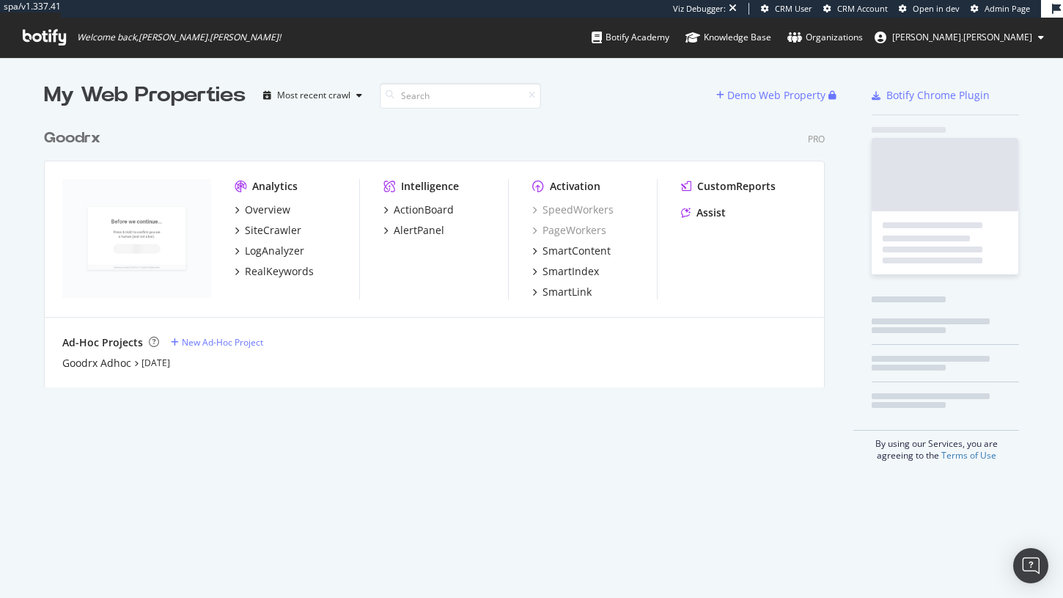
scroll to position [277, 793]
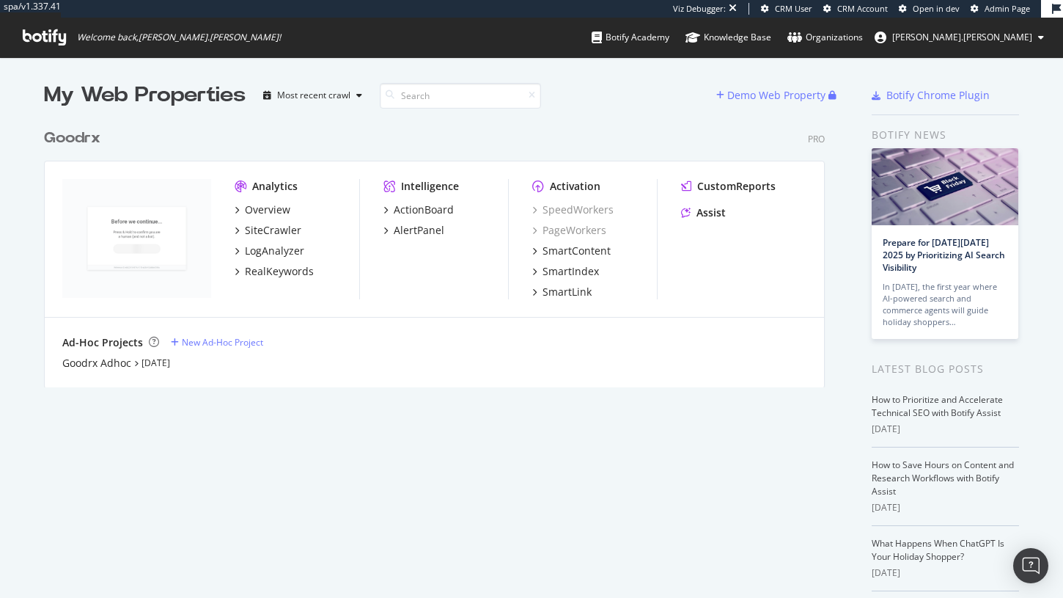
click at [988, 8] on span "Admin Page" at bounding box center [1007, 8] width 45 height 11
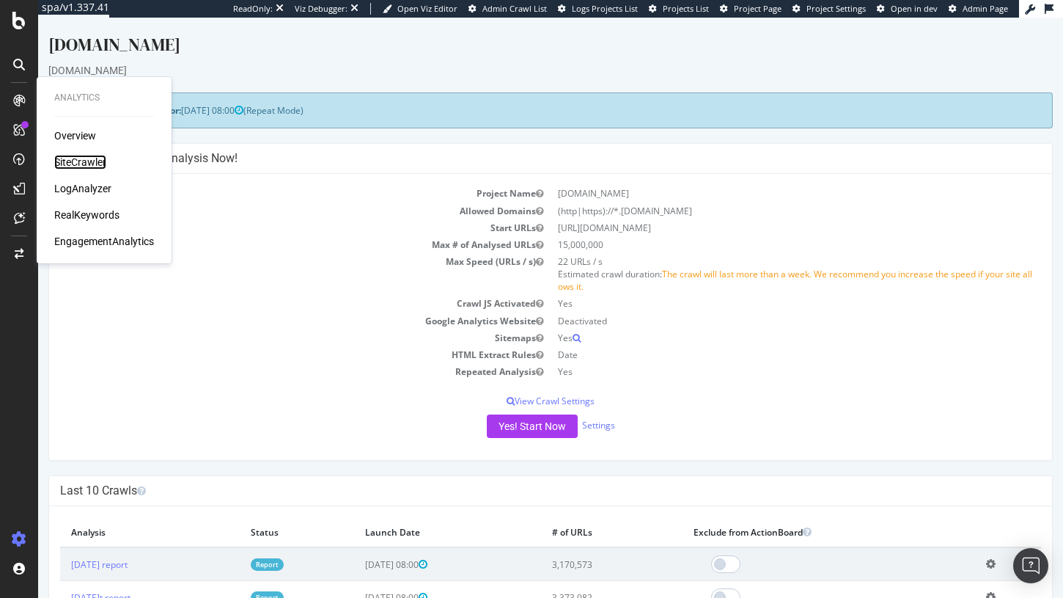
click at [69, 159] on div "SiteCrawler" at bounding box center [80, 162] width 52 height 15
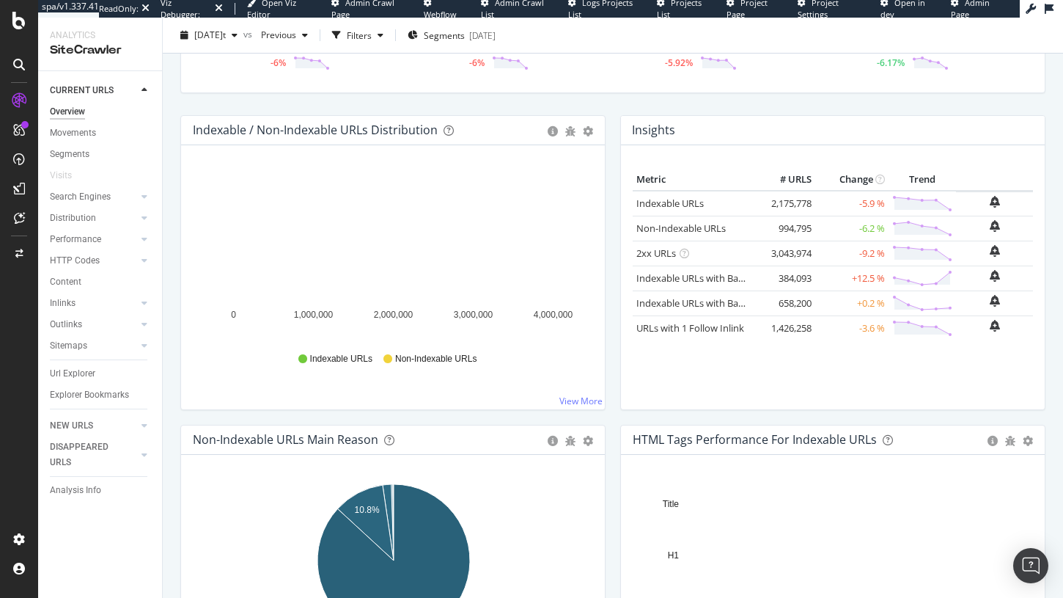
scroll to position [122, 0]
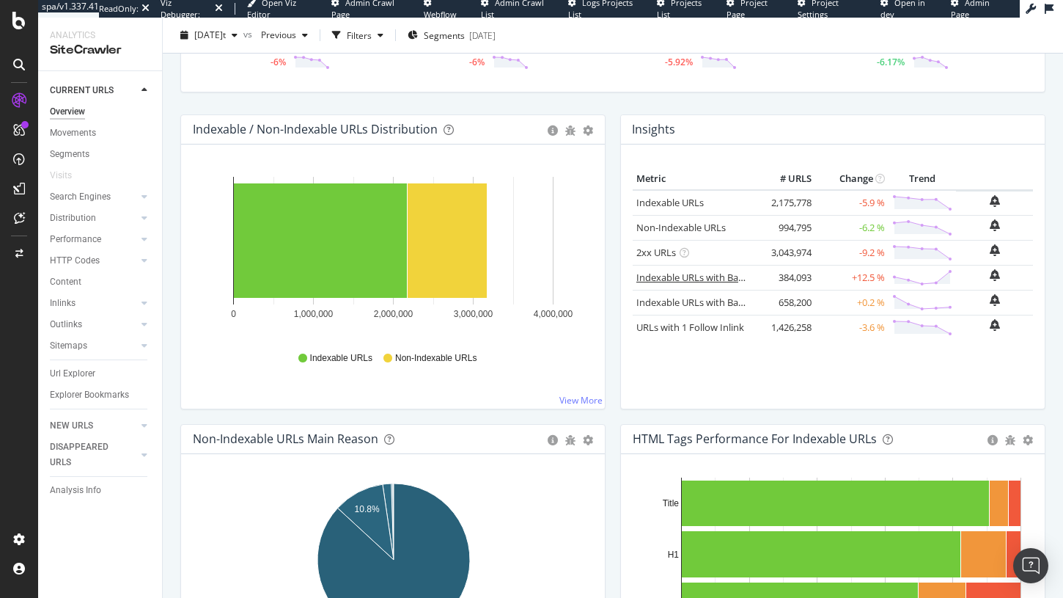
click at [717, 279] on link "Indexable URLs with Bad H1" at bounding box center [697, 277] width 122 height 13
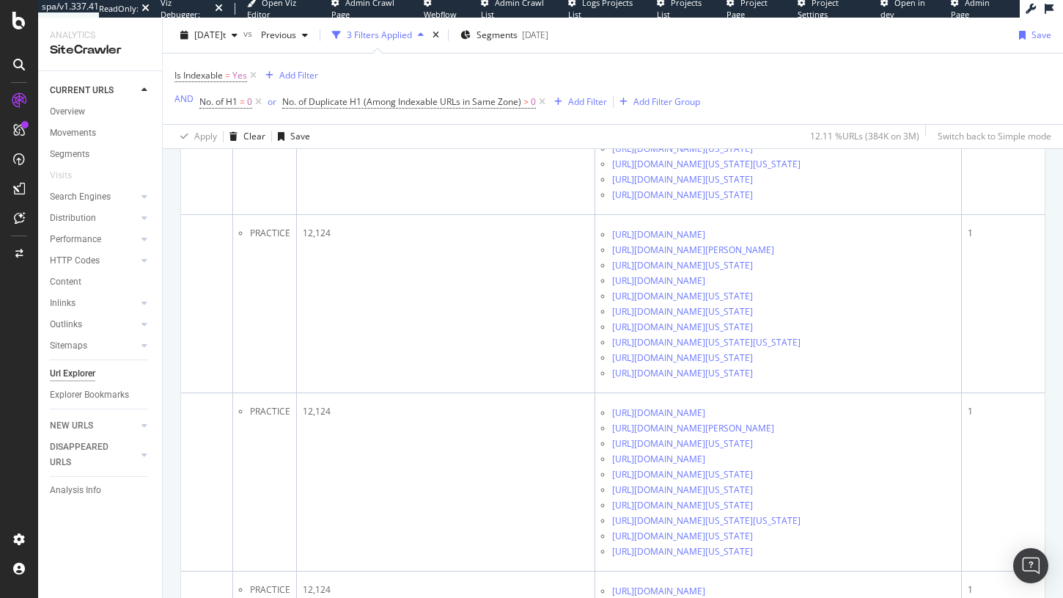
scroll to position [2184, 0]
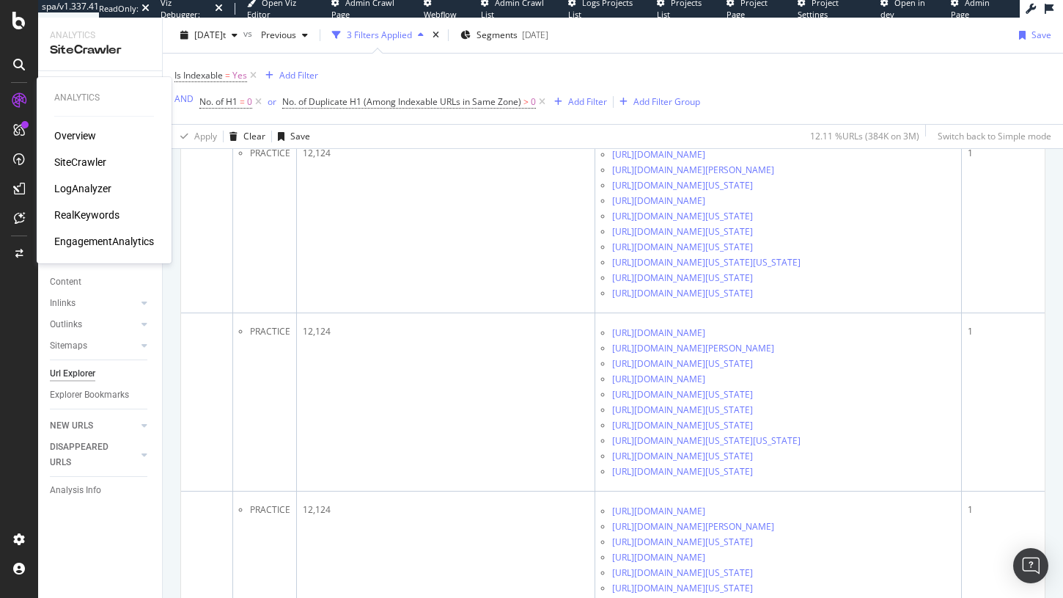
click at [80, 188] on div "LogAnalyzer" at bounding box center [82, 188] width 57 height 15
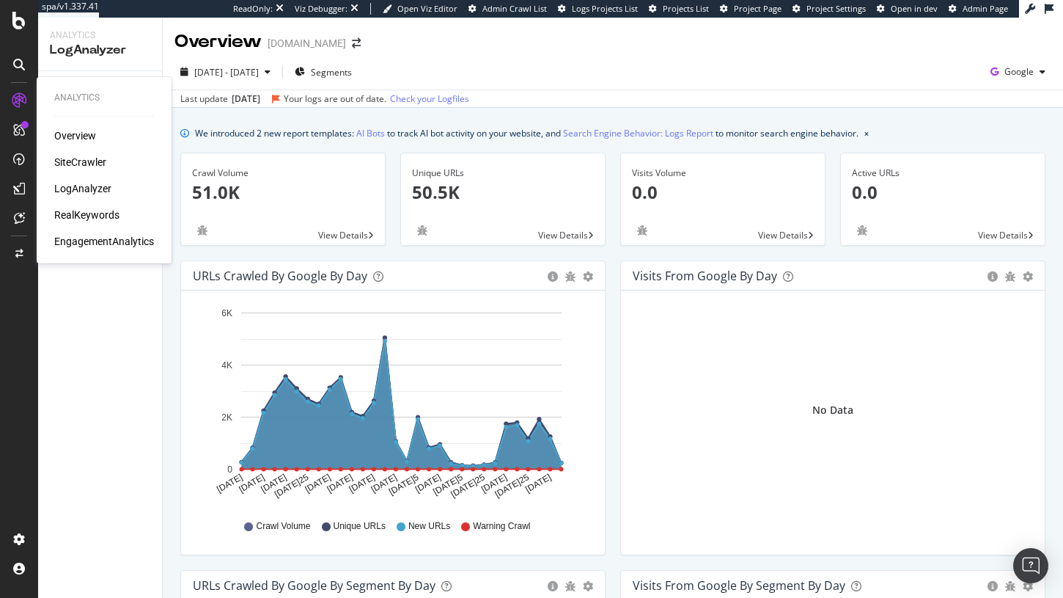
click at [62, 157] on div "SiteCrawler" at bounding box center [80, 162] width 52 height 15
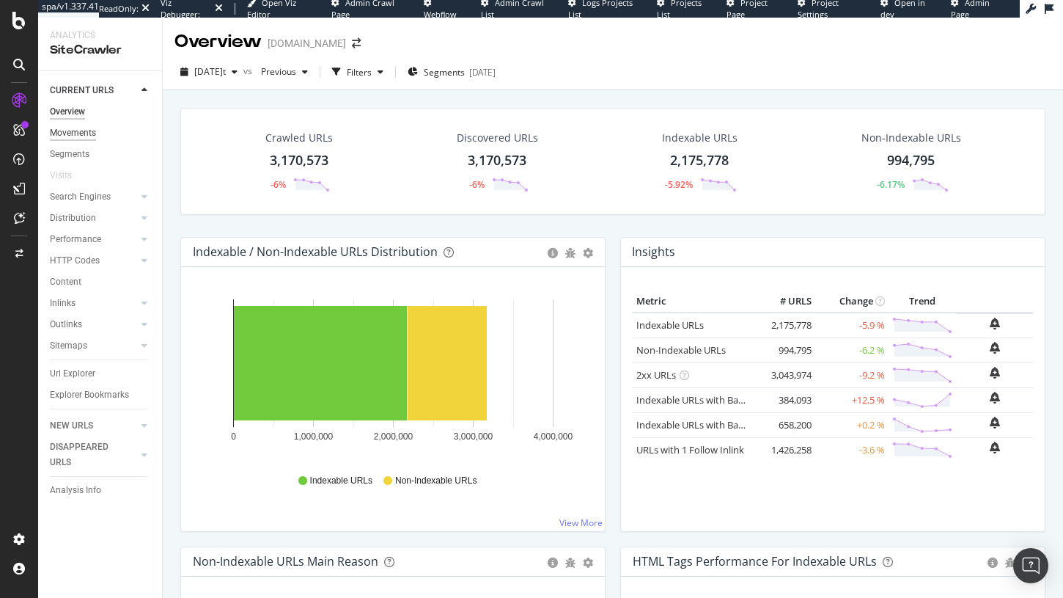
click at [89, 128] on div "Movements" at bounding box center [73, 132] width 46 height 15
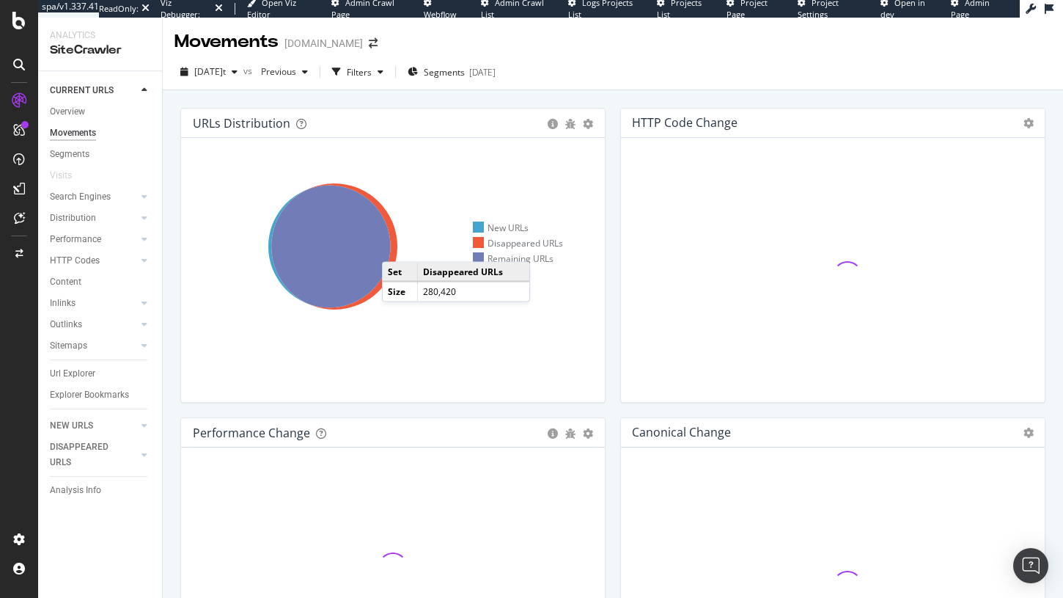
click at [397, 247] on icon at bounding box center [334, 246] width 126 height 126
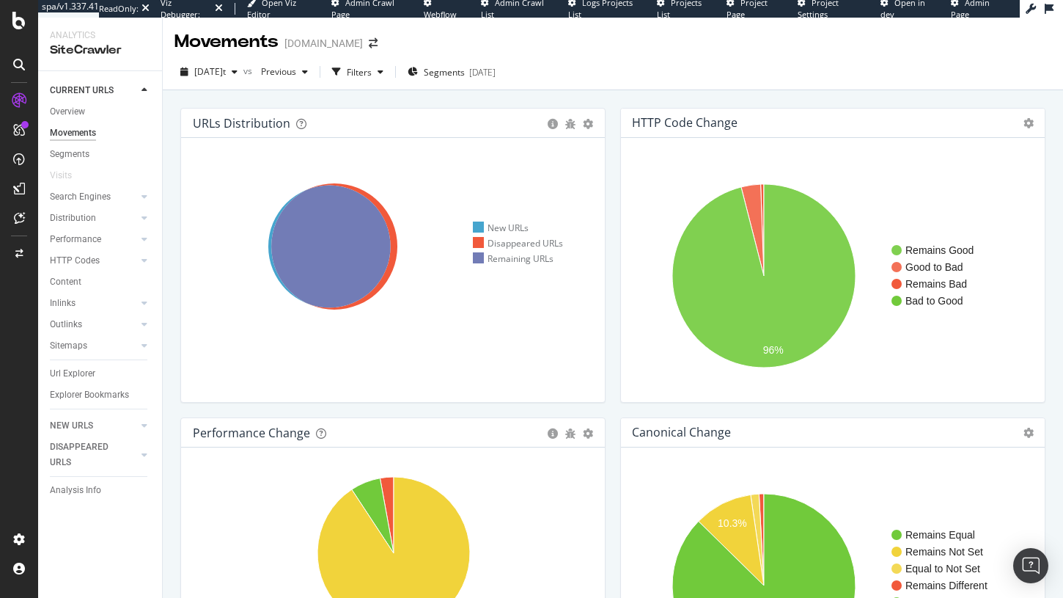
click at [394, 227] on icon at bounding box center [334, 246] width 126 height 126
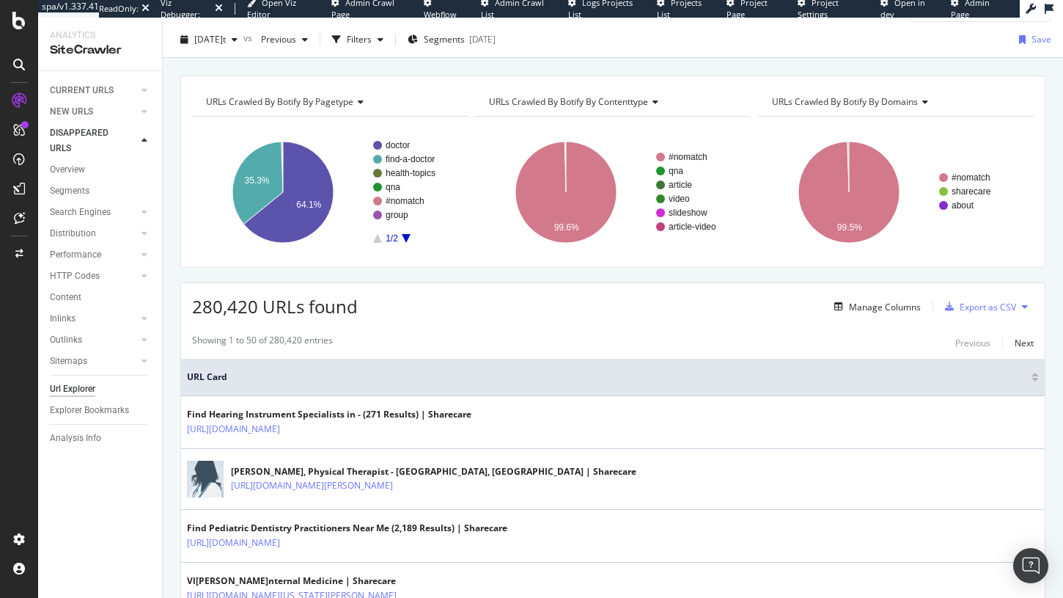
scroll to position [39, 0]
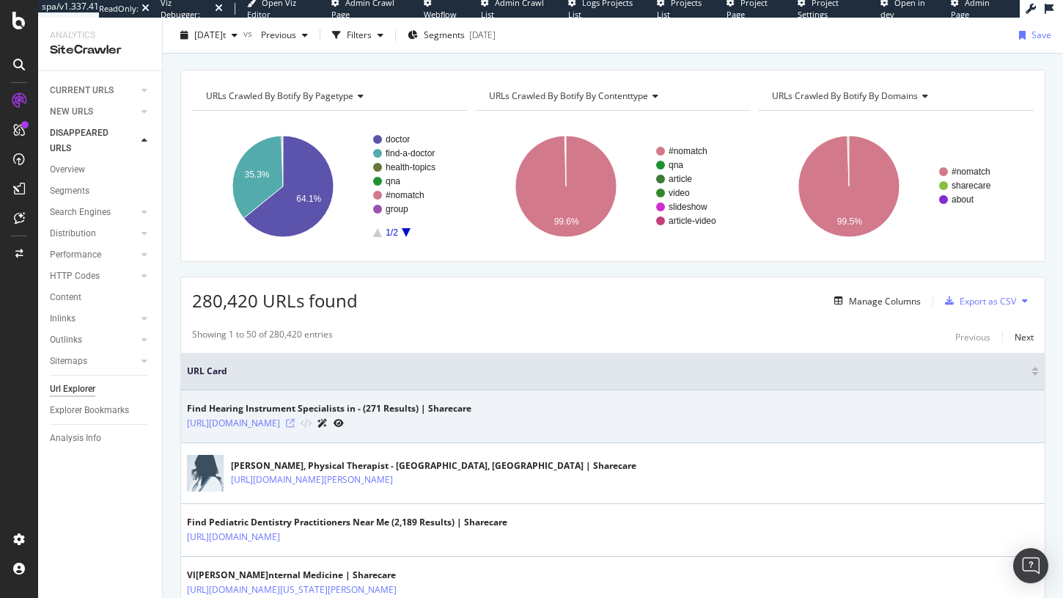
click at [295, 422] on icon at bounding box center [290, 423] width 9 height 9
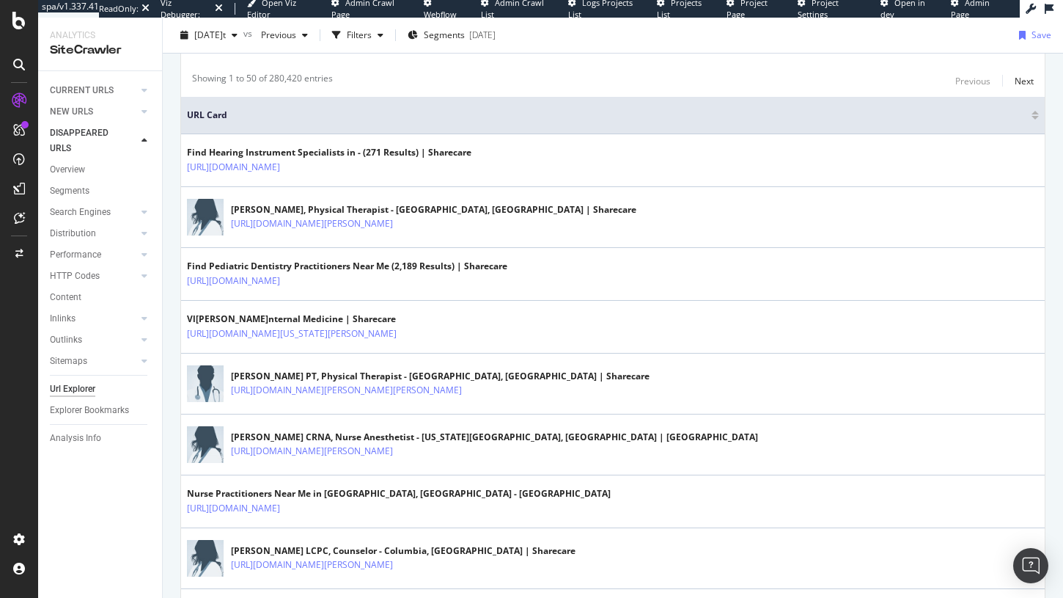
scroll to position [340, 0]
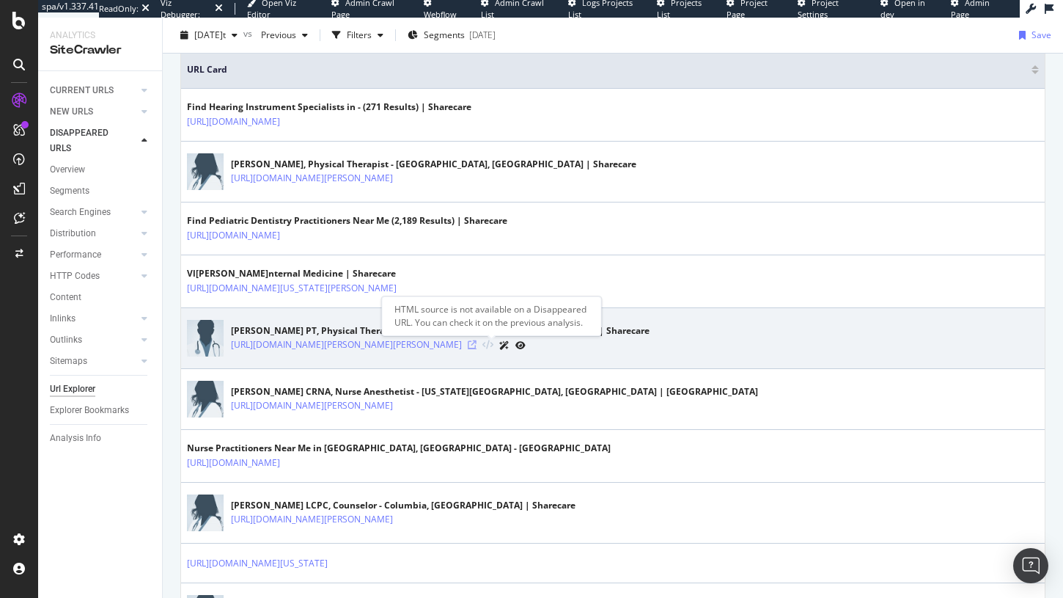
click at [476, 340] on icon at bounding box center [472, 344] width 9 height 9
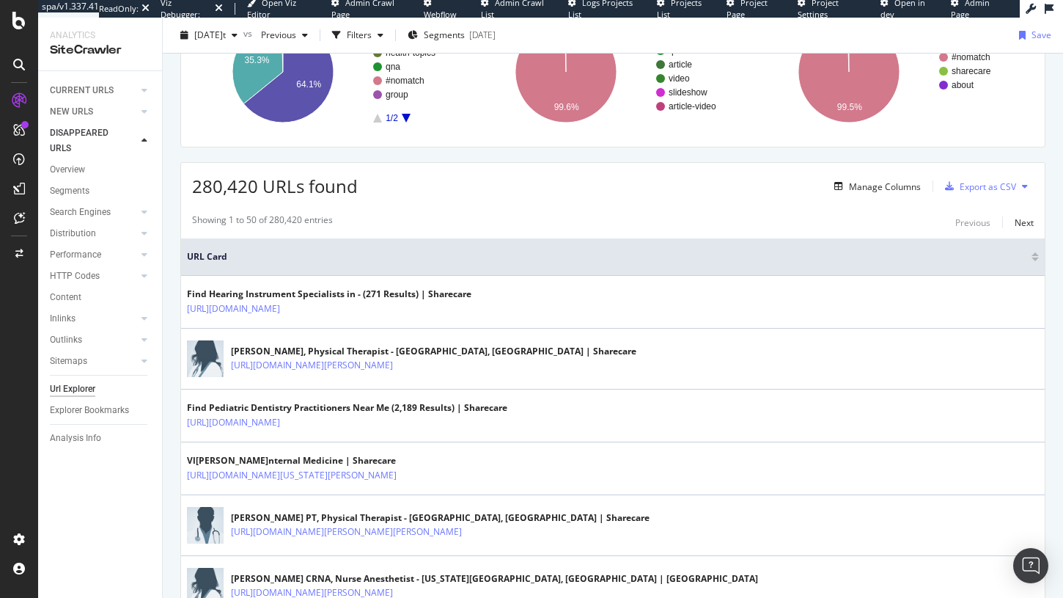
scroll to position [0, 0]
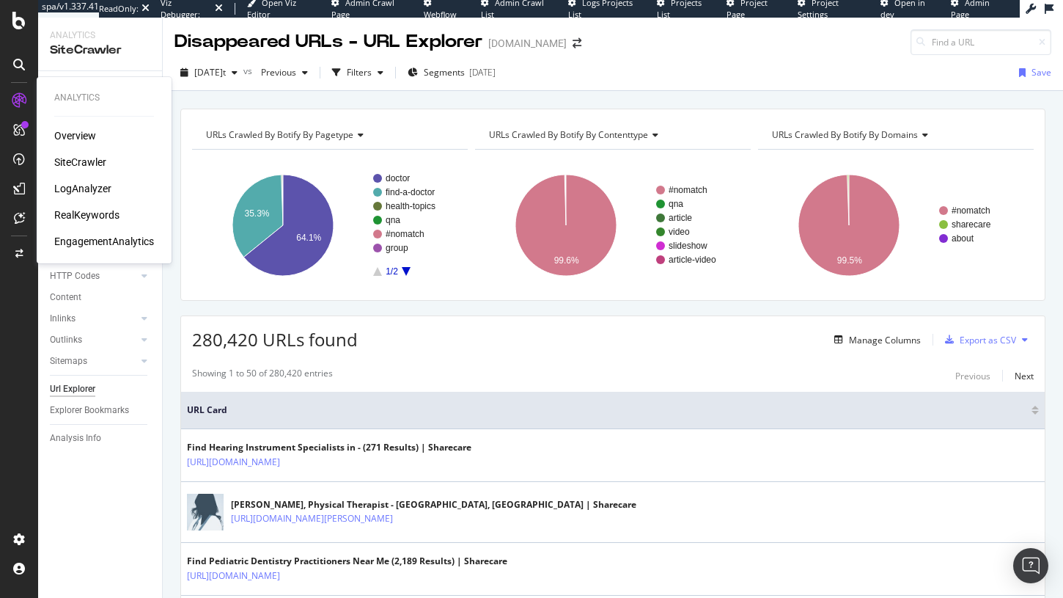
click at [81, 162] on div "SiteCrawler" at bounding box center [80, 162] width 52 height 15
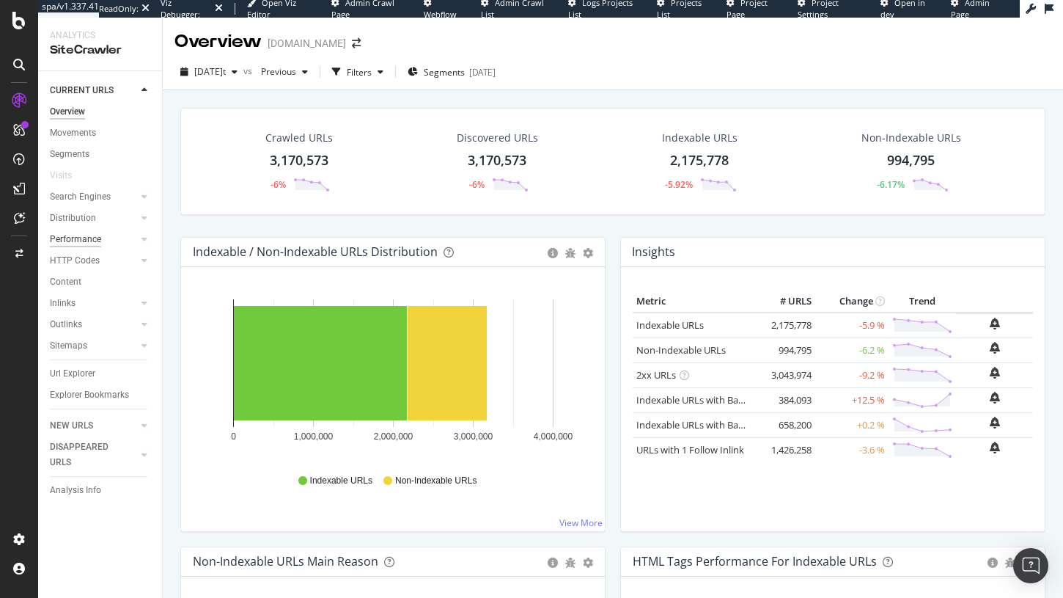
click at [87, 236] on div "Performance" at bounding box center [75, 239] width 51 height 15
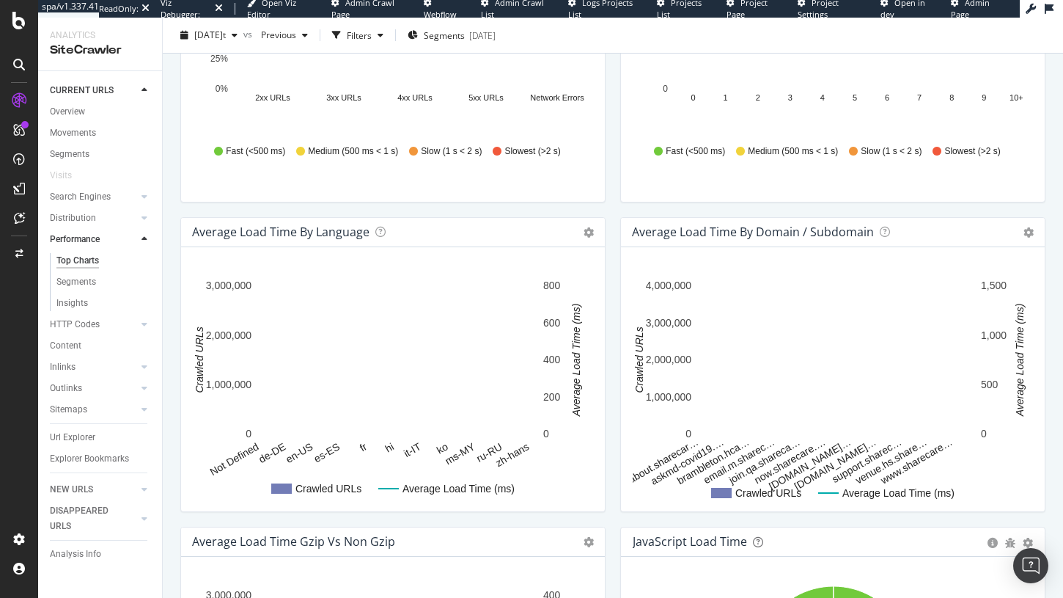
scroll to position [735, 0]
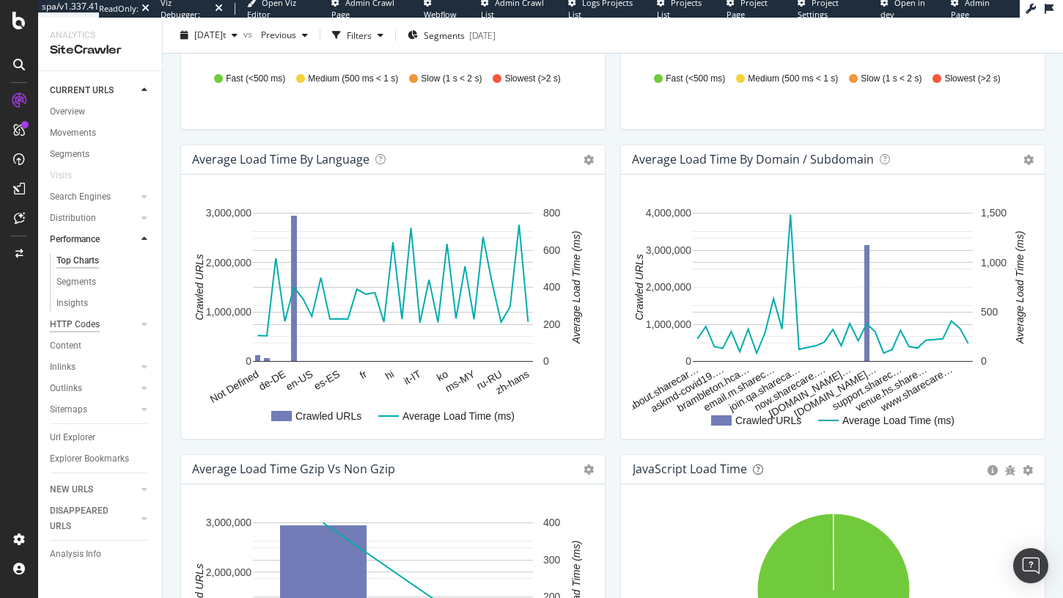
click at [88, 317] on div "HTTP Codes" at bounding box center [75, 324] width 50 height 15
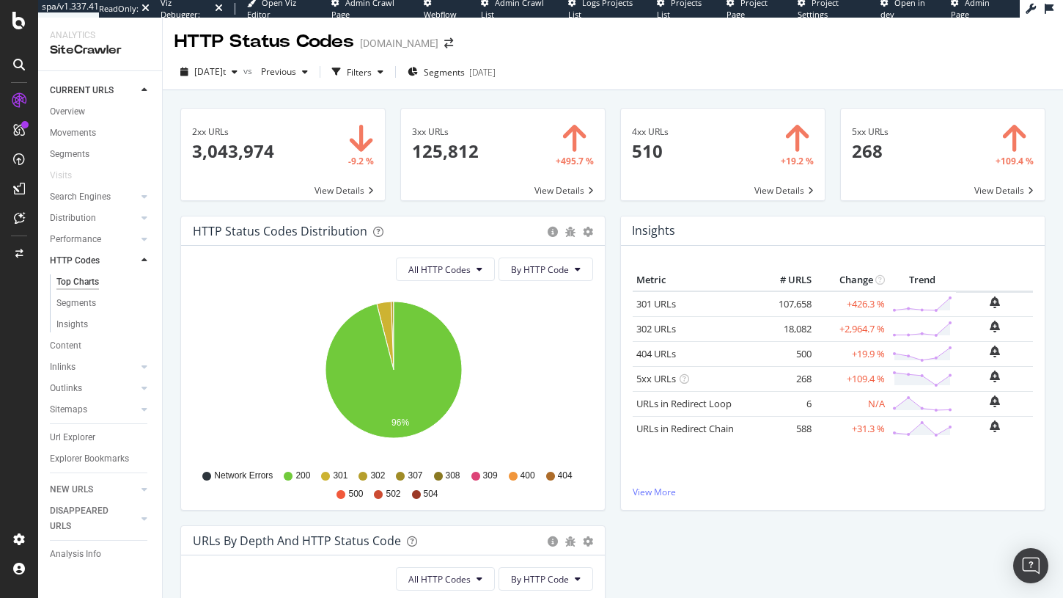
click at [669, 150] on span at bounding box center [723, 155] width 204 height 92
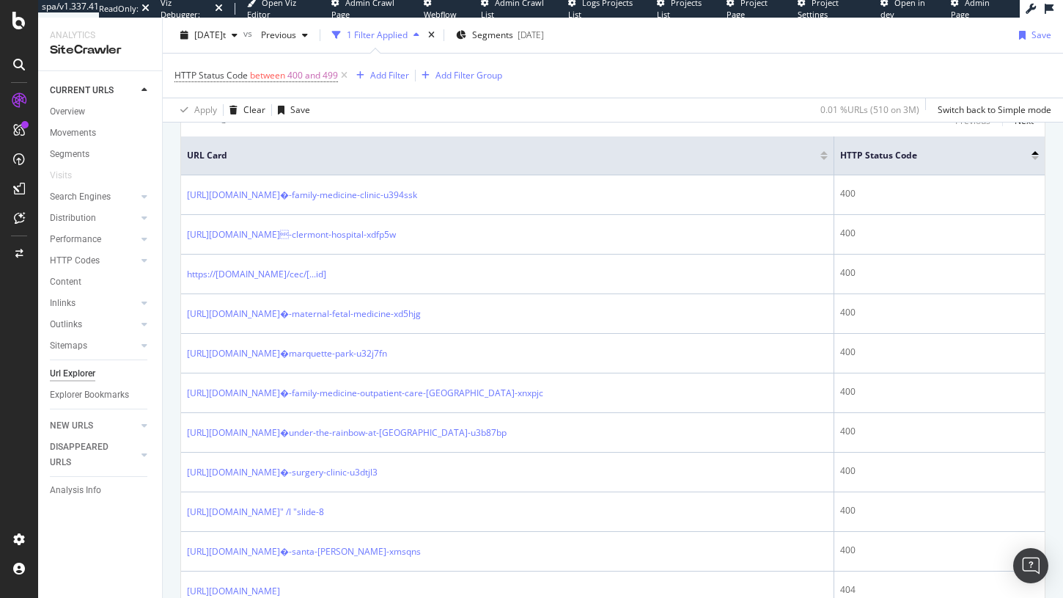
scroll to position [325, 0]
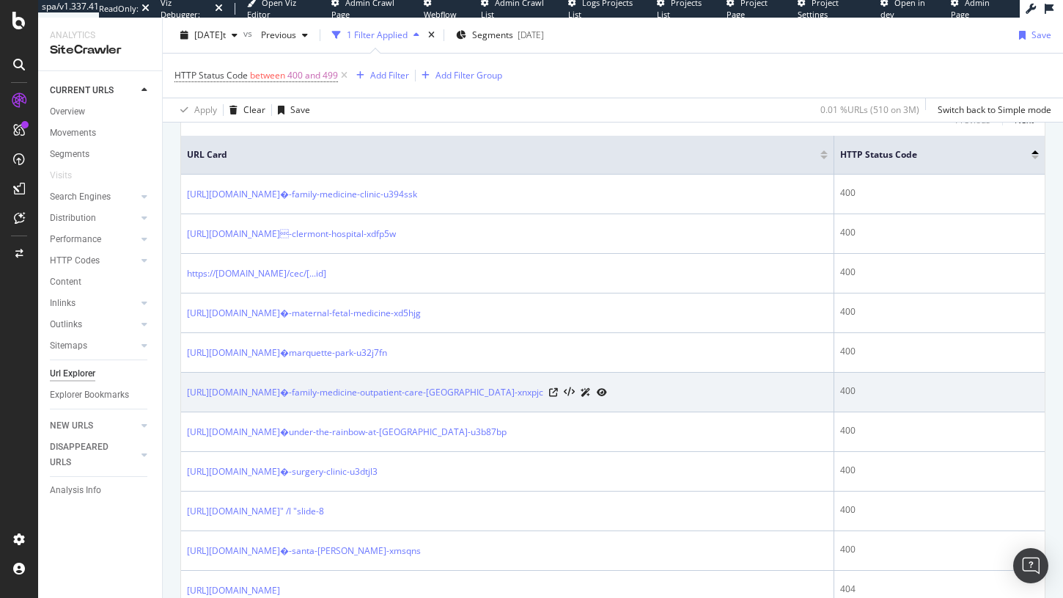
click at [549, 389] on div at bounding box center [578, 391] width 58 height 15
click at [549, 392] on icon at bounding box center [553, 392] width 9 height 9
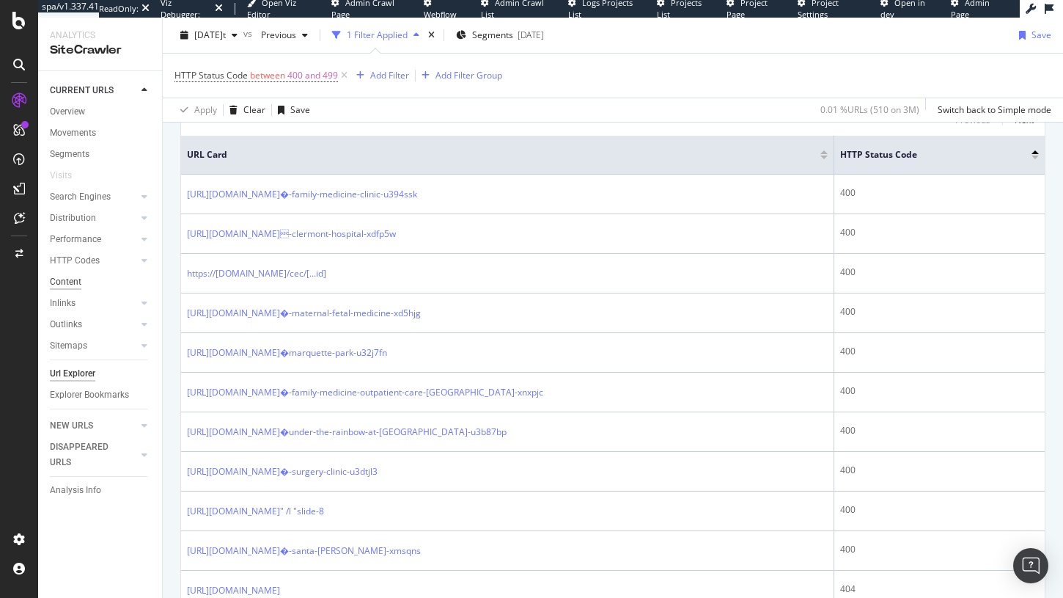
click at [70, 285] on div "Content" at bounding box center [66, 281] width 32 height 15
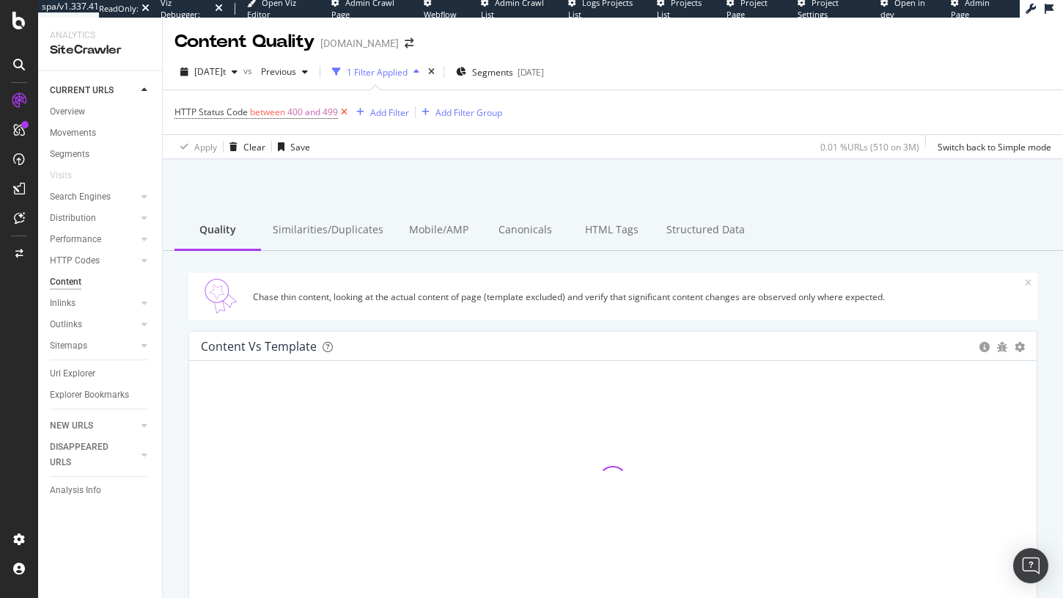
click at [342, 114] on icon at bounding box center [344, 112] width 12 height 15
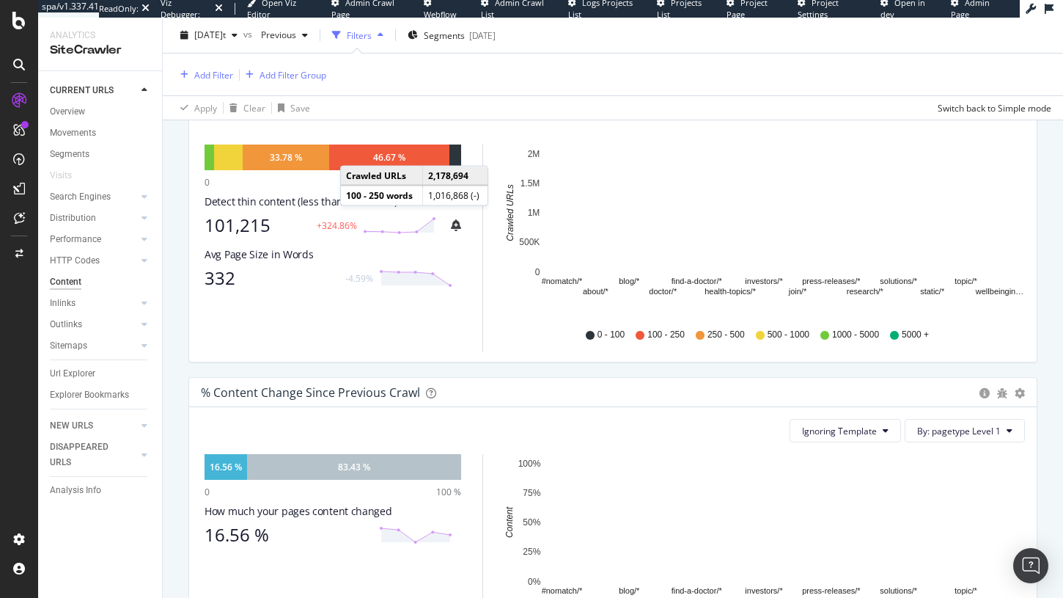
scroll to position [564, 0]
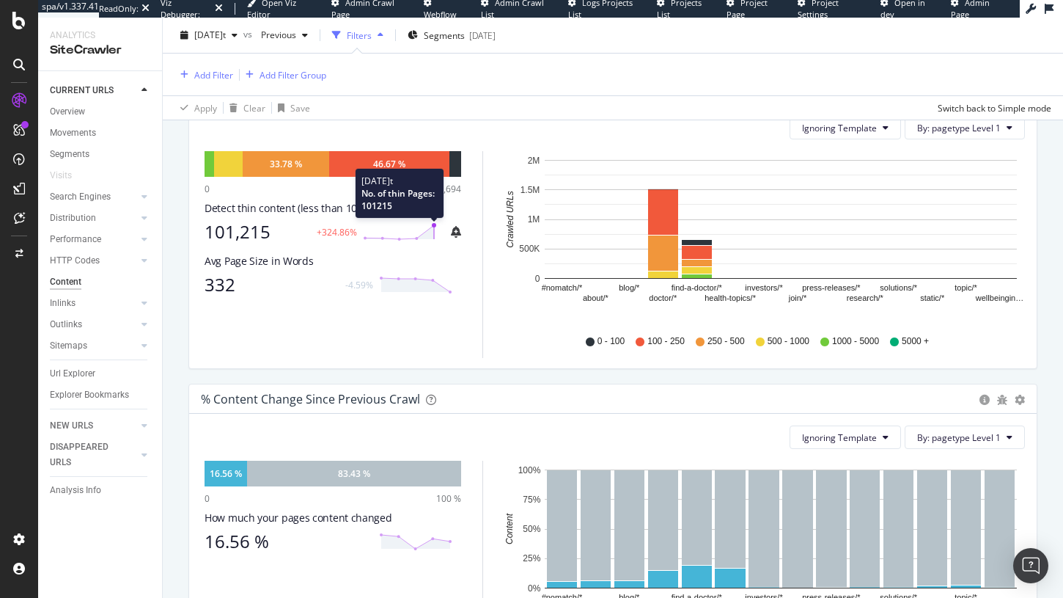
click at [433, 226] on circle at bounding box center [434, 225] width 4 height 4
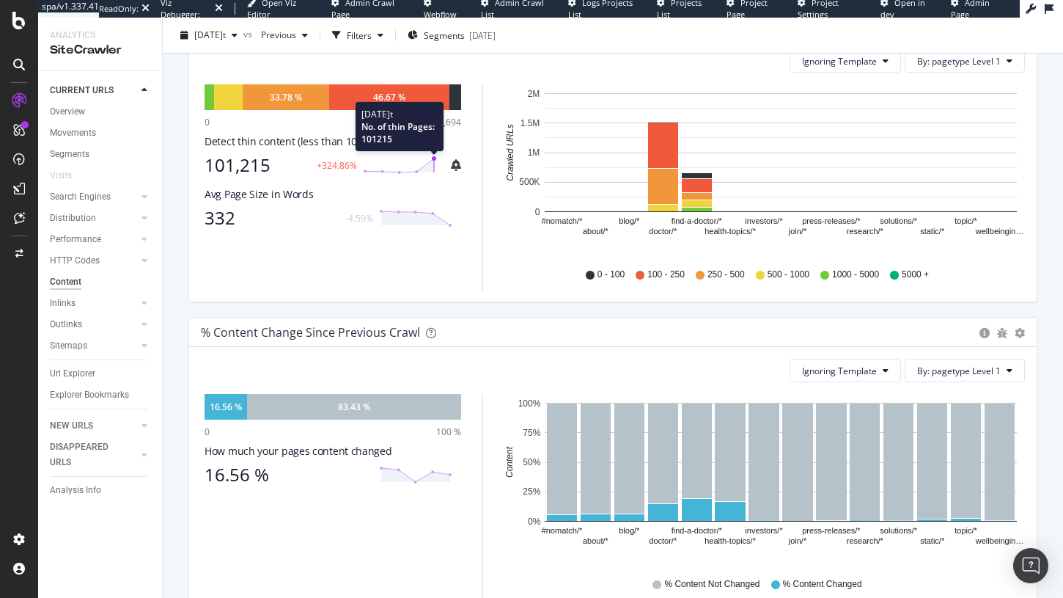
scroll to position [497, 0]
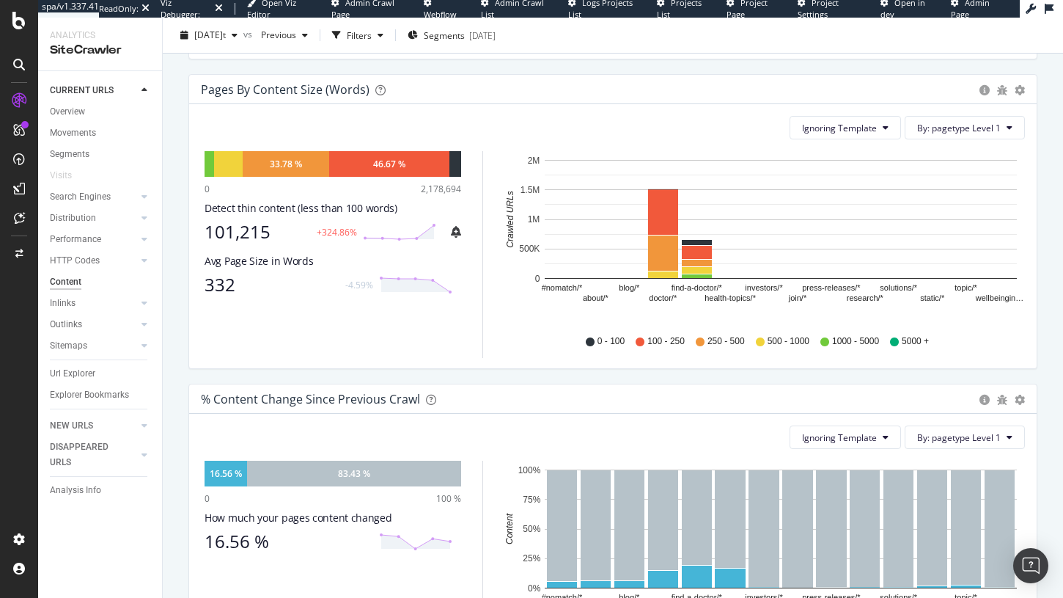
click at [238, 240] on div "101,215" at bounding box center [256, 231] width 103 height 21
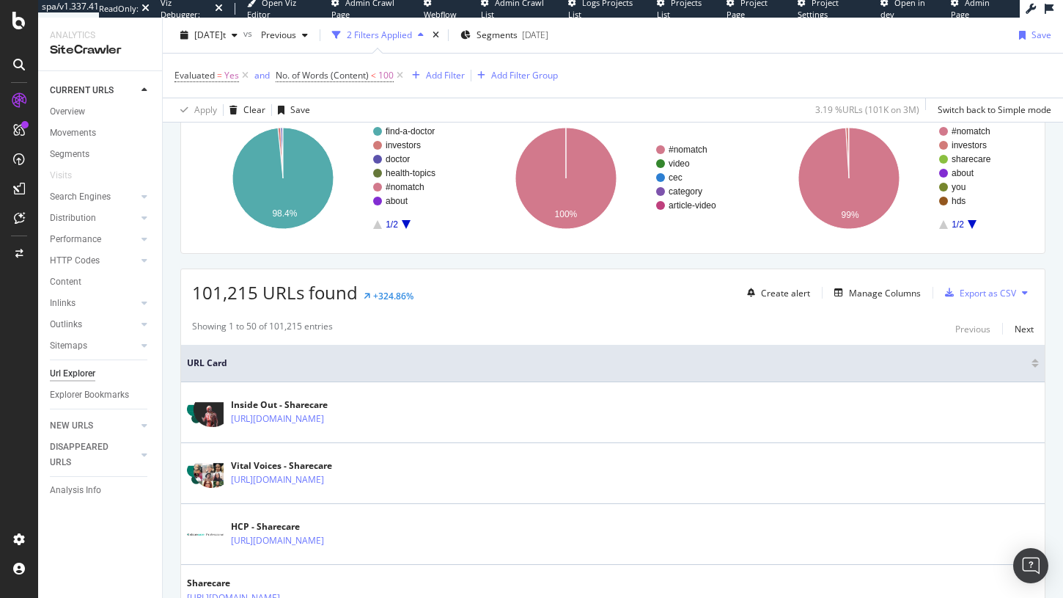
scroll to position [139, 0]
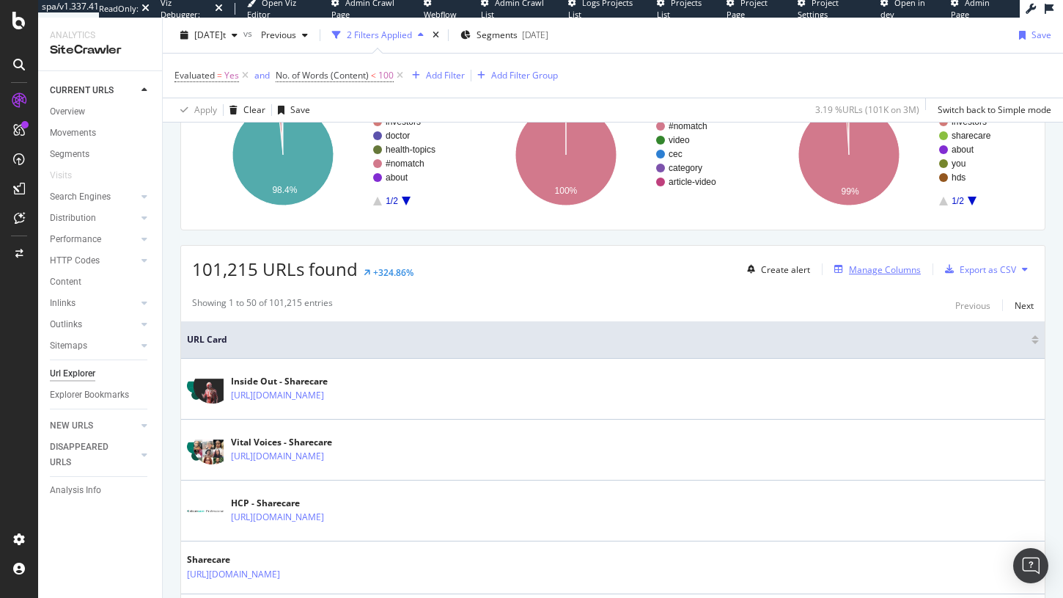
click at [870, 269] on div "Manage Columns" at bounding box center [885, 269] width 72 height 12
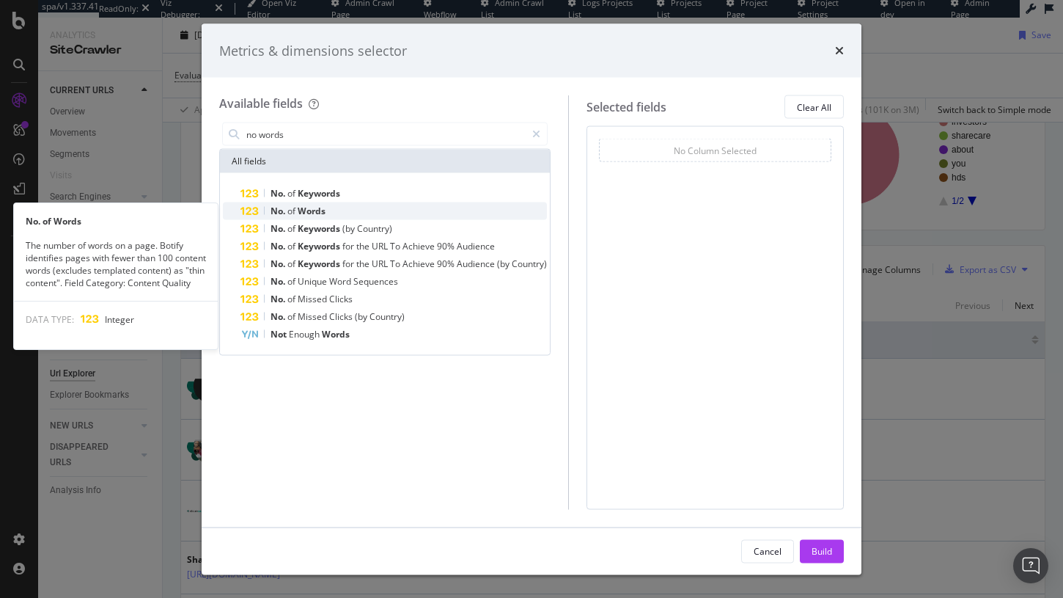
click at [438, 214] on div "No. of Words" at bounding box center [393, 211] width 306 height 18
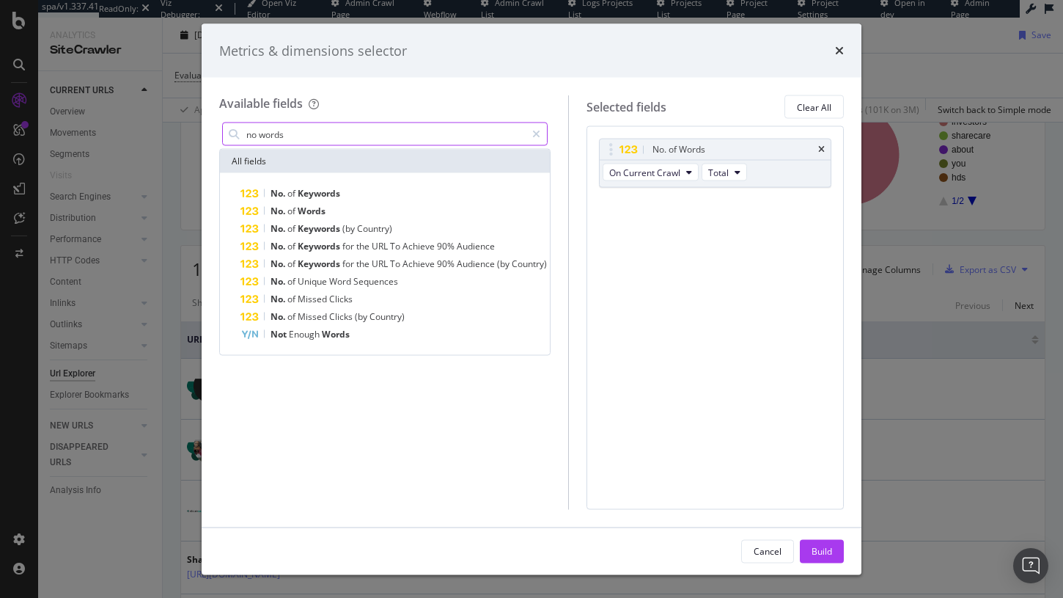
click at [411, 134] on input "no words" at bounding box center [385, 134] width 281 height 22
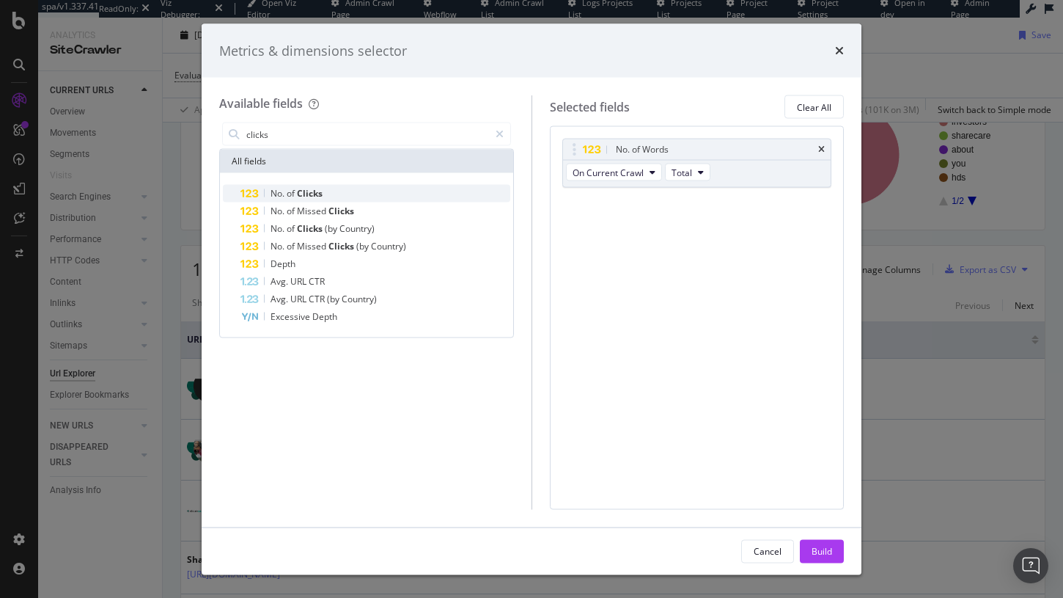
click at [356, 194] on div "No. of Clicks" at bounding box center [375, 194] width 270 height 18
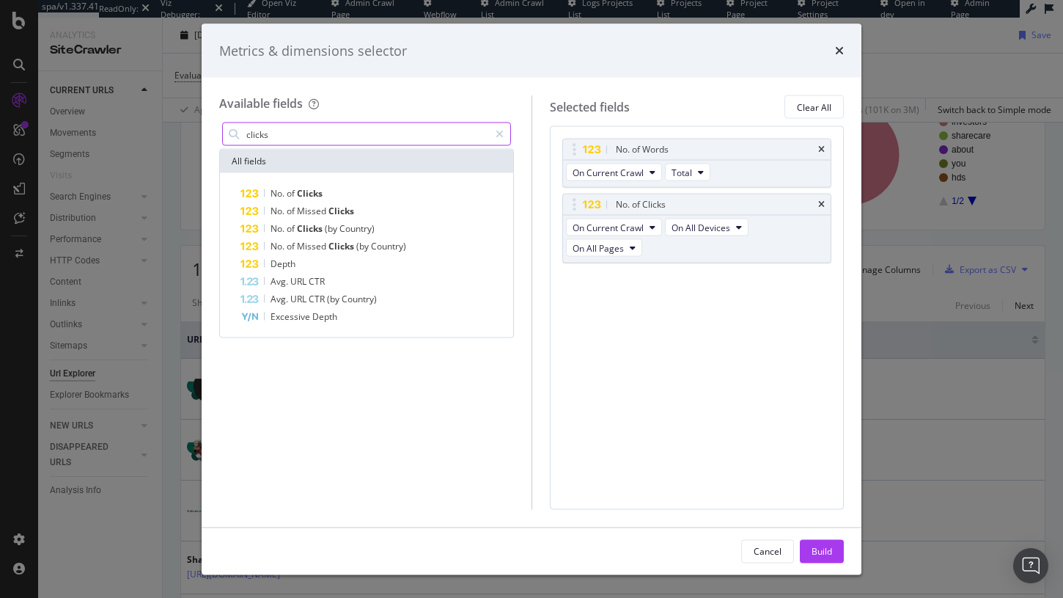
click at [355, 133] on input "clicks" at bounding box center [367, 134] width 244 height 22
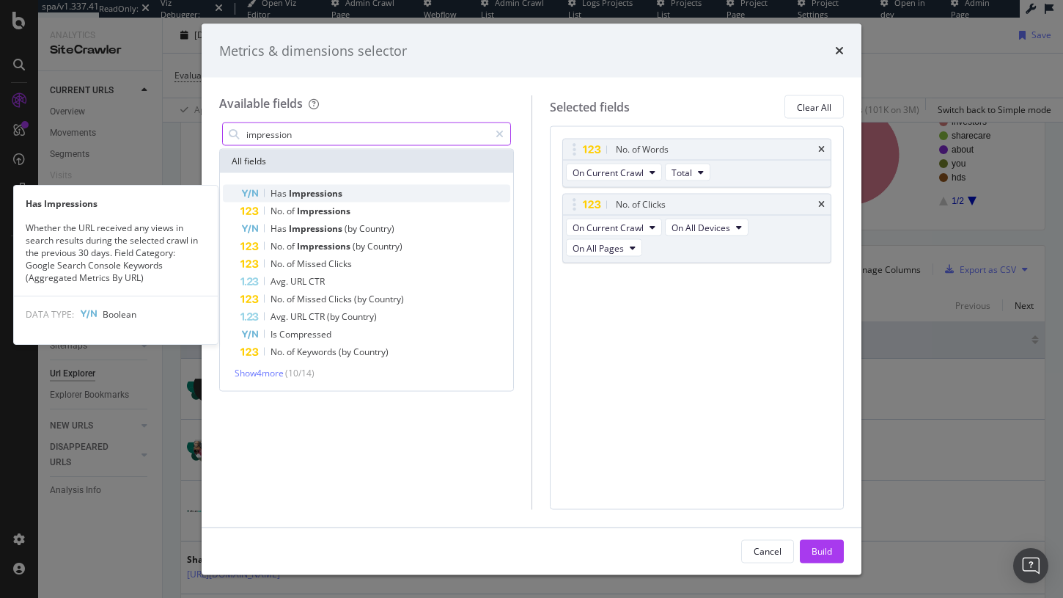
type input "impression"
click at [352, 191] on div "Has Impressions" at bounding box center [375, 194] width 270 height 18
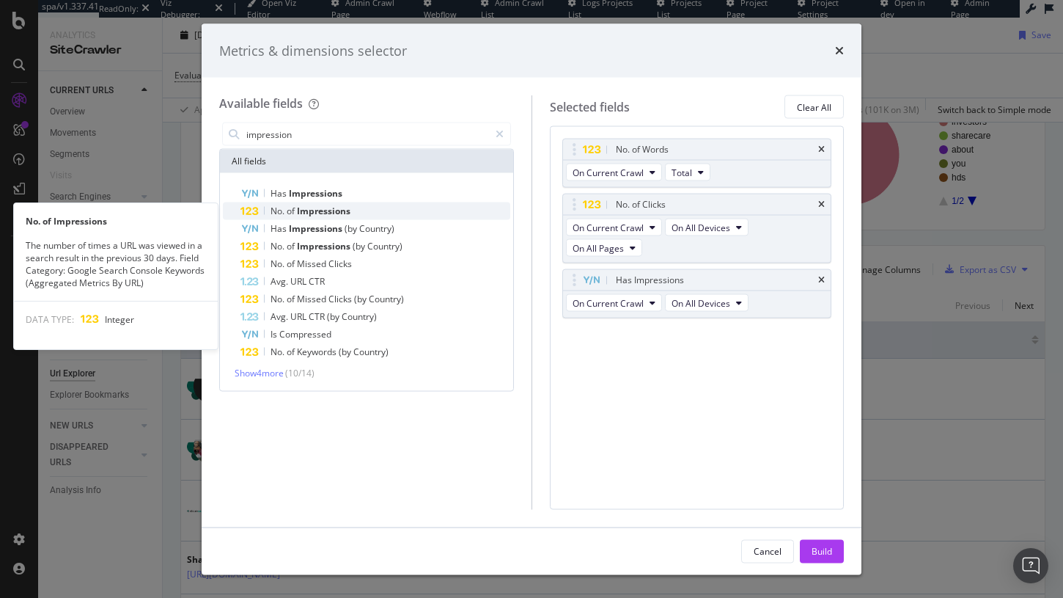
click at [342, 213] on span "Impressions" at bounding box center [324, 211] width 54 height 12
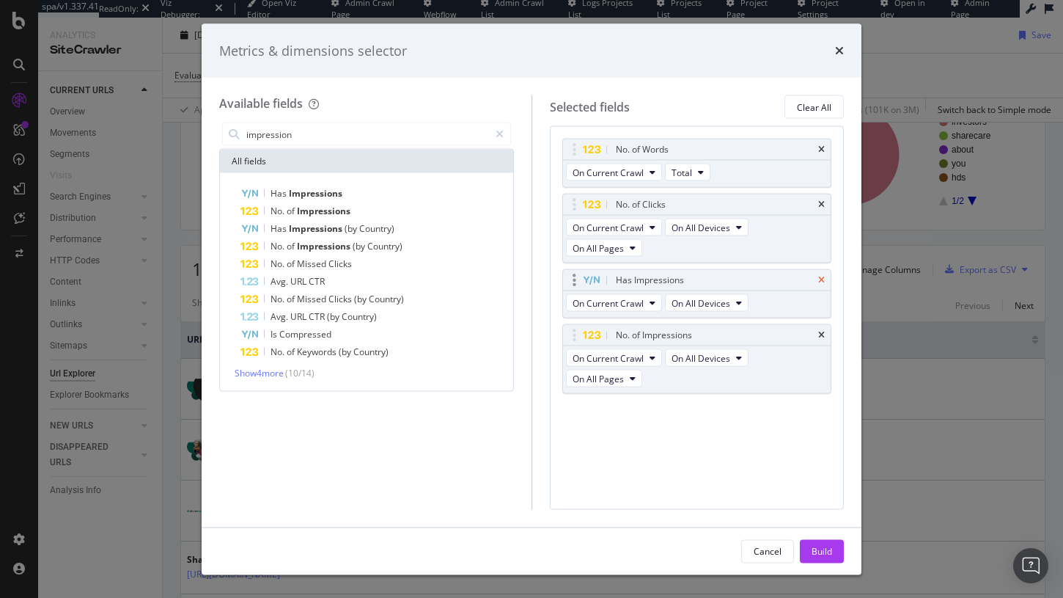
click at [820, 276] on icon "times" at bounding box center [821, 280] width 7 height 9
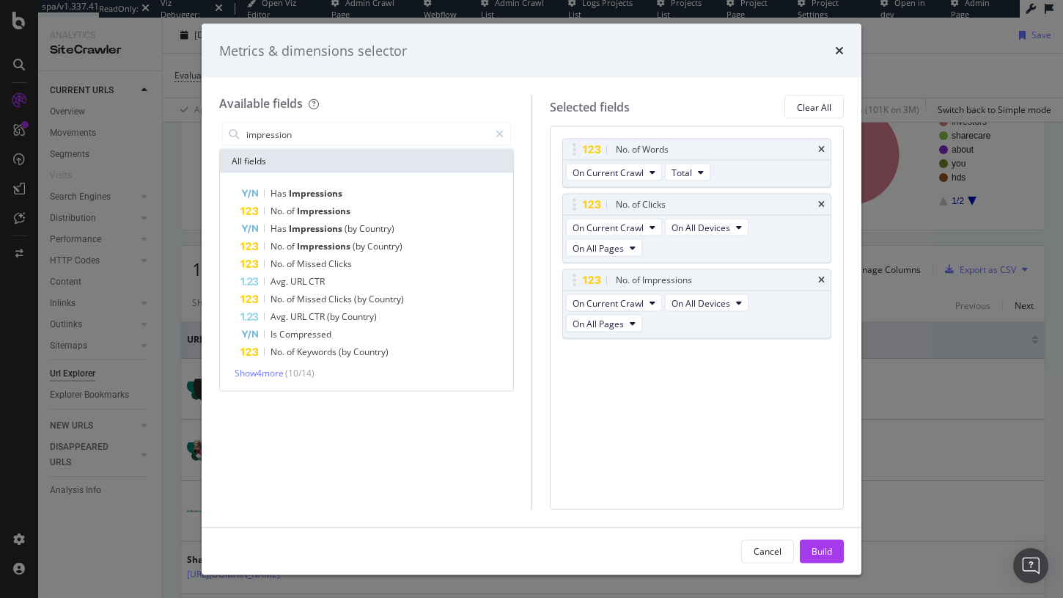
click at [813, 552] on div "Build" at bounding box center [822, 550] width 21 height 12
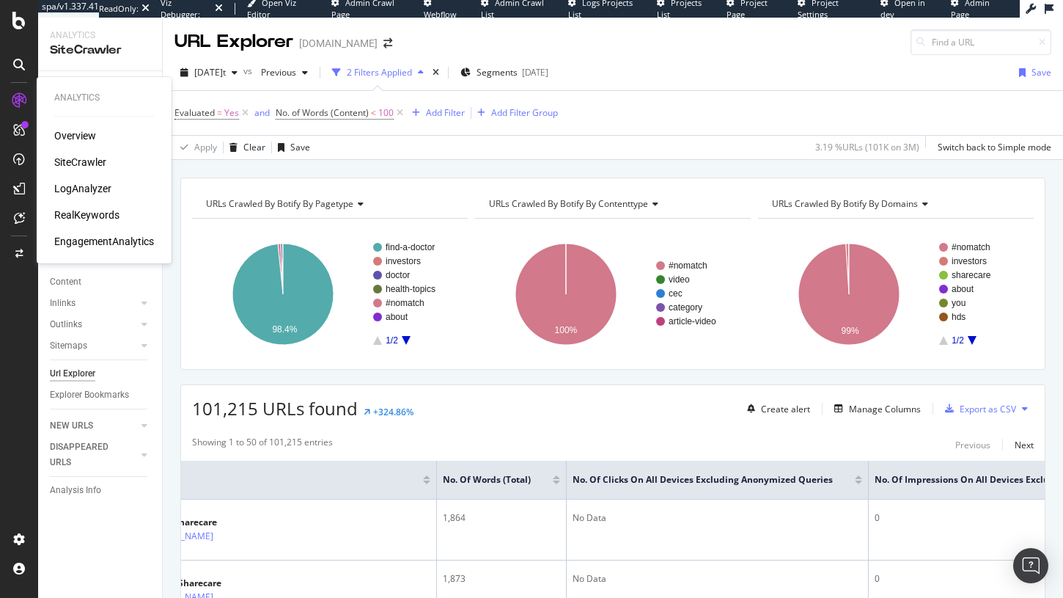
click at [83, 211] on div "RealKeywords" at bounding box center [86, 214] width 65 height 15
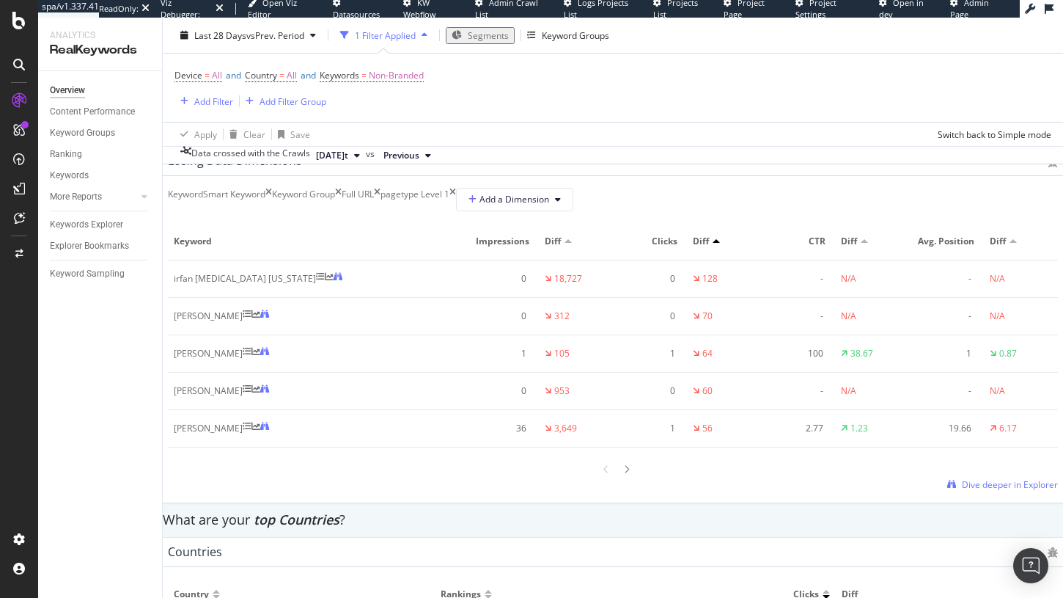
scroll to position [1743, 0]
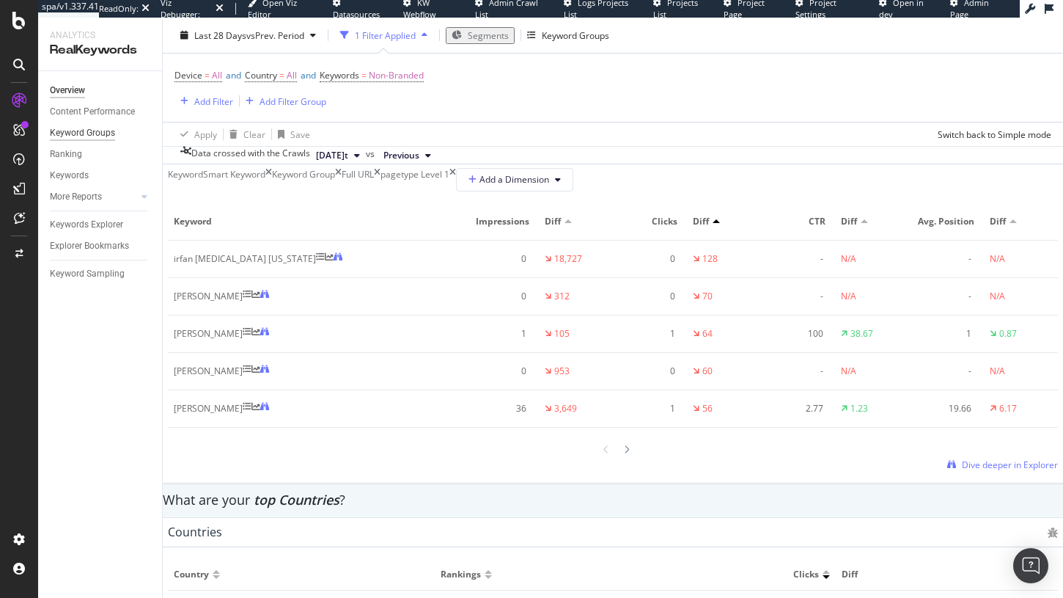
click at [84, 127] on div "Keyword Groups" at bounding box center [82, 132] width 65 height 15
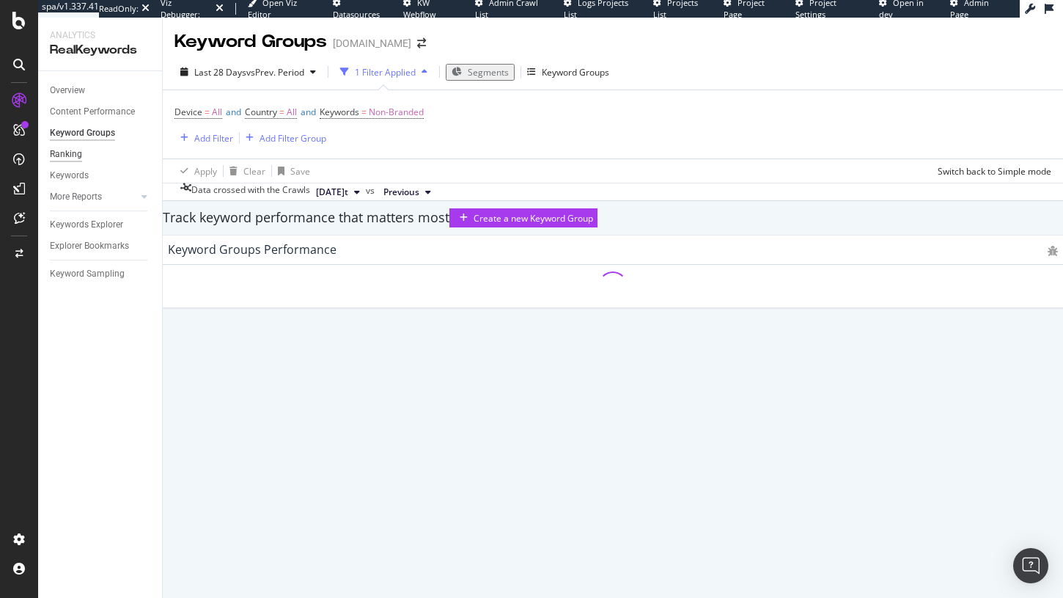
click at [72, 161] on div "Ranking" at bounding box center [66, 154] width 32 height 15
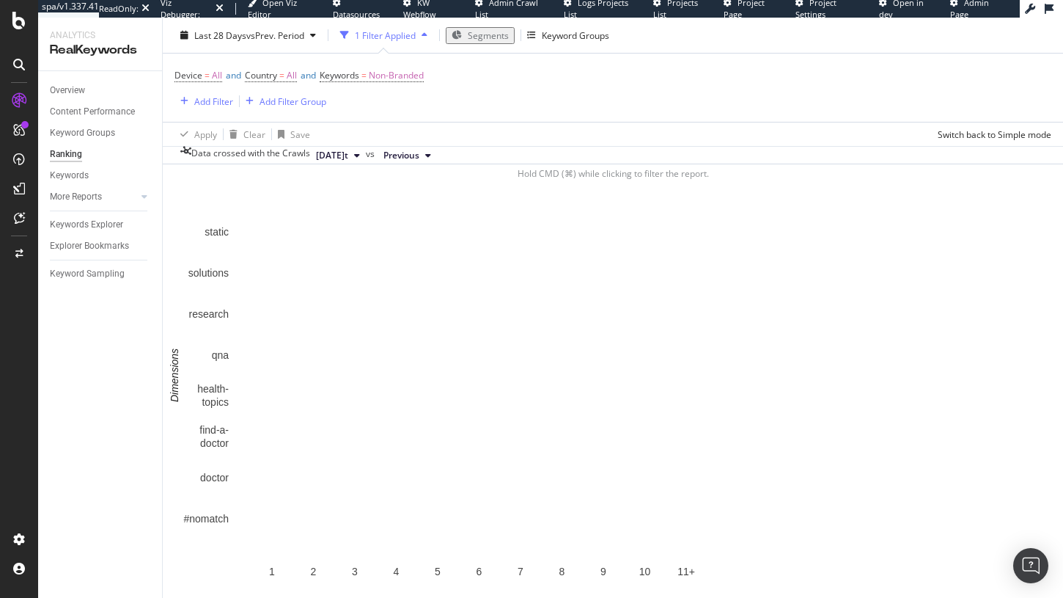
scroll to position [1065, 0]
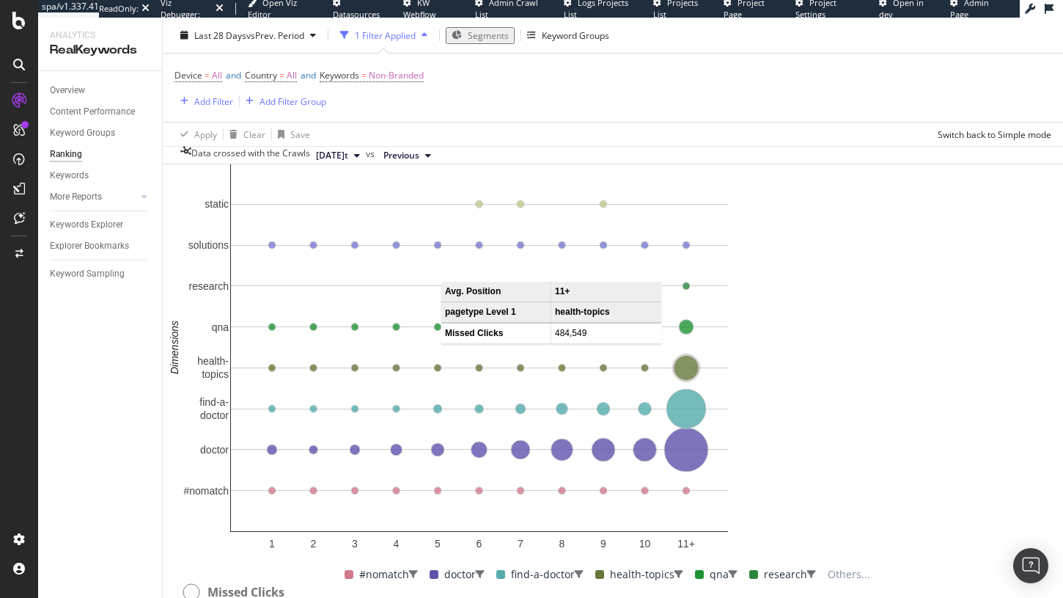
click at [699, 380] on circle "A chart." at bounding box center [686, 368] width 25 height 25
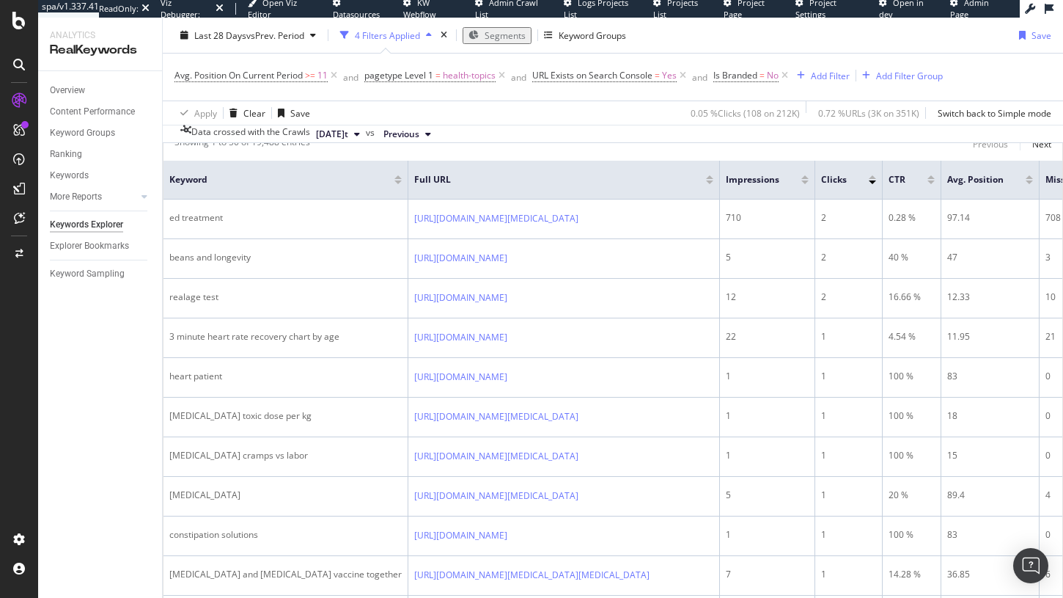
scroll to position [362, 0]
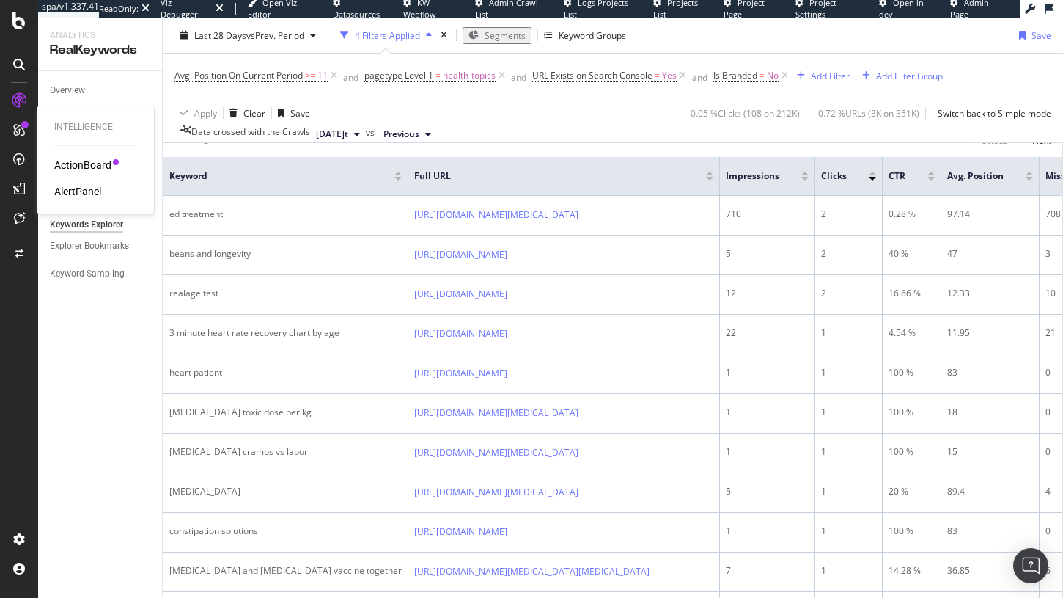
click at [73, 169] on div "ActionBoard" at bounding box center [82, 165] width 57 height 15
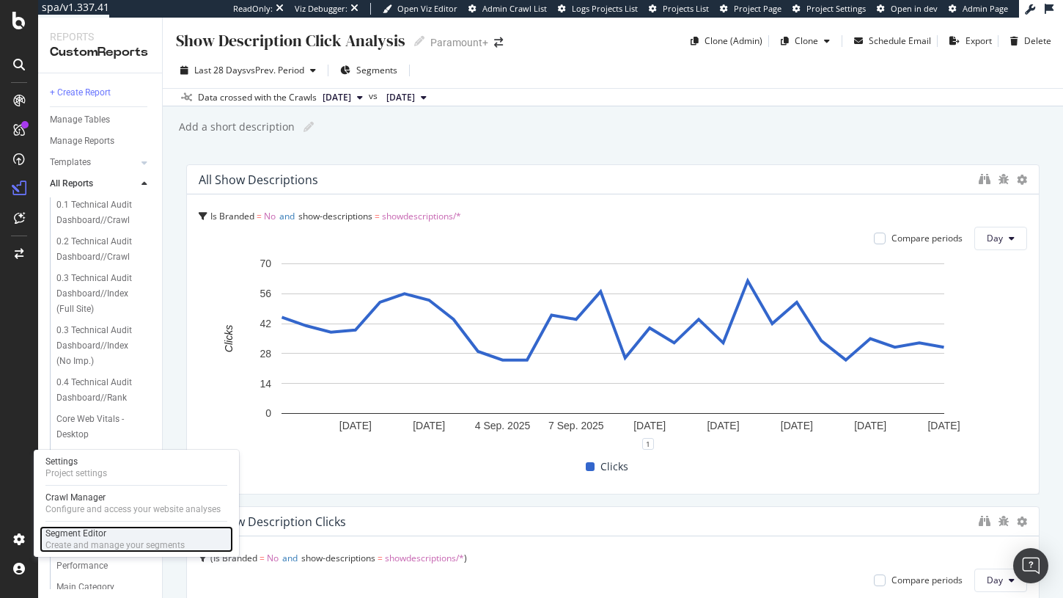
click at [80, 544] on div "Create and manage your segments" at bounding box center [114, 545] width 139 height 12
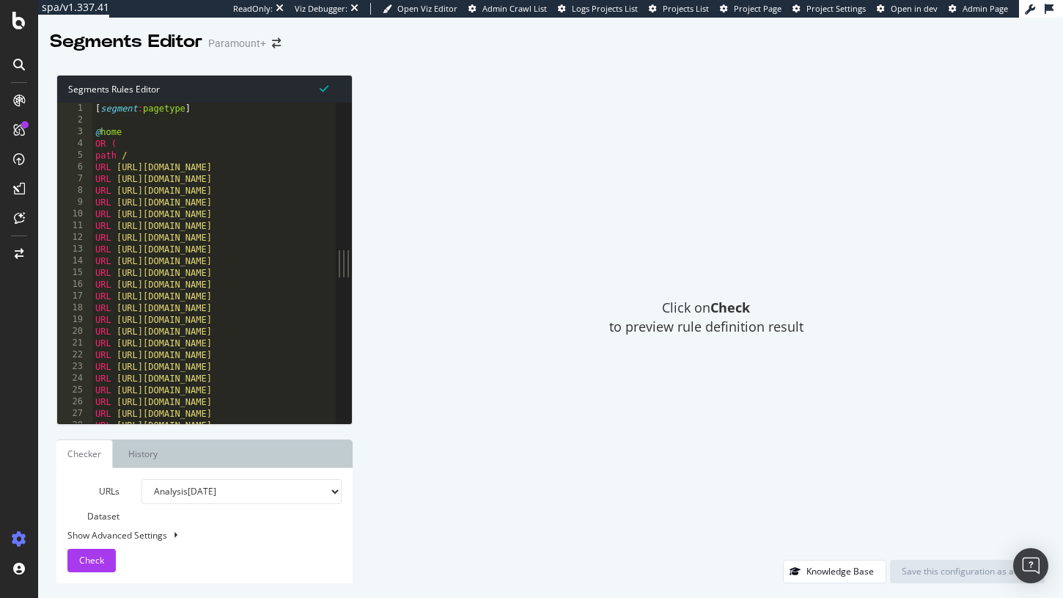
drag, startPoint x: 348, startPoint y: 418, endPoint x: 371, endPoint y: 603, distance: 186.2
click at [371, 597] on html "spa/v1.337.41 ReadOnly: Viz Debugger: Open Viz Editor Admin Crawl List Logs Pro…" at bounding box center [531, 299] width 1063 height 598
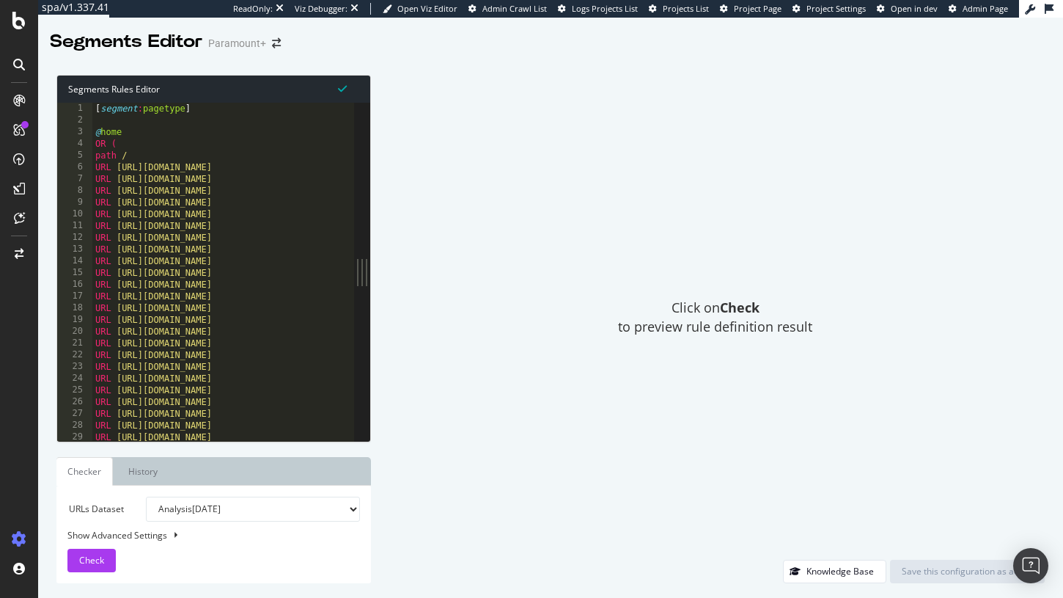
type textarea "URL [URL][DOMAIN_NAME]"
click at [295, 314] on div "[ segment : pagetype ] @ home OR ( path / URL [URL][DOMAIN_NAME] URL [URL][DOMA…" at bounding box center [372, 283] width 560 height 361
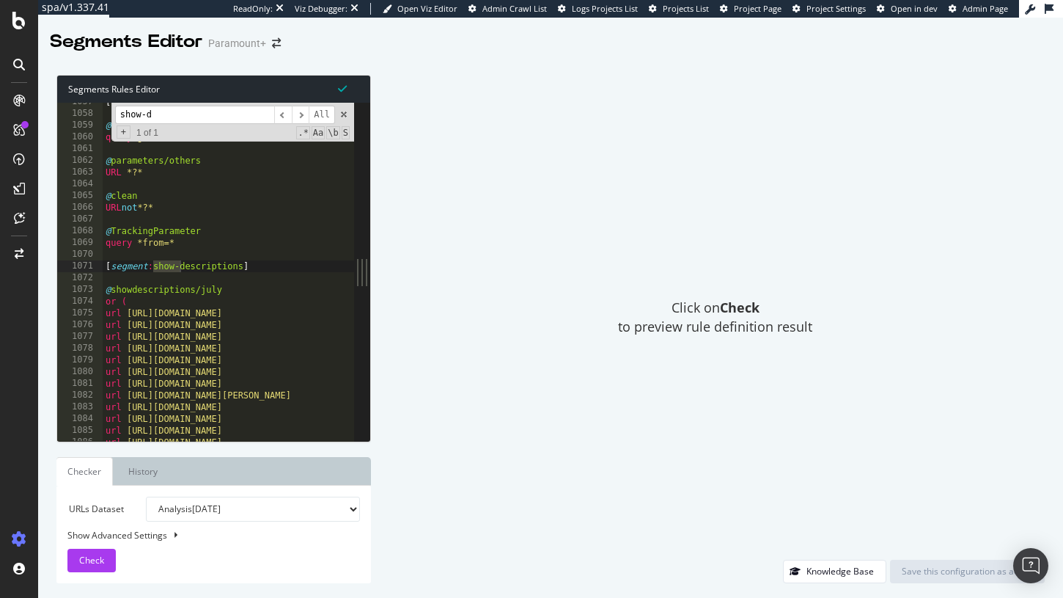
scroll to position [3125, 0]
type input "show-desc"
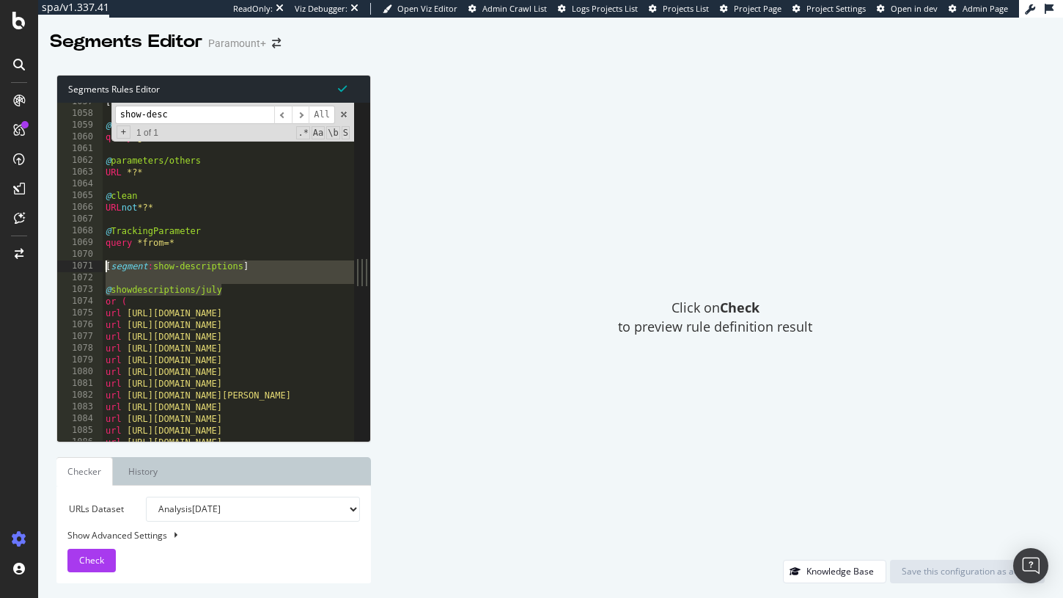
drag, startPoint x: 235, startPoint y: 284, endPoint x: 94, endPoint y: 264, distance: 142.1
click at [94, 264] on div "@showdescriptions/[DATE] 1058 1059 1060 1061 1062 1063 1064 1065 1066 1067 1068…" at bounding box center [205, 272] width 297 height 338
click at [245, 318] on div "[ segment : parameters ] @ parameters/gclid query gclid* @ parameters/others UR…" at bounding box center [383, 276] width 560 height 361
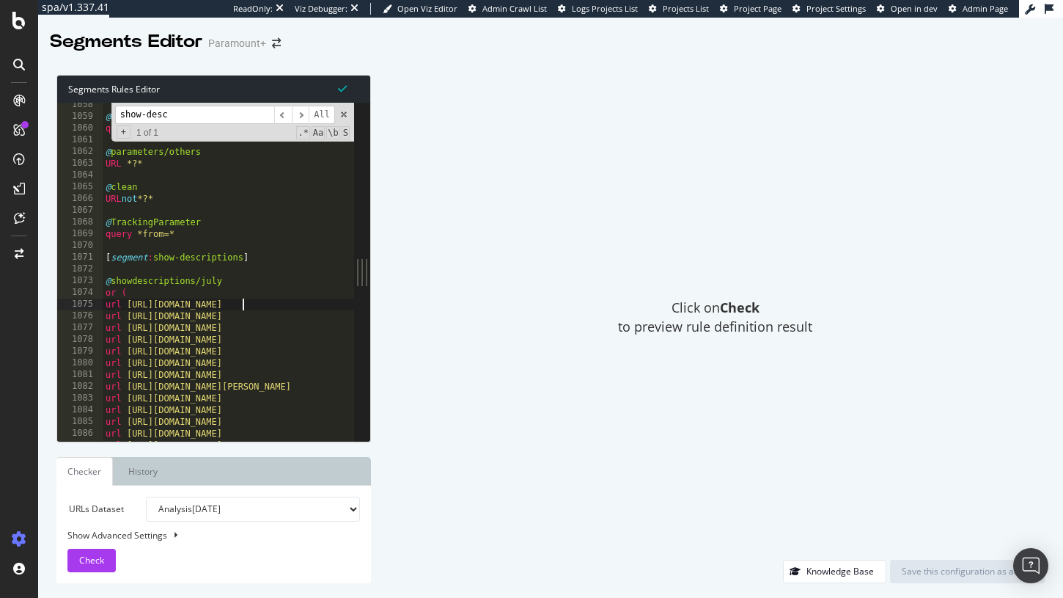
scroll to position [3129, 0]
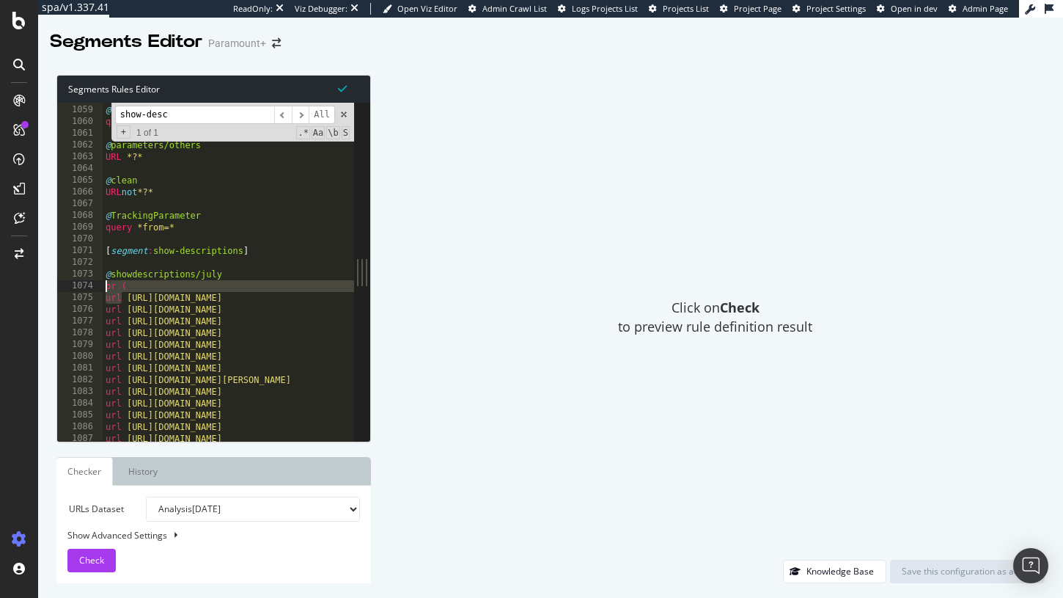
drag, startPoint x: 120, startPoint y: 294, endPoint x: 95, endPoint y: 284, distance: 26.7
click at [95, 284] on div "url [URL][DOMAIN_NAME] 1058 1059 1060 1061 1062 1063 1064 1065 1066 1067 1068 1…" at bounding box center [205, 272] width 297 height 338
click at [324, 323] on div "@ parameters/gclid query gclid* @ parameters/others URL *?* @ clean URL not *?*…" at bounding box center [383, 272] width 560 height 361
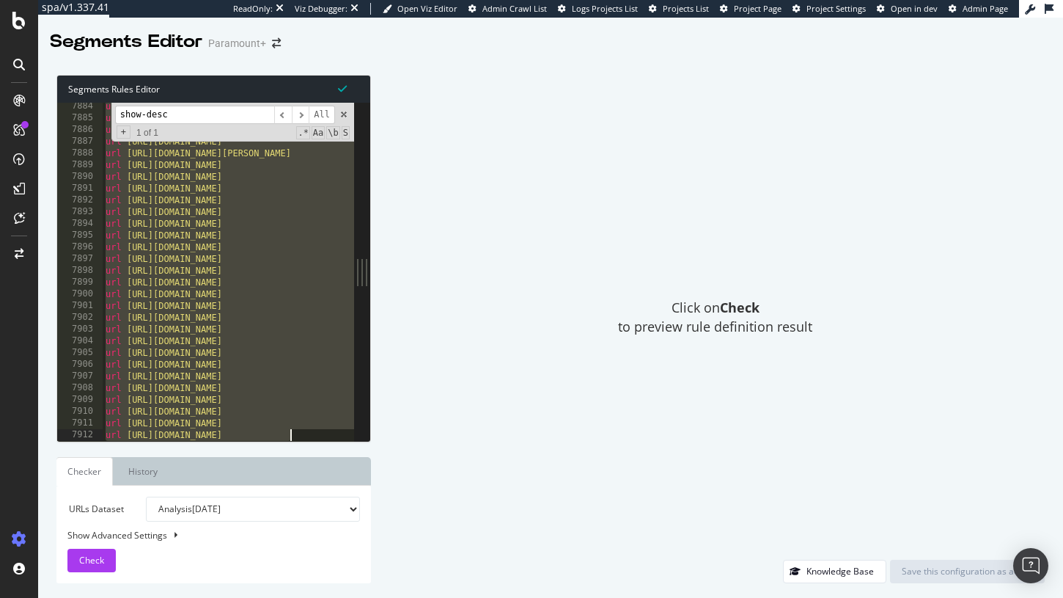
scroll to position [23685, 0]
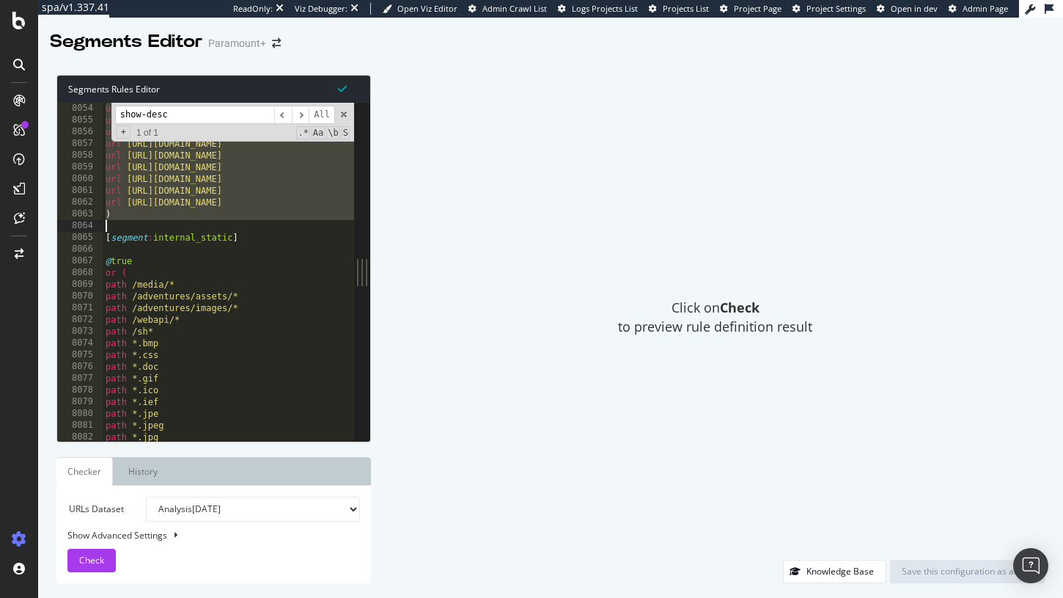
drag, startPoint x: 105, startPoint y: 272, endPoint x: 333, endPoint y: 227, distance: 232.3
click at [333, 227] on div "url [URL][DOMAIN_NAME] url [URL][DOMAIN_NAME] url [URL][DOMAIN_NAME] url [URL][…" at bounding box center [383, 283] width 560 height 361
type textarea ")"
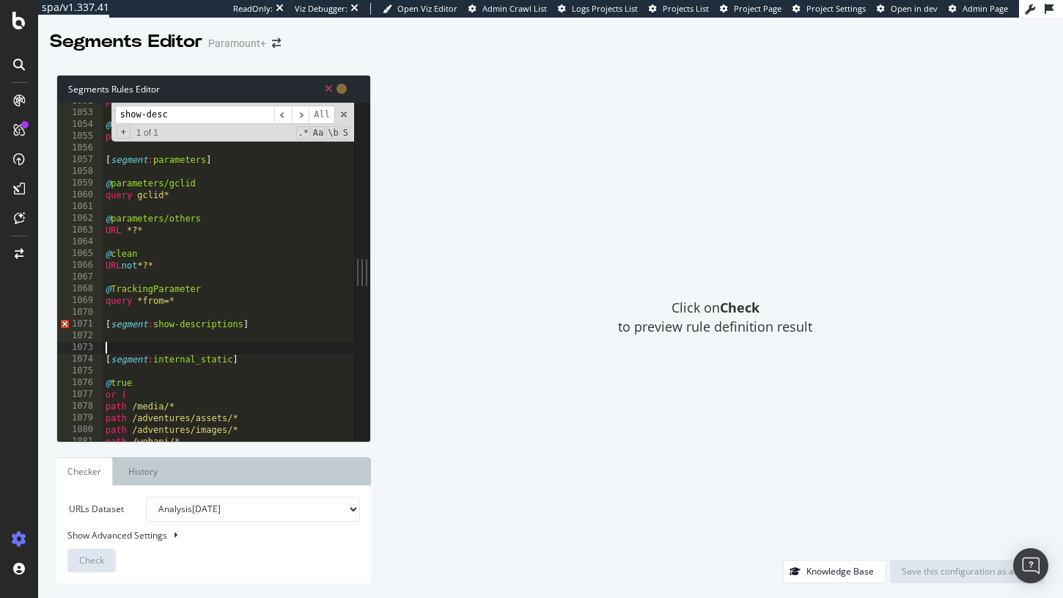
scroll to position [12336, 0]
click at [282, 330] on div "path */us/* @ unknown path /* [ segment : parameters ] @ parameters/gclid query…" at bounding box center [228, 275] width 251 height 361
type textarea "[segment:show-descriptions]"
drag, startPoint x: 282, startPoint y: 330, endPoint x: 78, endPoint y: 325, distance: 204.6
click at [78, 325] on div "[segment:show-descriptions] 1052 1053 1054 1055 1056 1057 1058 1059 1060 1061 1…" at bounding box center [205, 272] width 297 height 338
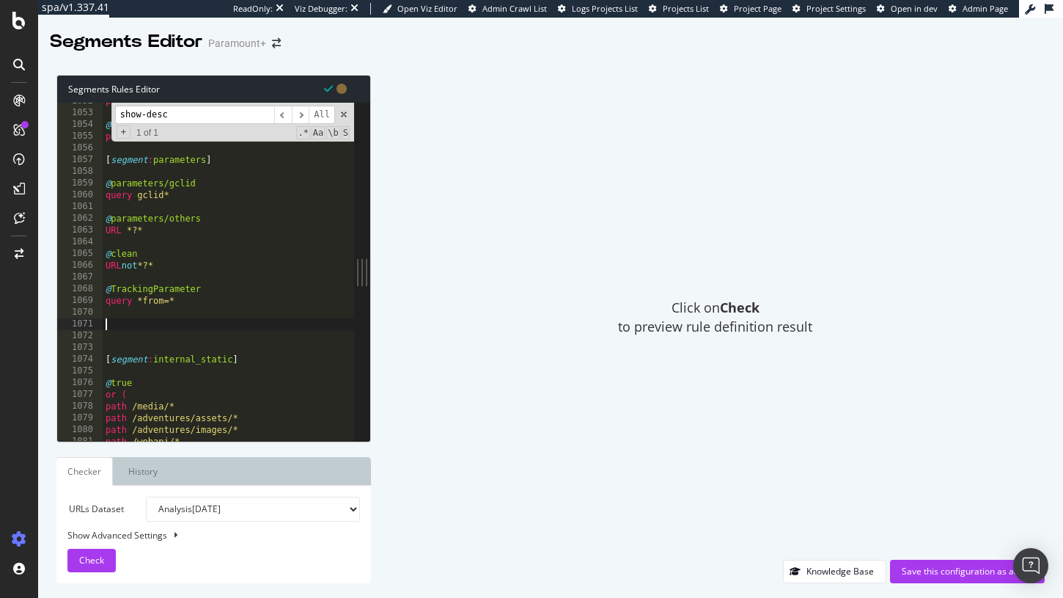
paste textarea ")"
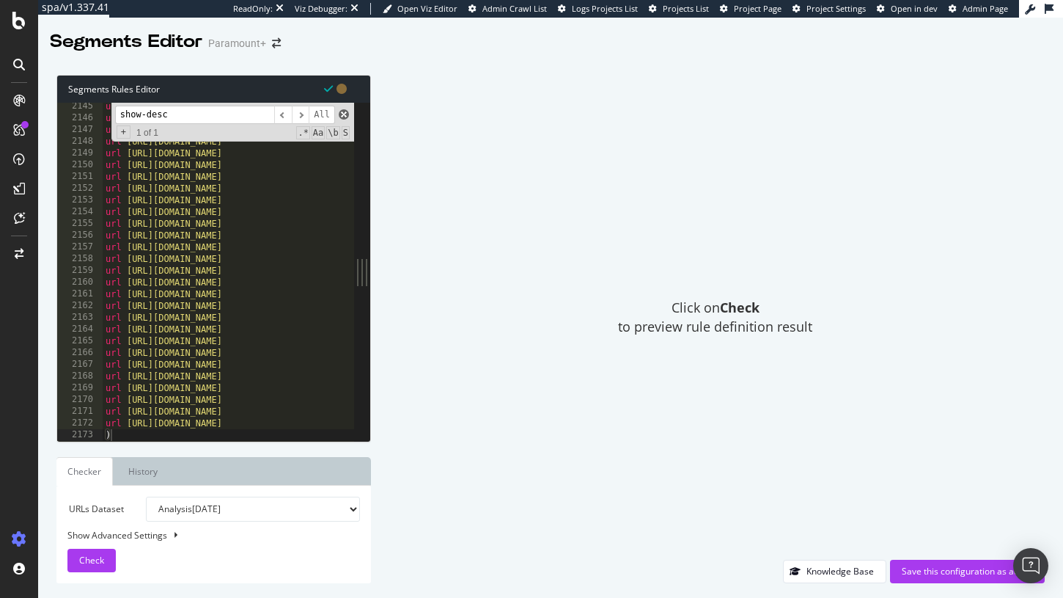
click at [342, 118] on span at bounding box center [344, 114] width 10 height 10
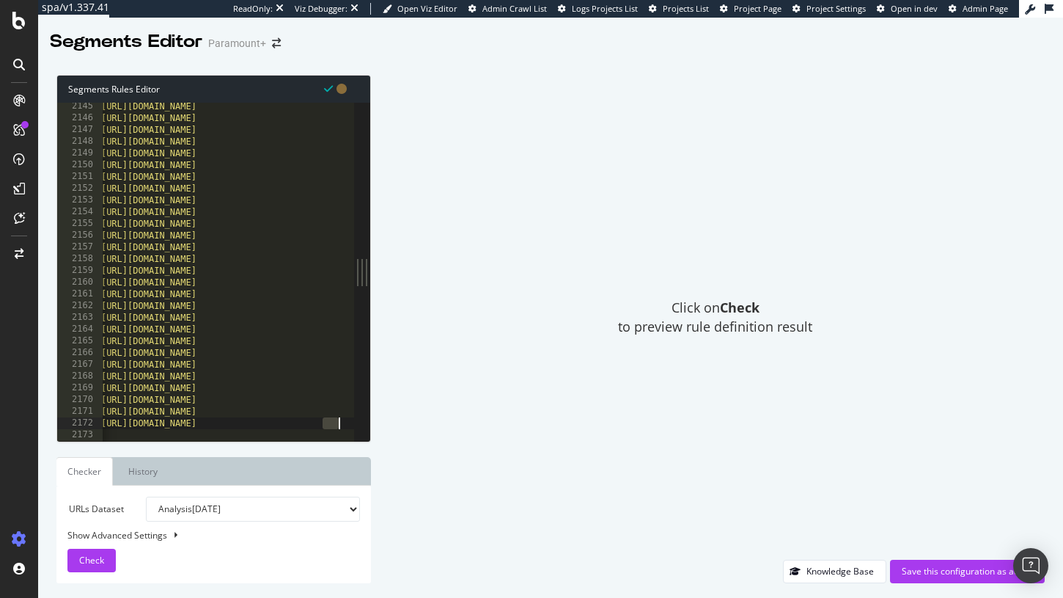
scroll to position [0, 26]
click at [348, 421] on div ") 2145 2146 2147 2148 2149 2150 2151 2152 2153 2154 2155 2156 2157 2158 2159 21…" at bounding box center [205, 272] width 297 height 338
type textarea "url [URL][DOMAIN_NAME]"
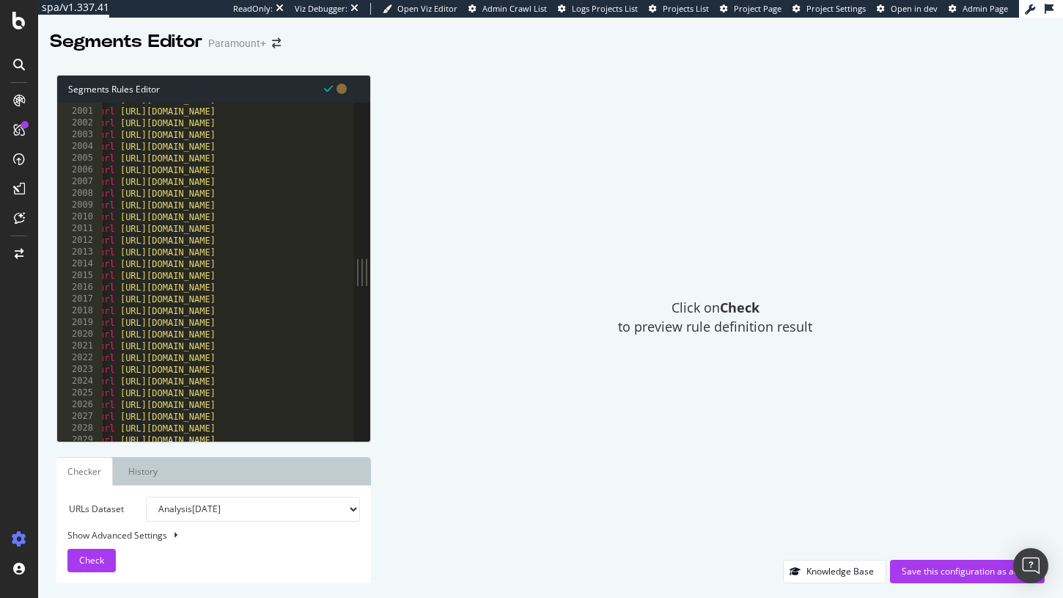
scroll to position [0, 0]
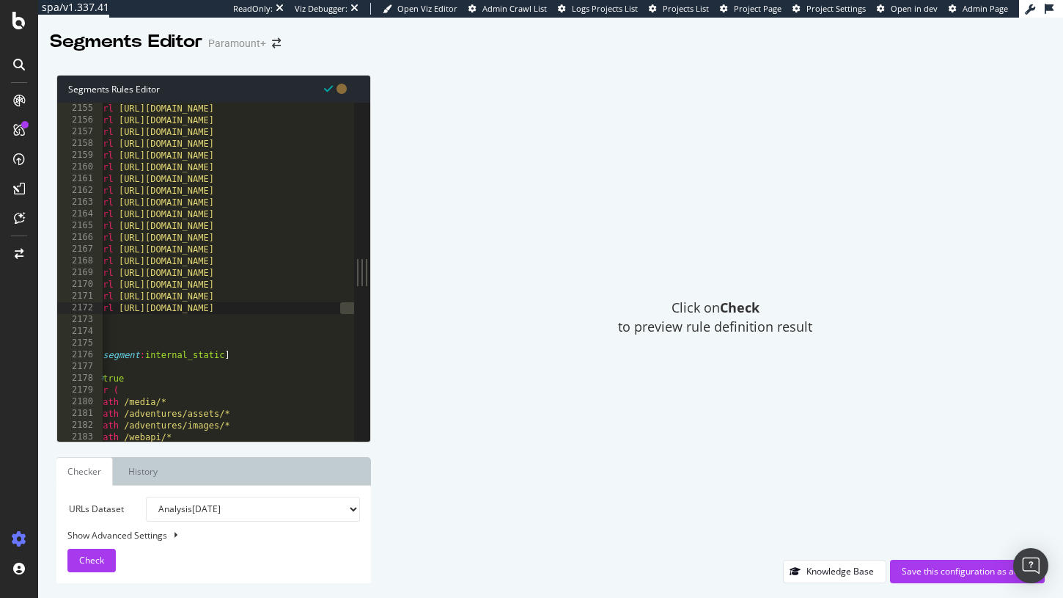
click at [252, 342] on div "url [URL][DOMAIN_NAME] url [URL][DOMAIN_NAME] url [URL][DOMAIN_NAME] url [URL][…" at bounding box center [322, 283] width 455 height 361
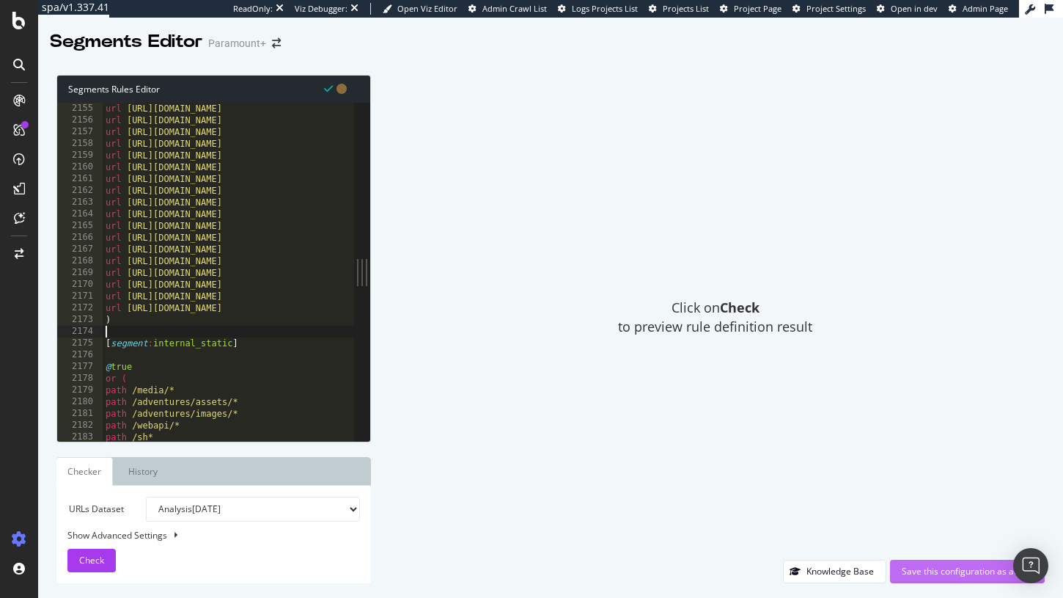
click at [940, 571] on div "Save this configuration as active" at bounding box center [967, 571] width 131 height 12
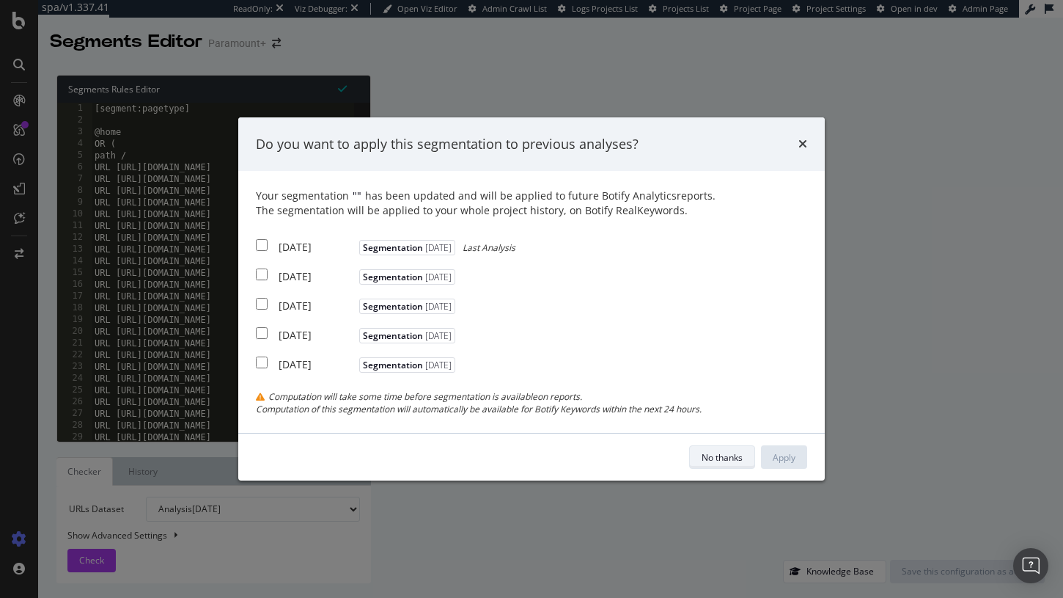
click at [735, 457] on div "No thanks" at bounding box center [722, 457] width 41 height 12
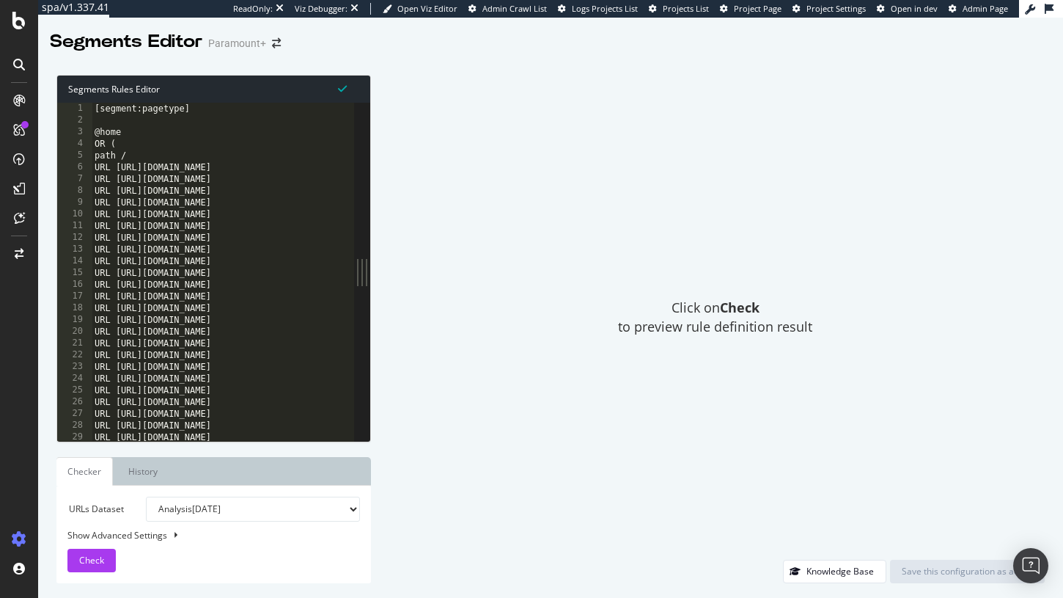
type textarea "URL [URL][DOMAIN_NAME]"
click at [320, 214] on div "[segment:pagetype] @home OR ( path / URL [URL][DOMAIN_NAME] URL [URL][DOMAIN_NA…" at bounding box center [319, 283] width 455 height 361
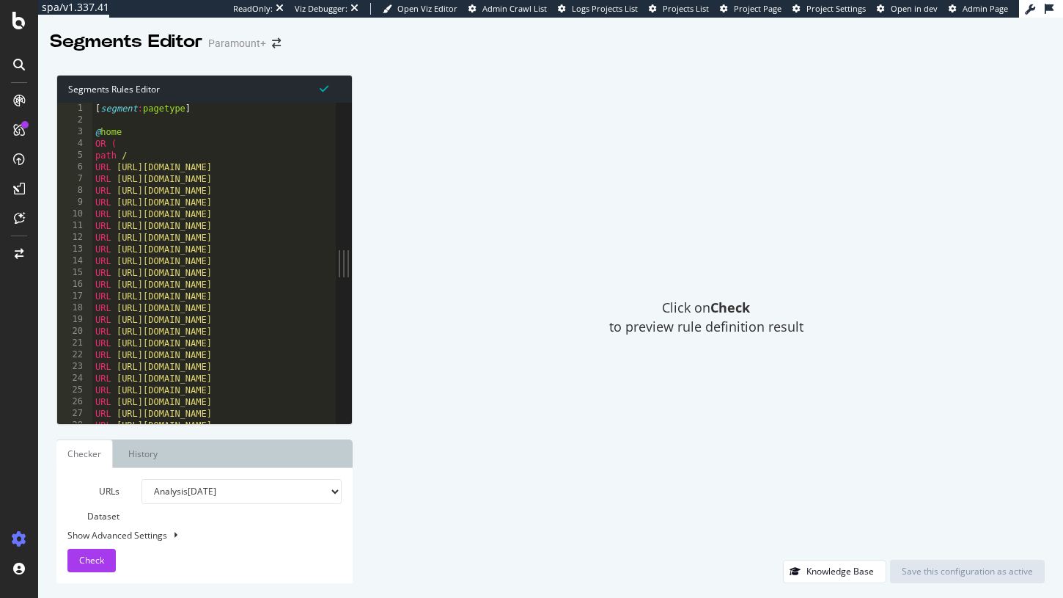
type textarea "URL [URL][DOMAIN_NAME]"
click at [284, 236] on div "[ segment : pagetype ] @ home OR ( path / URL https://www.paramountplus.com/au/…" at bounding box center [319, 275] width 455 height 344
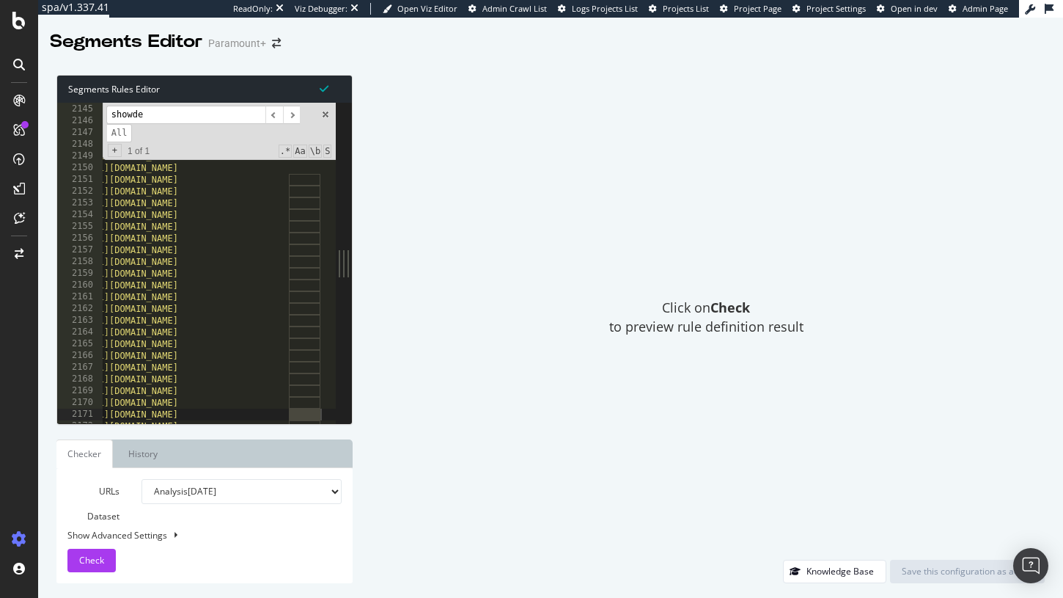
scroll to position [0, 44]
click at [333, 412] on div at bounding box center [219, 416] width 233 height 15
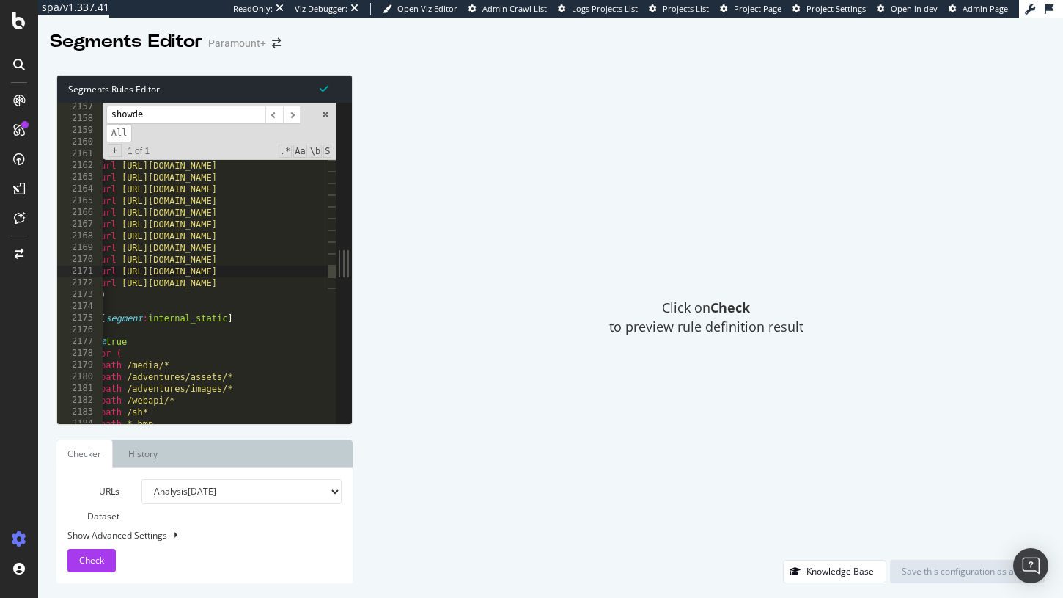
scroll to position [23217, 0]
type input "showde"
type textarea ")"
click at [169, 290] on div "url https://www.paramountplus.com/ar/shows/zorro/ url https://www.paramountplus…" at bounding box center [325, 273] width 455 height 344
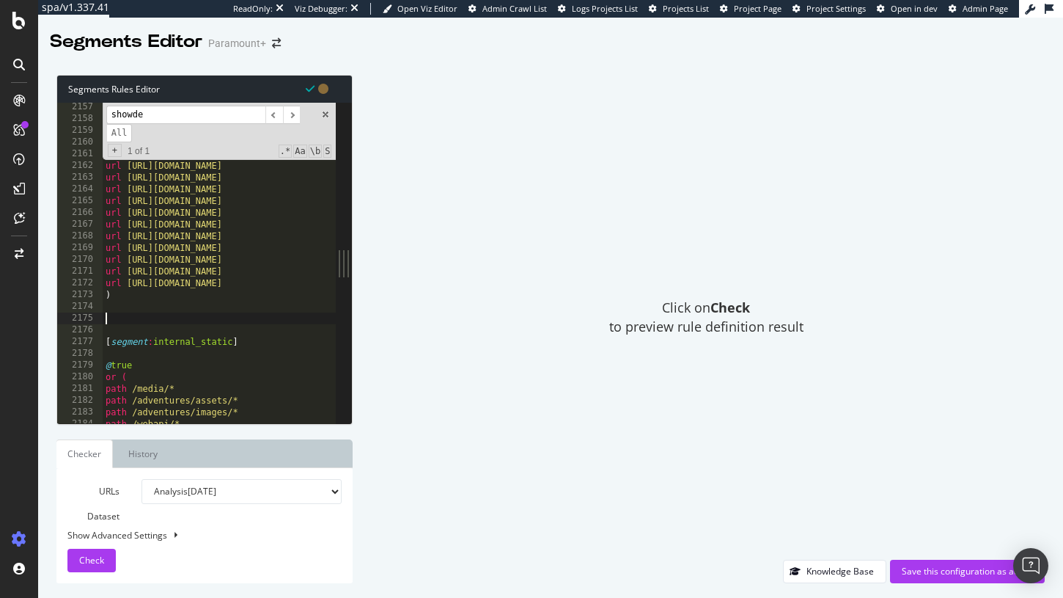
paste textarea ")"
type textarea ")"
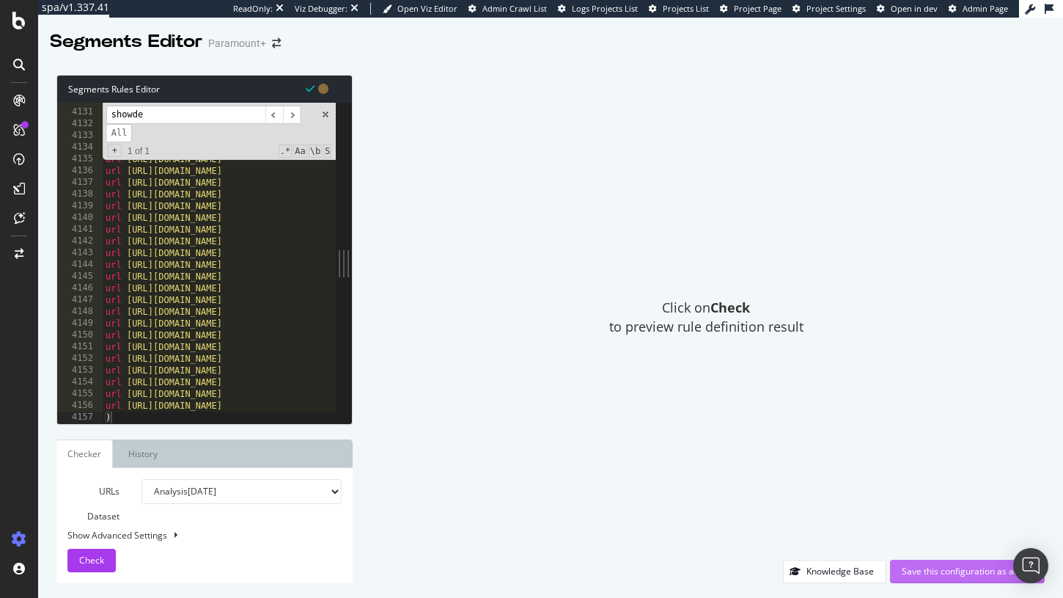
click at [933, 566] on div "Save this configuration as active" at bounding box center [967, 571] width 131 height 12
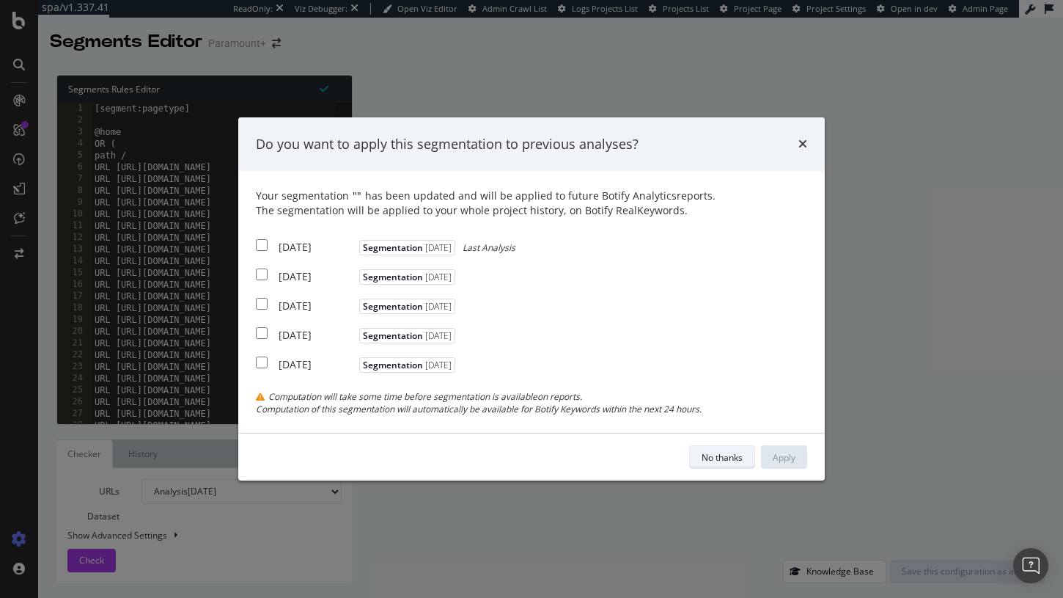
click at [704, 448] on div "No thanks" at bounding box center [722, 456] width 41 height 21
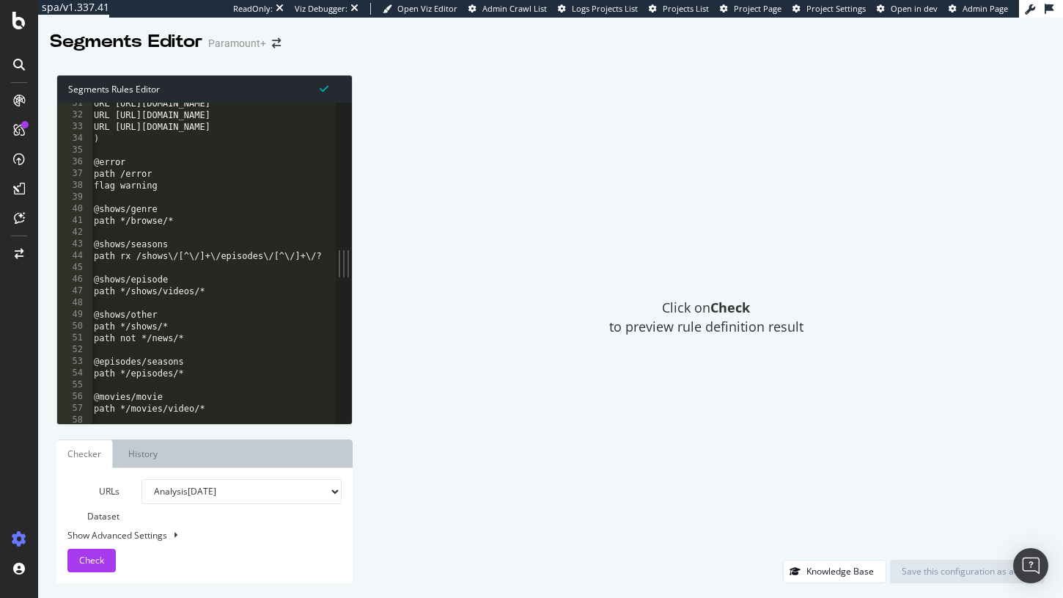
scroll to position [260, 0]
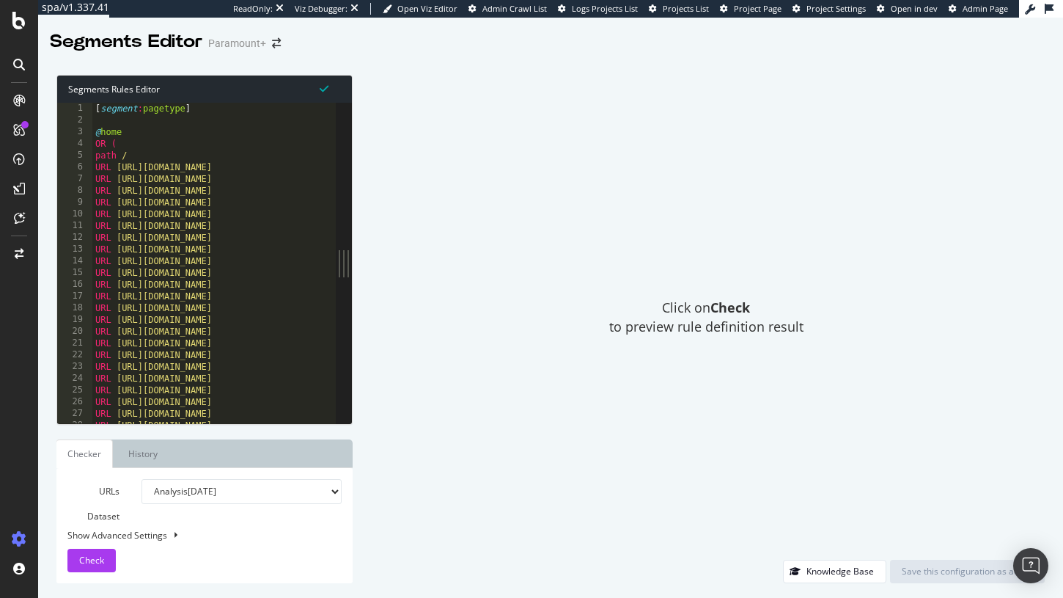
type textarea "URL [URL][DOMAIN_NAME]"
click at [293, 252] on div "[ segment : pagetype ] @ home OR ( path / URL [URL][DOMAIN_NAME] URL [URL][DOMA…" at bounding box center [322, 275] width 460 height 344
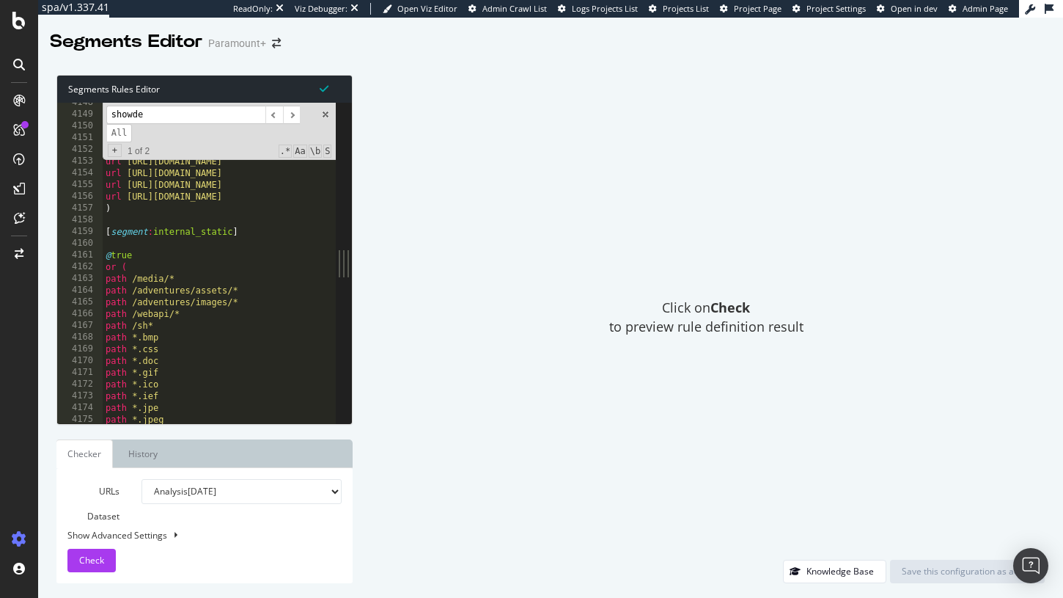
scroll to position [23638, 0]
type input "showde"
type textarea ")"
click at [180, 213] on div "url https://www.paramountplus.com/gt/shows/zoey-101/ url https://www.paramountp…" at bounding box center [333, 269] width 460 height 344
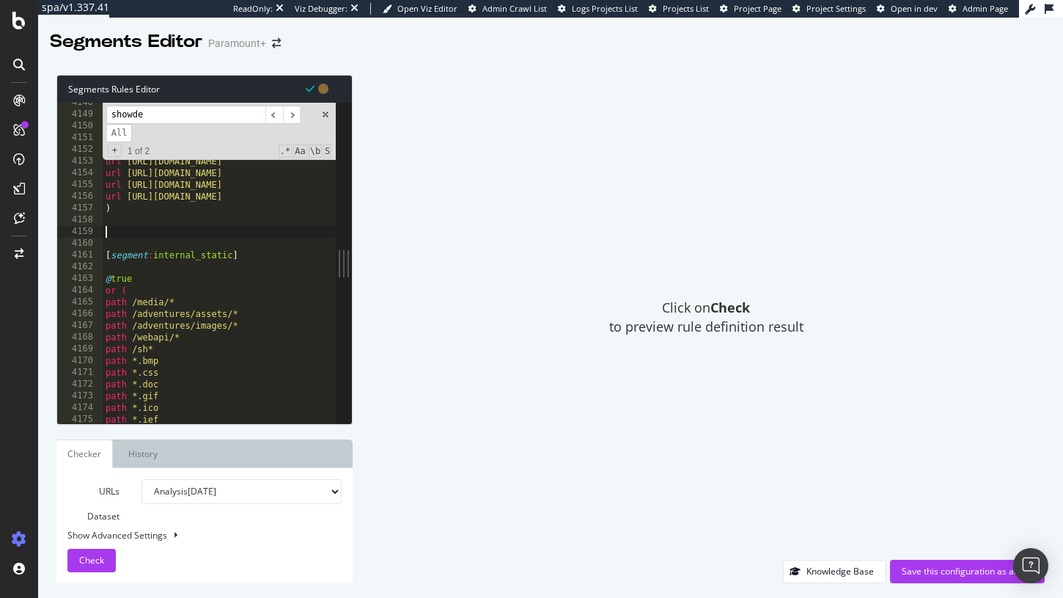
paste textarea ")"
type textarea ")"
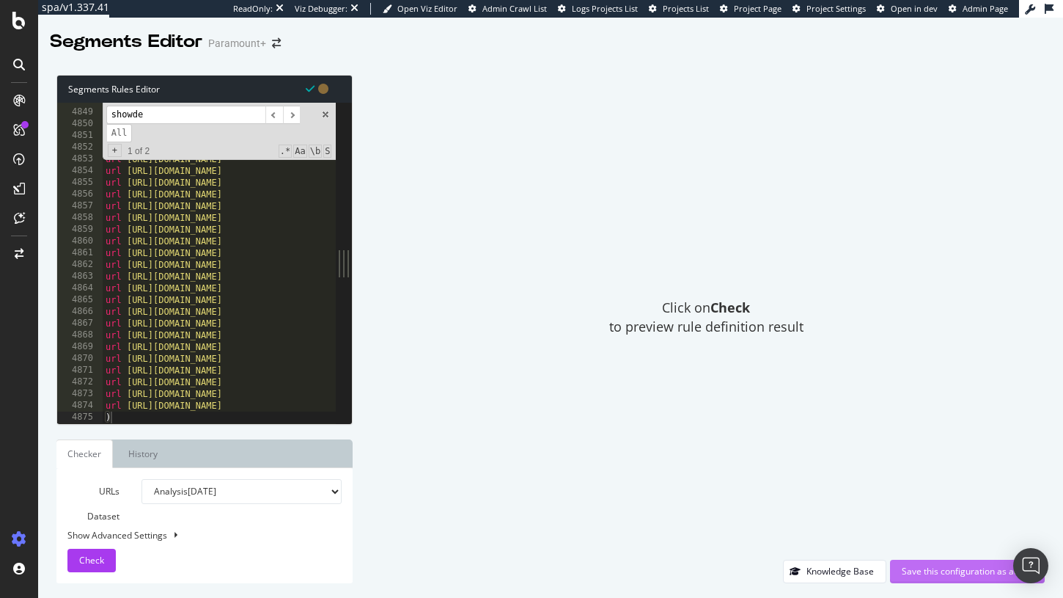
click at [898, 573] on button "Save this configuration as active" at bounding box center [967, 570] width 155 height 23
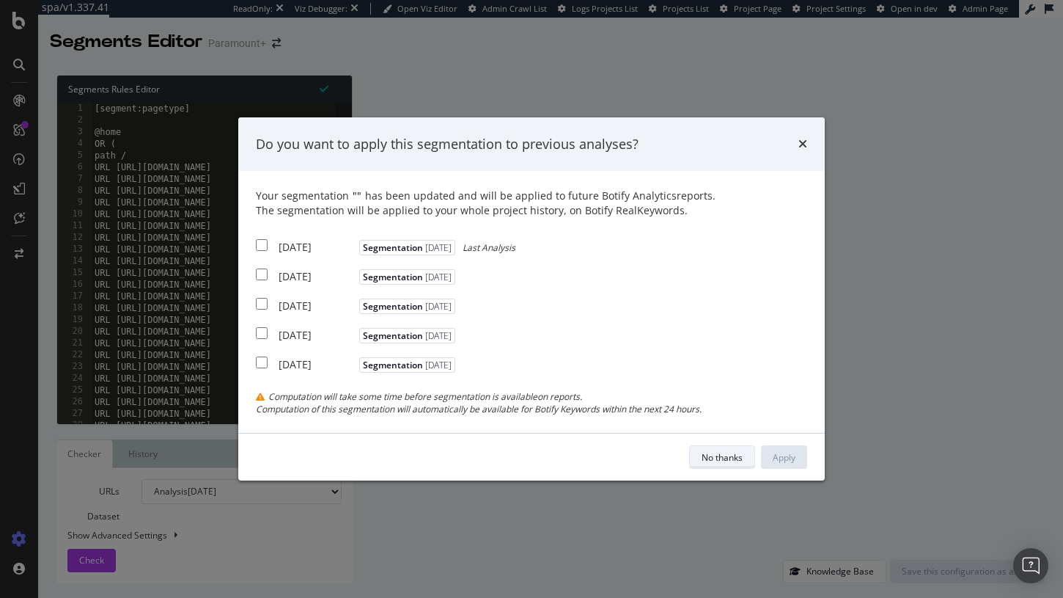
click at [731, 463] on div "No thanks" at bounding box center [722, 456] width 41 height 21
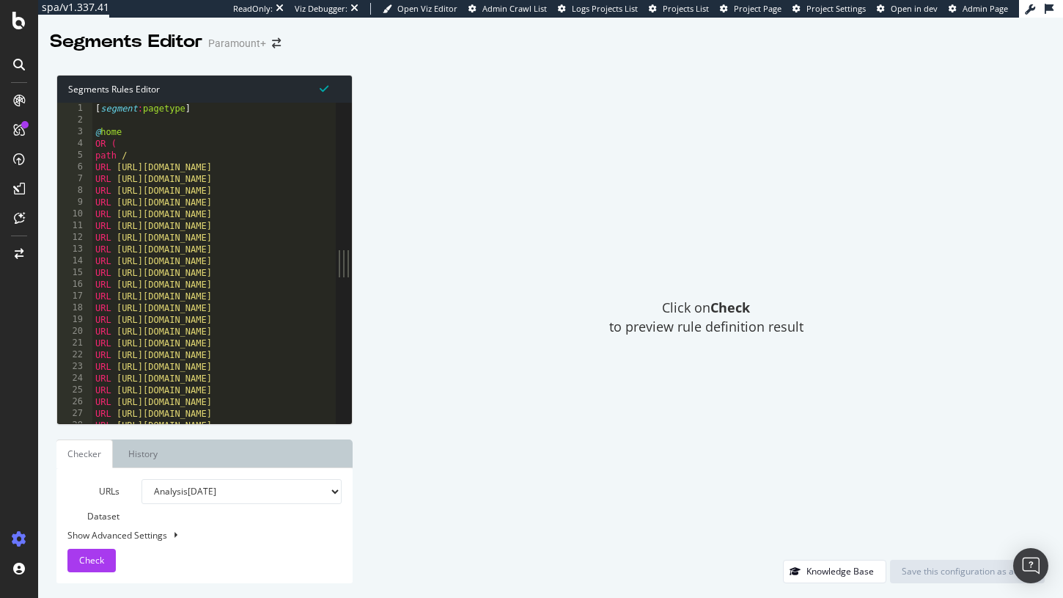
type textarea "URL [URL][DOMAIN_NAME]"
click at [313, 343] on div "[ segment : pagetype ] @ home OR ( path / URL https://www.paramountplus.com/au/…" at bounding box center [372, 275] width 560 height 344
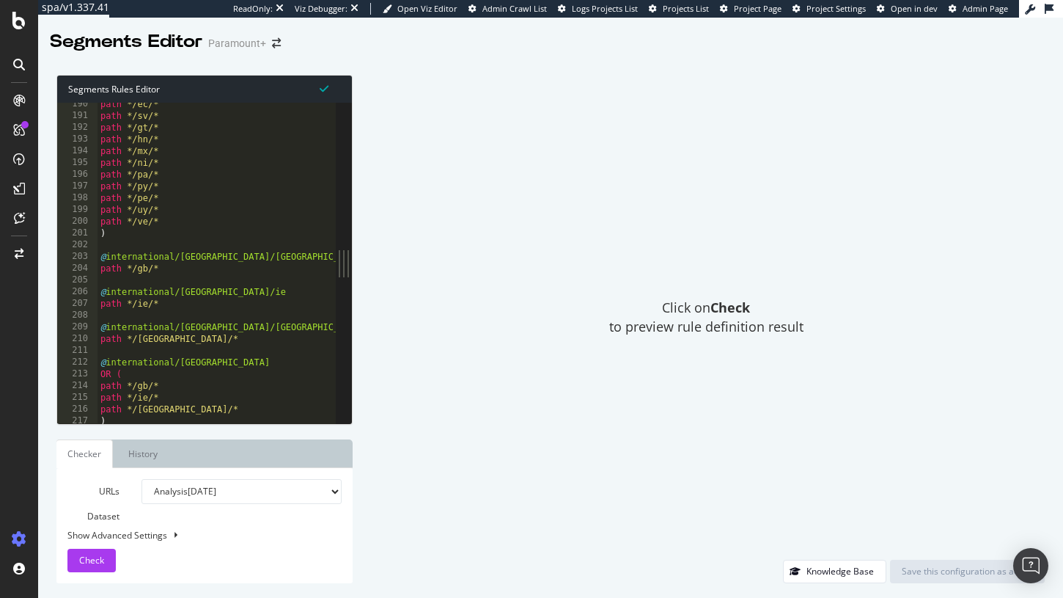
scroll to position [23703, 0]
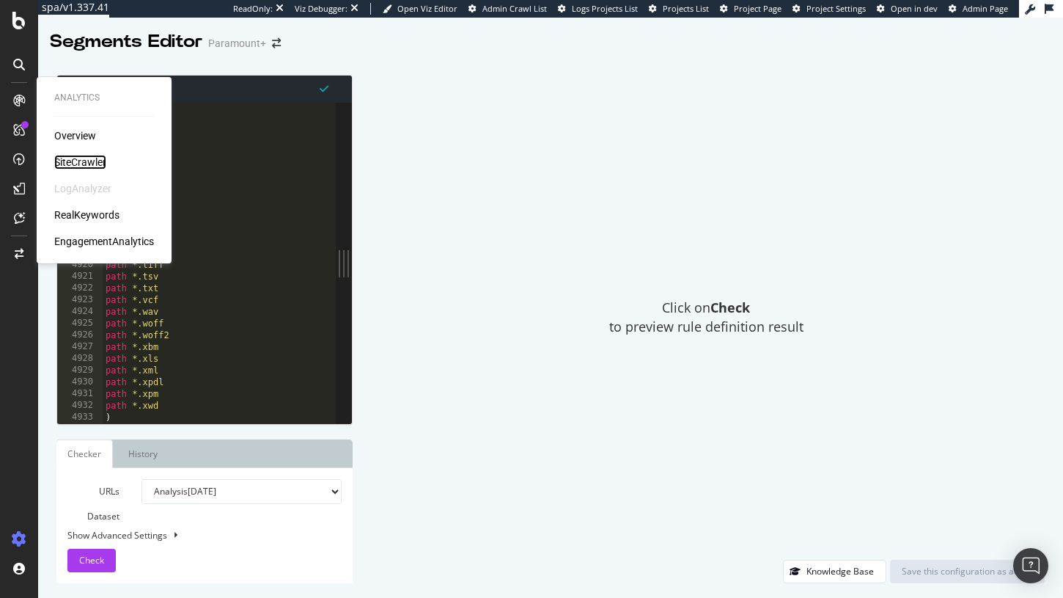
click at [67, 155] on div "SiteCrawler" at bounding box center [80, 162] width 52 height 15
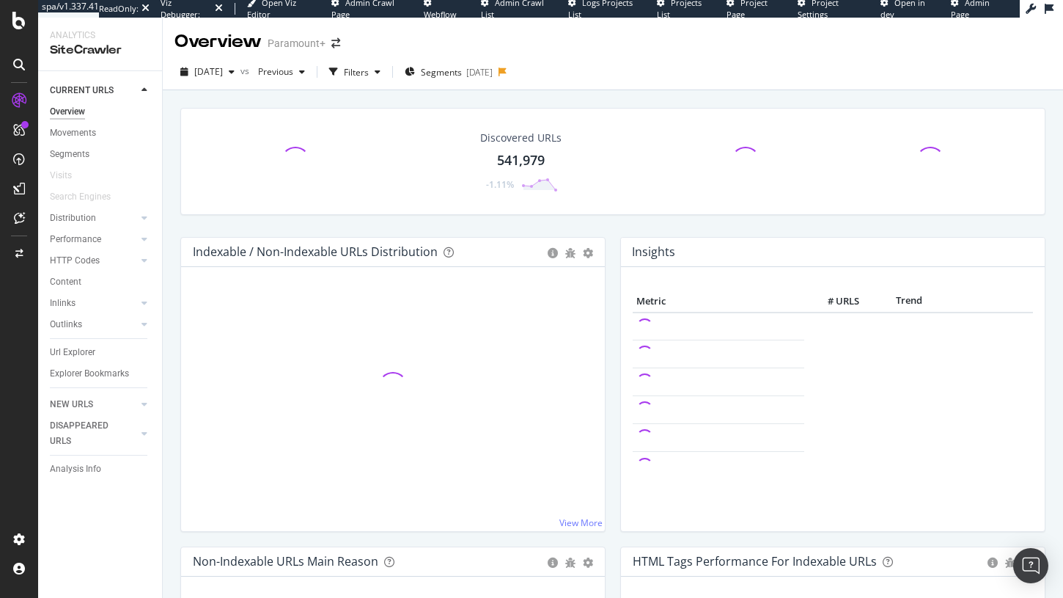
click at [507, 76] on icon at bounding box center [503, 71] width 8 height 9
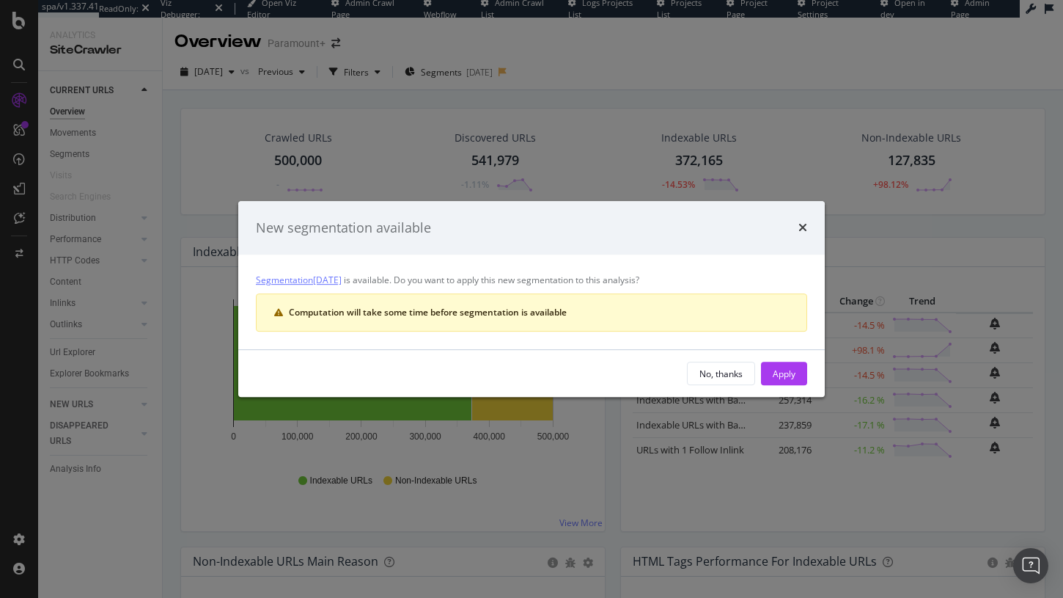
click at [338, 281] on link "Segmentation 2025-09-24" at bounding box center [299, 279] width 86 height 15
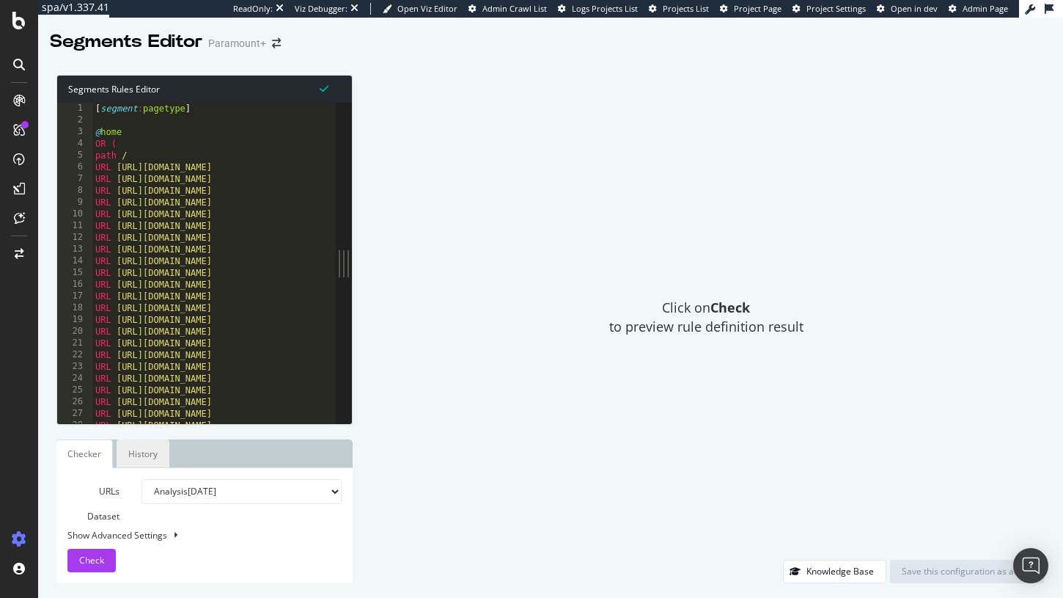
click at [134, 456] on link "History" at bounding box center [143, 453] width 53 height 29
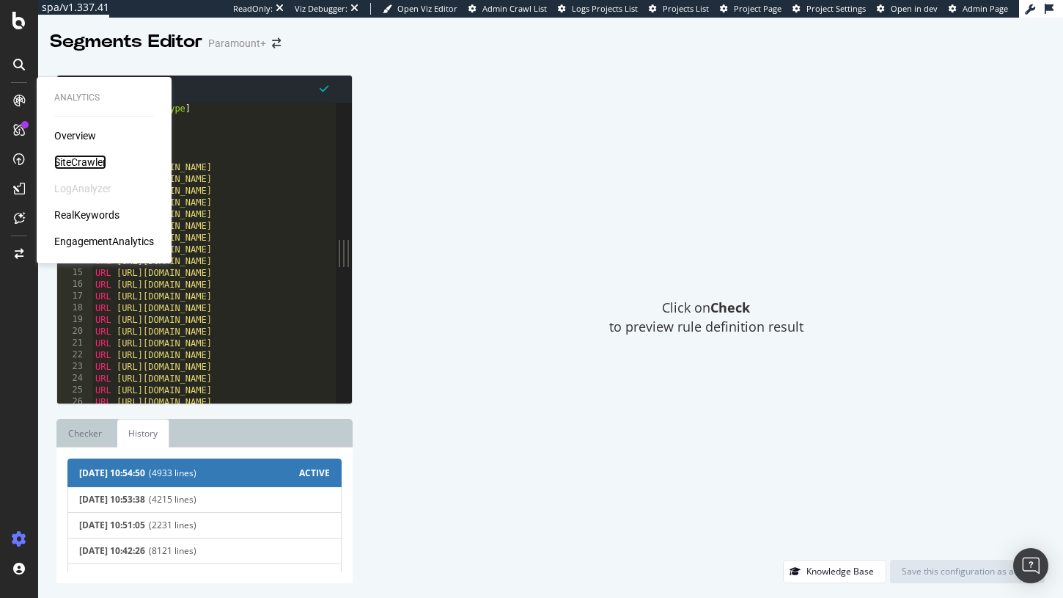
click at [64, 159] on div "SiteCrawler" at bounding box center [80, 162] width 52 height 15
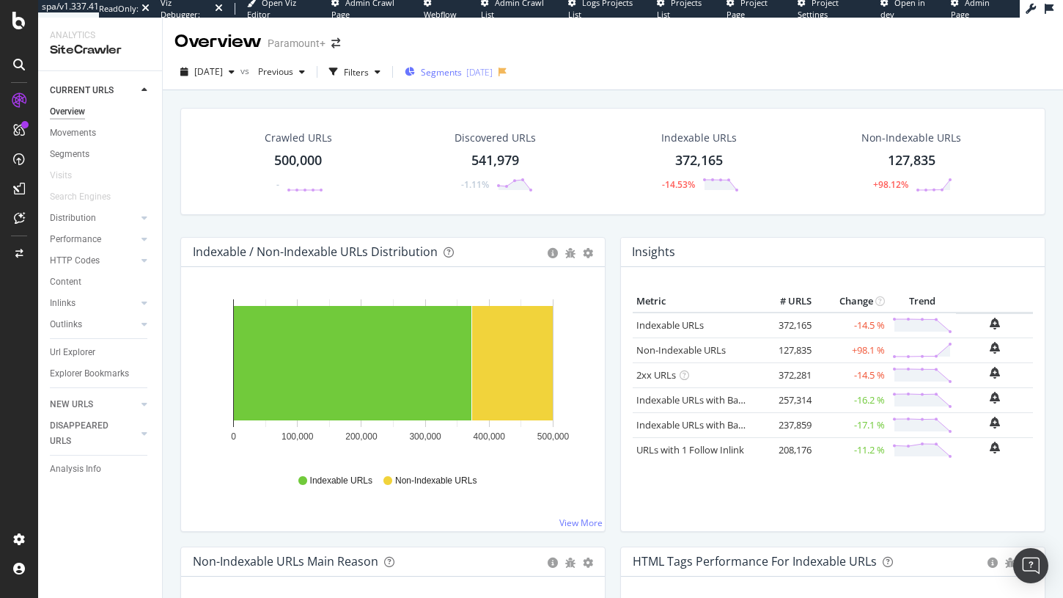
click at [493, 67] on div "[DATE]" at bounding box center [479, 72] width 26 height 12
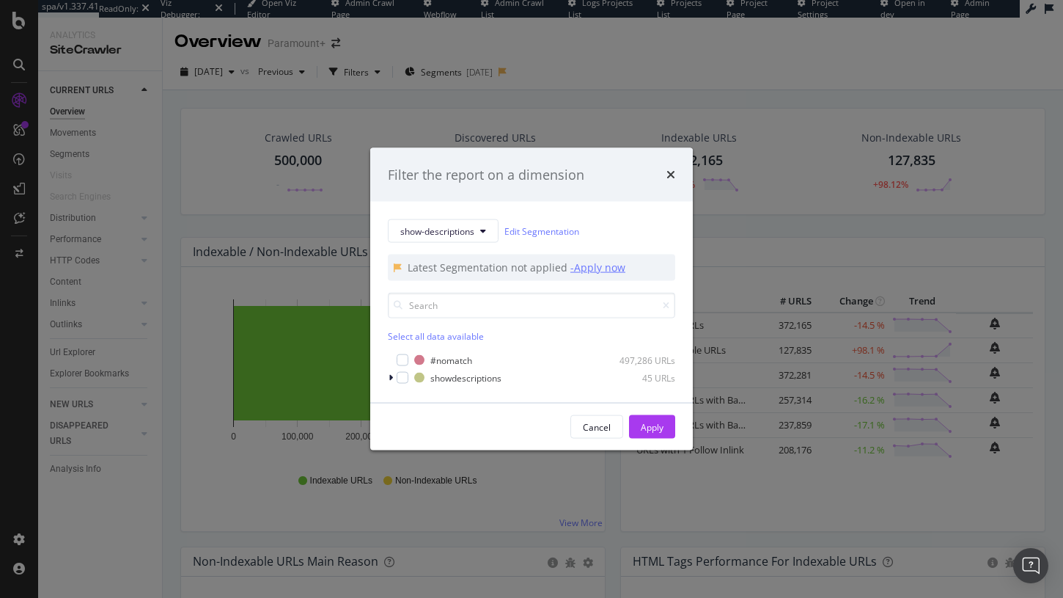
click at [608, 268] on div "- Apply now" at bounding box center [597, 267] width 55 height 15
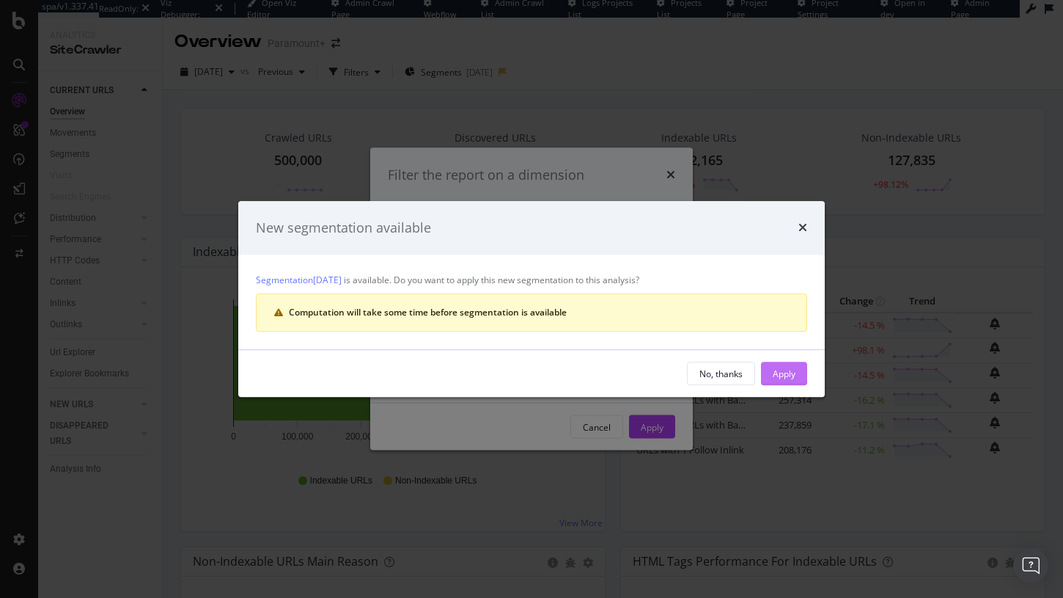
click at [783, 367] on div "Apply" at bounding box center [784, 373] width 23 height 12
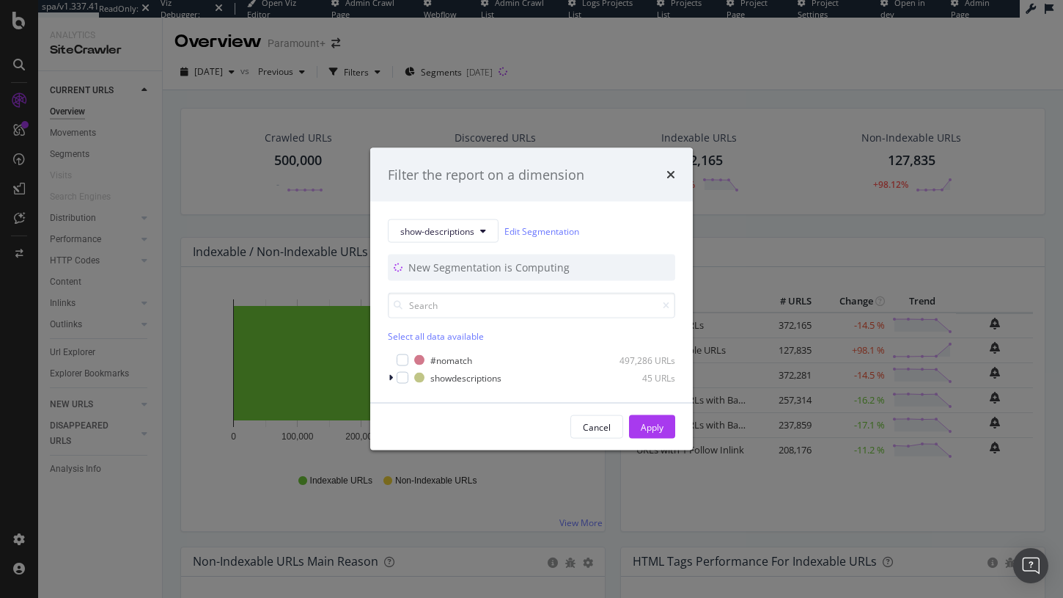
click at [718, 148] on div "Filter the report on a dimension show-descriptions Edit Segmentation New Segmen…" at bounding box center [531, 299] width 1063 height 598
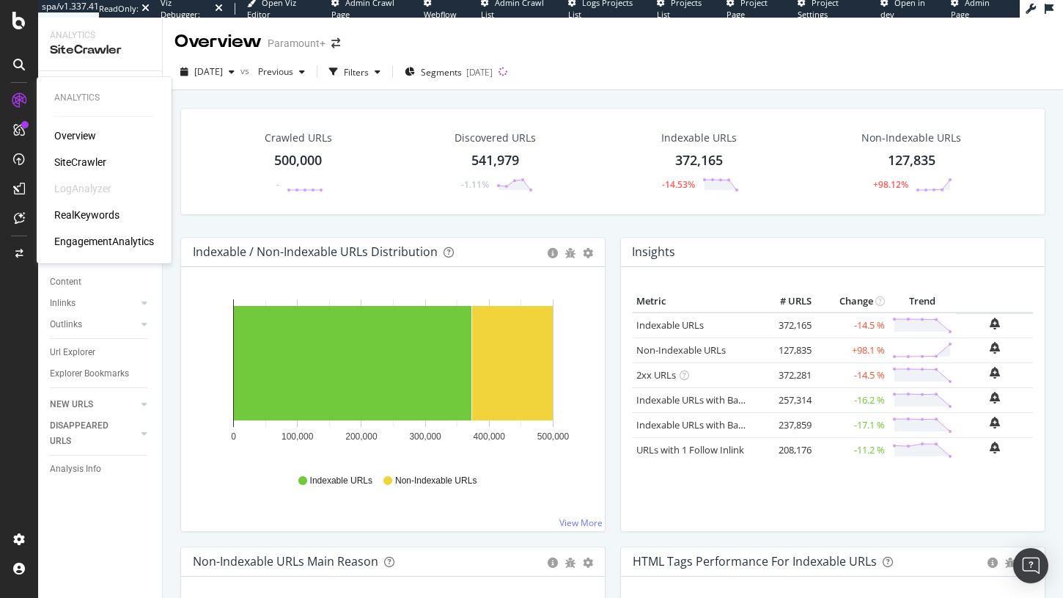
click at [83, 152] on div "Overview SiteCrawler LogAnalyzer RealKeywords EngagementAnalytics" at bounding box center [104, 188] width 100 height 120
click at [85, 161] on div "SiteCrawler" at bounding box center [80, 162] width 52 height 15
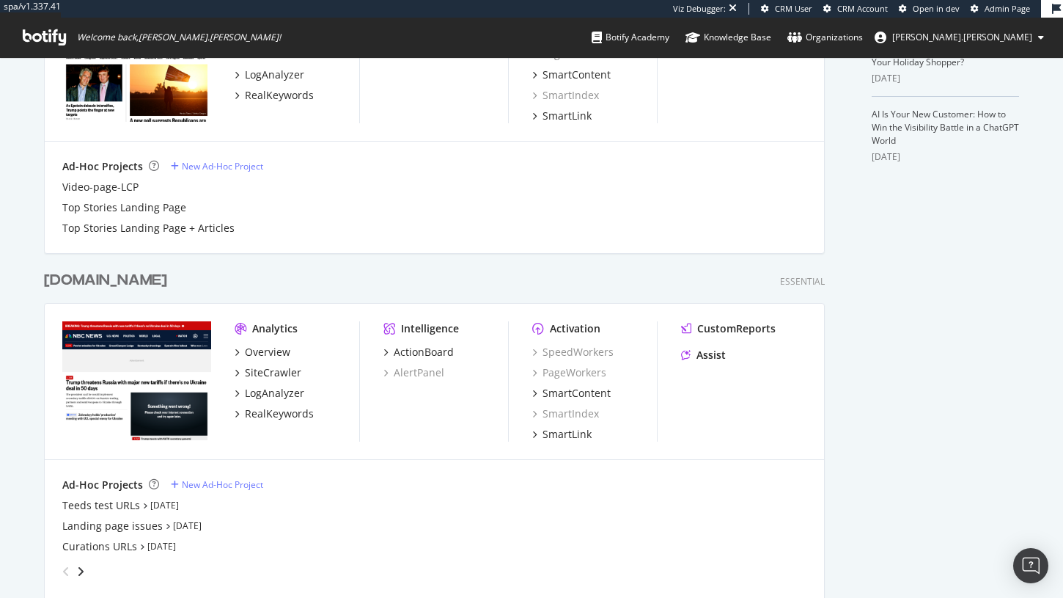
scroll to position [510, 0]
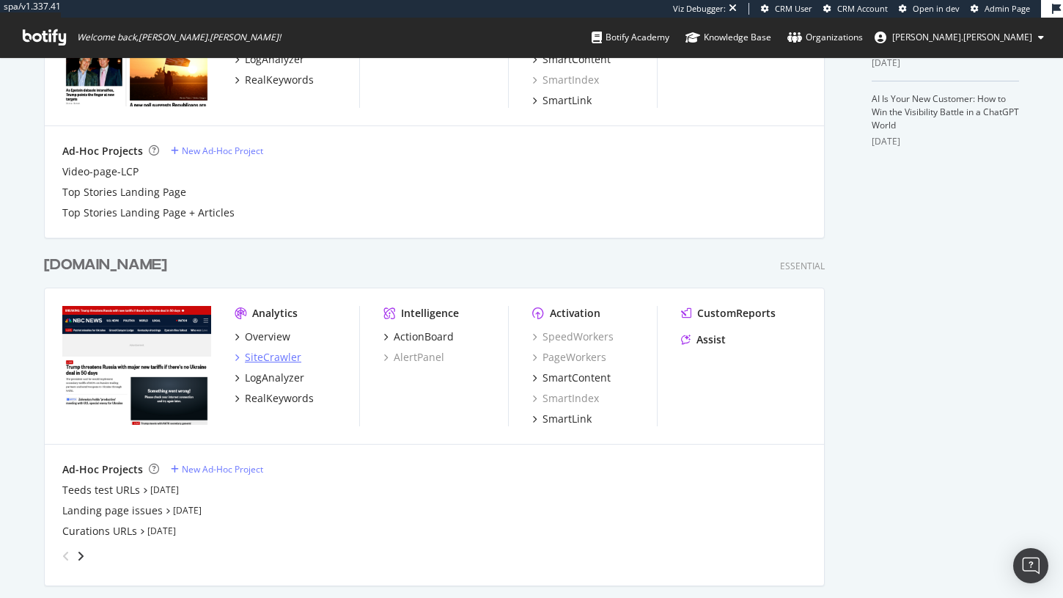
click at [291, 355] on div "SiteCrawler" at bounding box center [273, 357] width 56 height 15
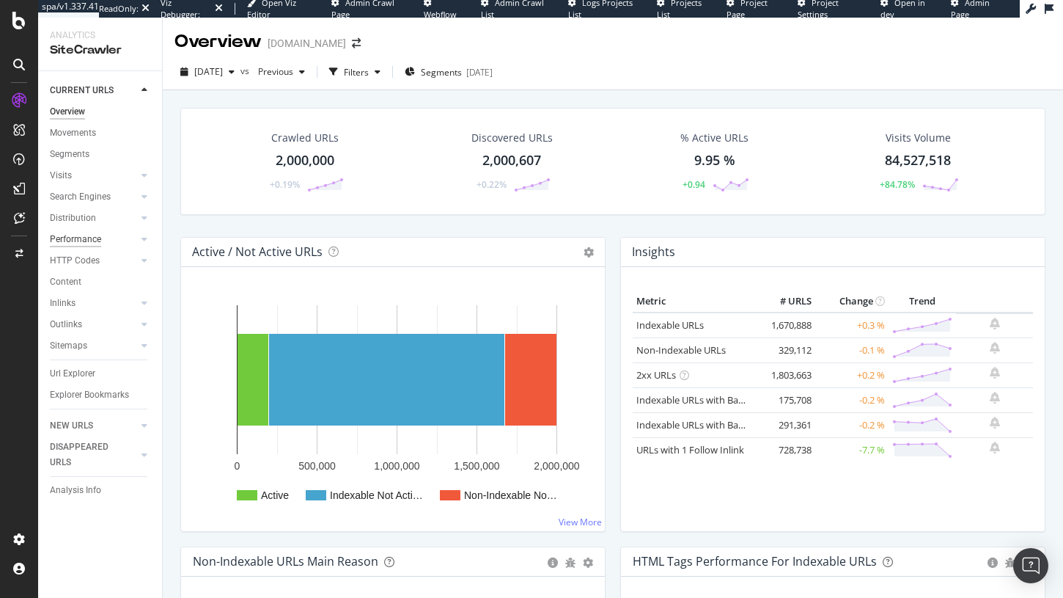
click at [81, 233] on div "Performance" at bounding box center [75, 239] width 51 height 15
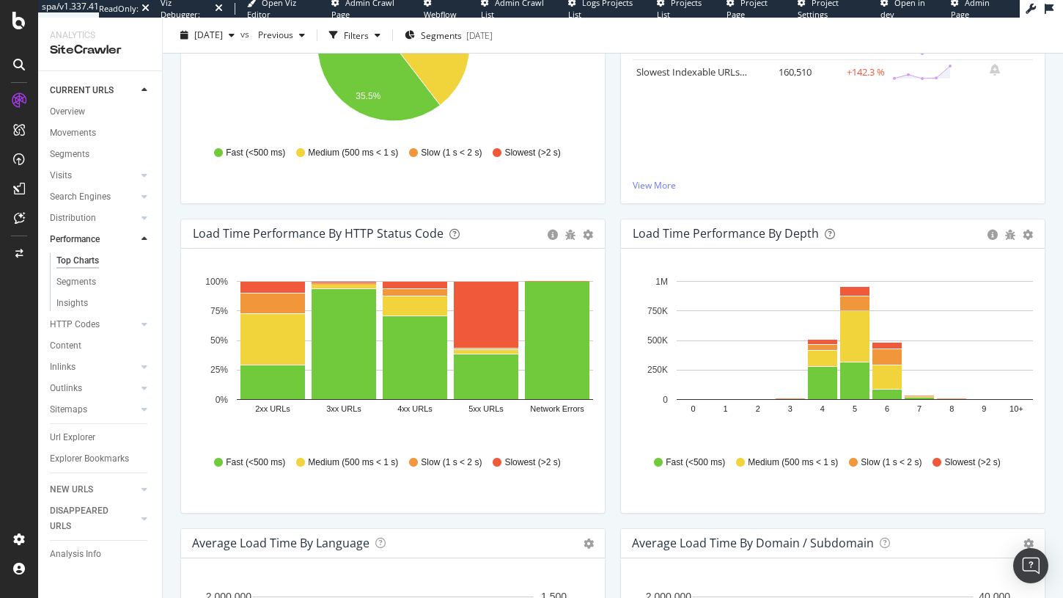
scroll to position [323, 0]
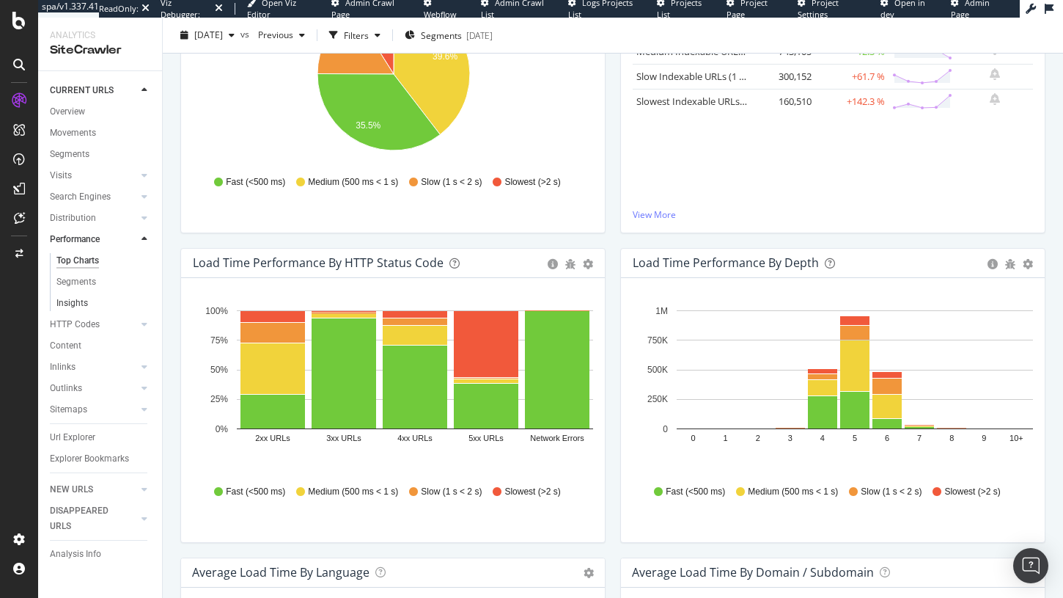
click at [88, 307] on link "Insights" at bounding box center [103, 302] width 95 height 15
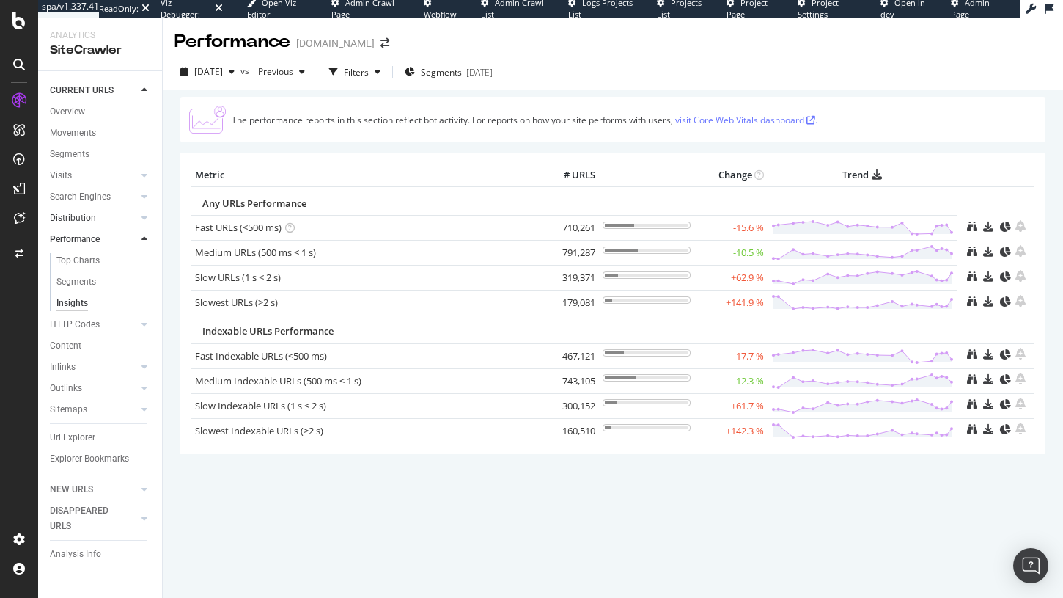
click at [100, 212] on link "Distribution" at bounding box center [93, 217] width 87 height 15
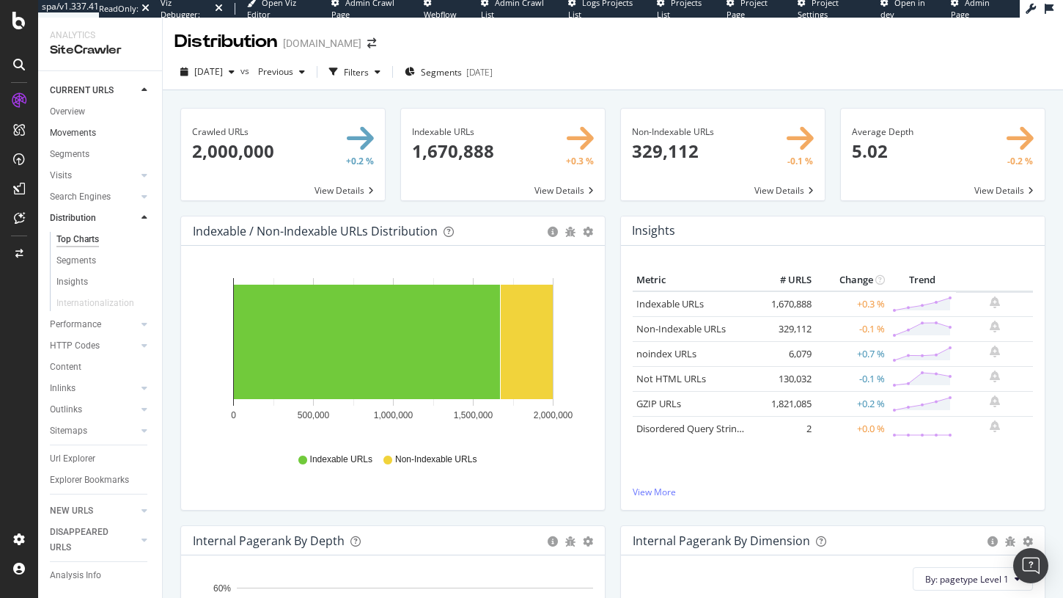
click at [98, 133] on link "Movements" at bounding box center [101, 132] width 102 height 15
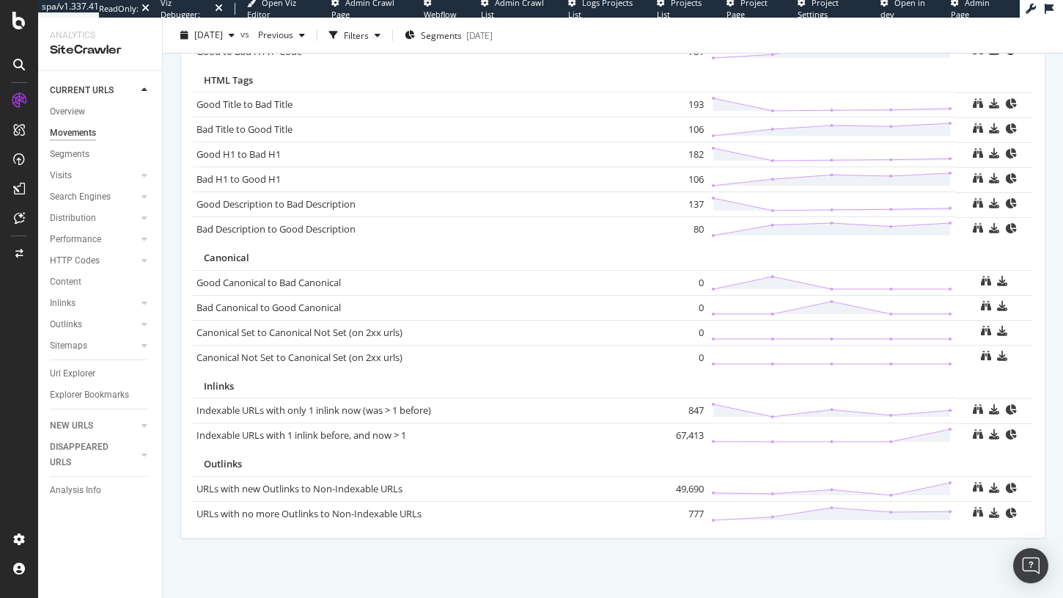
scroll to position [980, 0]
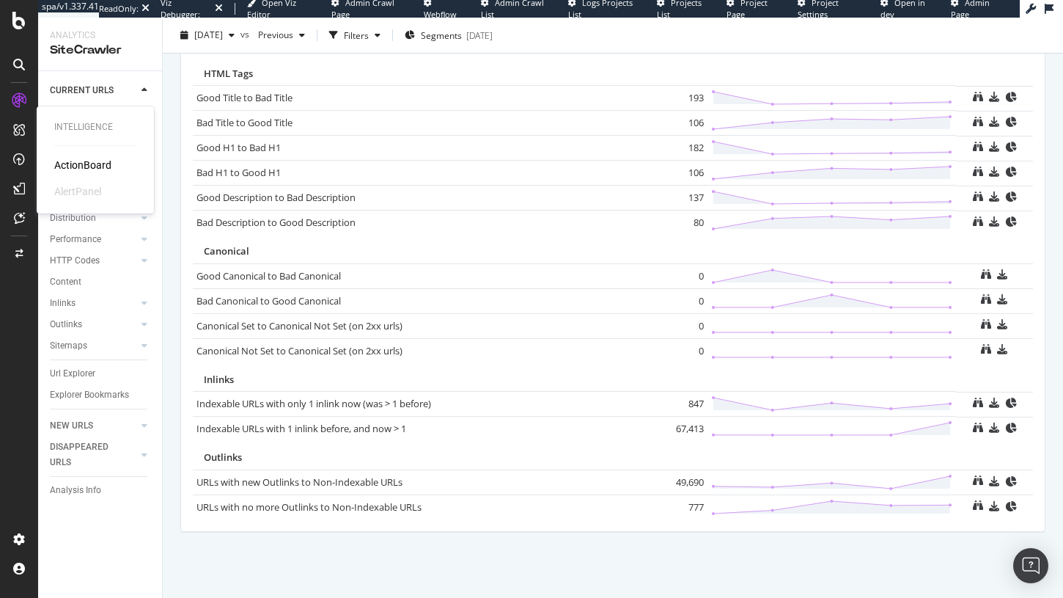
click at [79, 158] on div "ActionBoard" at bounding box center [82, 165] width 57 height 15
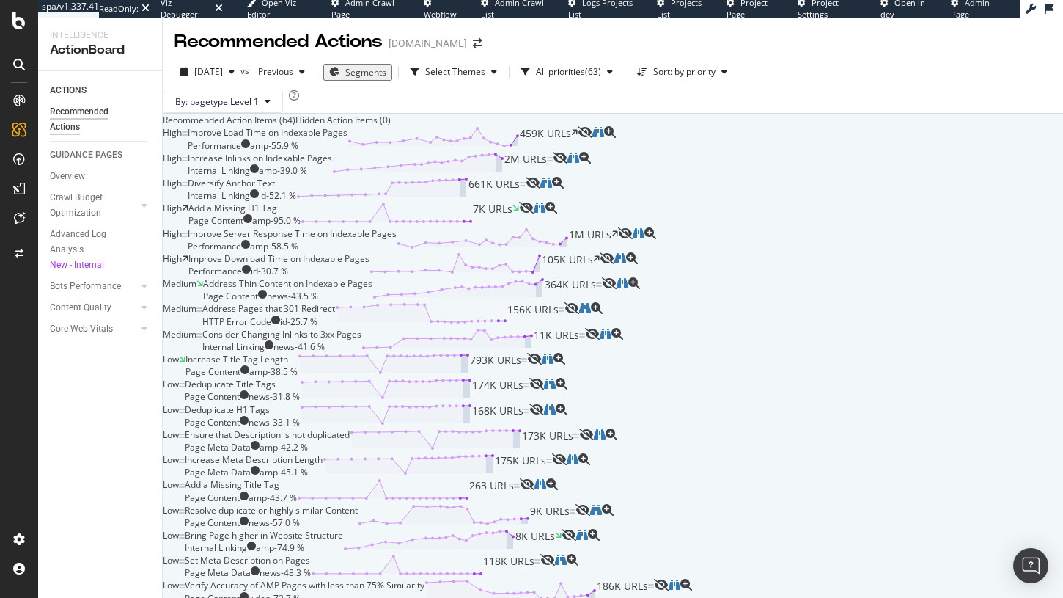
scroll to position [251, 0]
click at [573, 277] on div "Improve Download Time on Indexable Pages Performance id - 30.7 % 105K URLs" at bounding box center [393, 264] width 411 height 25
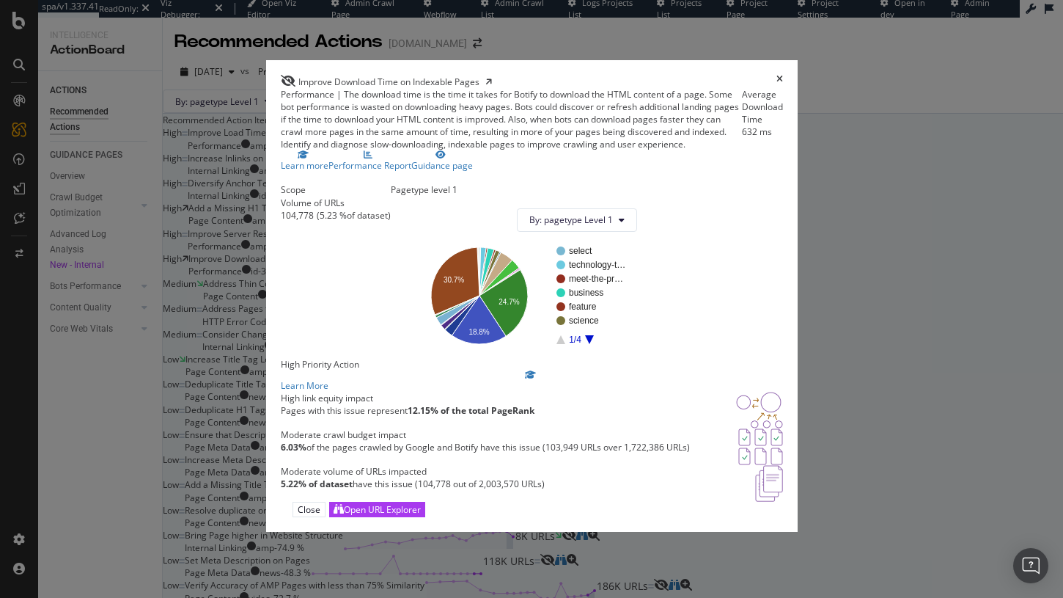
click at [529, 142] on div "Performance | The download time is the time it takes for Botify to download the…" at bounding box center [511, 119] width 461 height 63
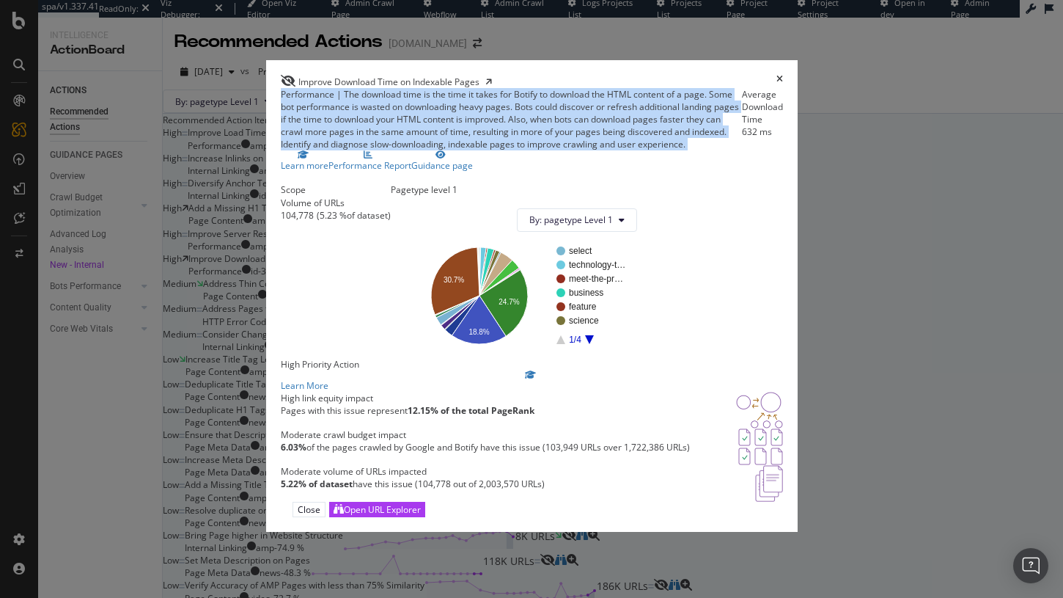
click at [529, 142] on div "Performance | The download time is the time it takes for Botify to download the…" at bounding box center [511, 119] width 461 height 63
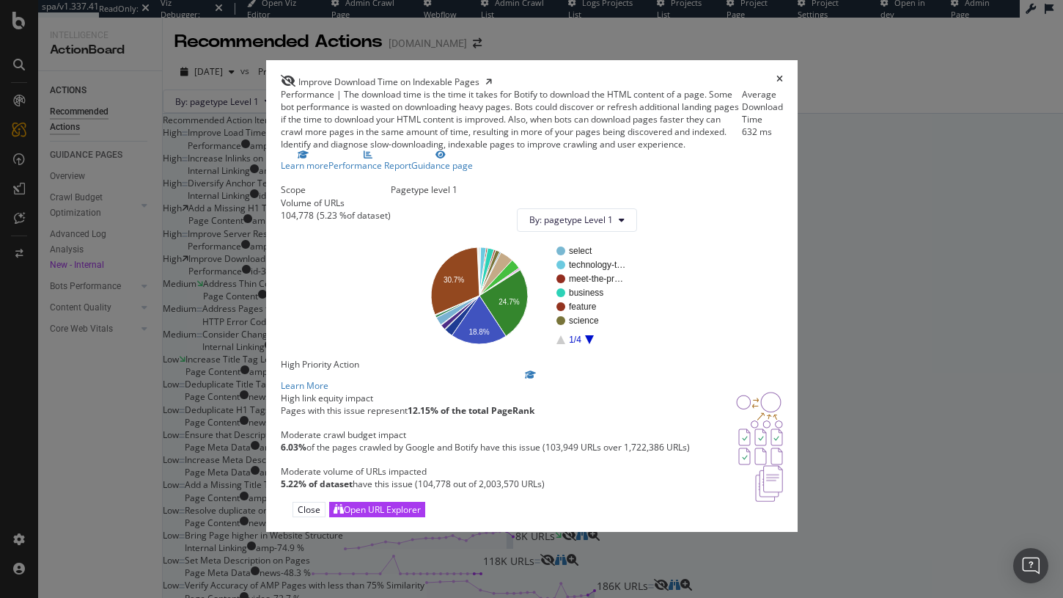
click at [853, 189] on div "Improve Download Time on Indexable Pages Performance | The download time is the…" at bounding box center [531, 299] width 1063 height 598
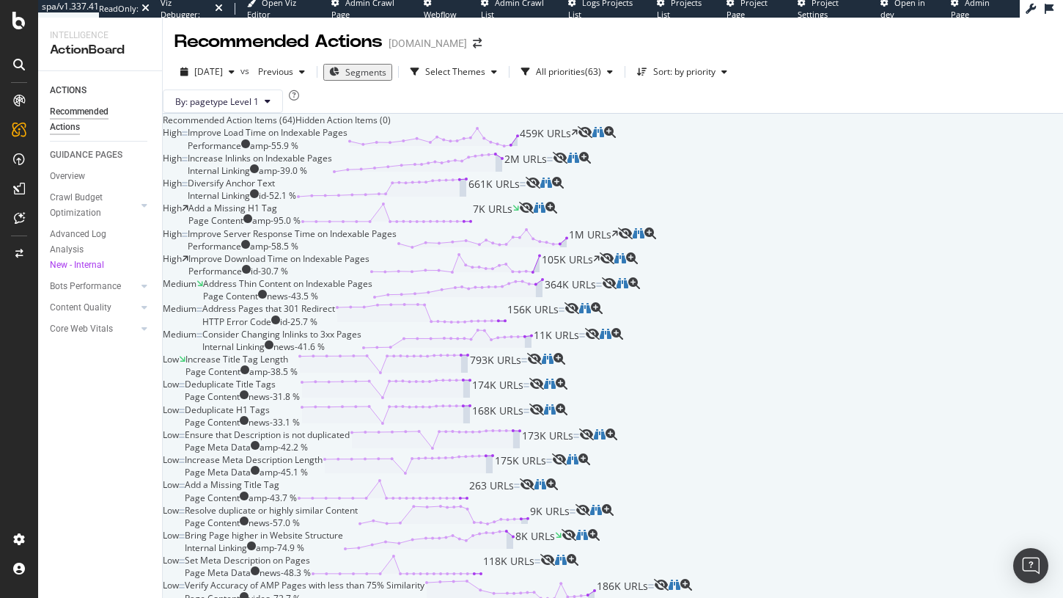
click at [369, 265] on div "Improve Download Time on Indexable Pages" at bounding box center [278, 258] width 181 height 12
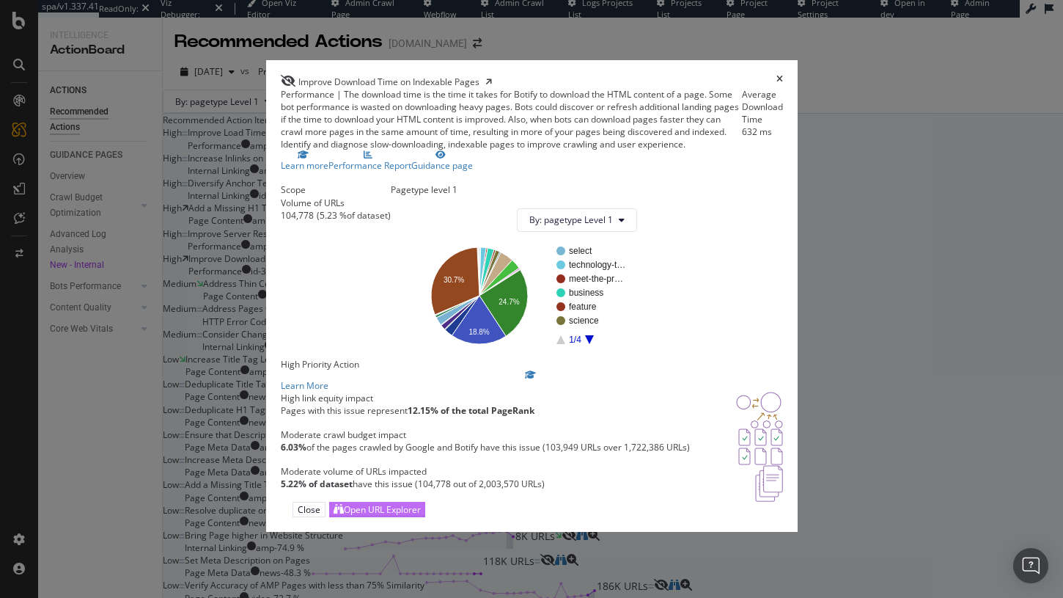
click at [421, 515] on div "Open URL Explorer" at bounding box center [382, 509] width 77 height 12
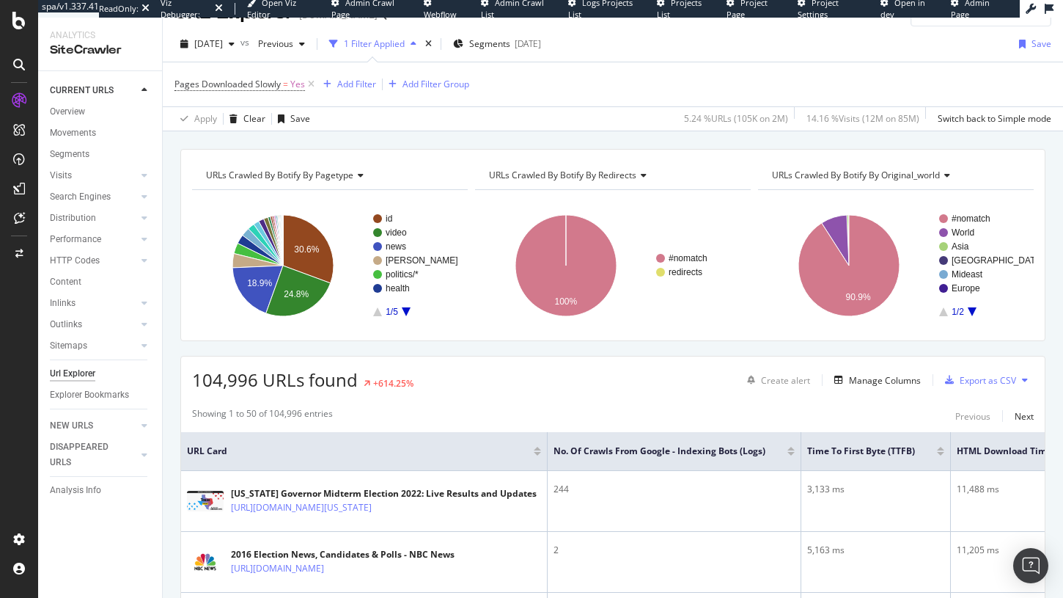
scroll to position [43, 0]
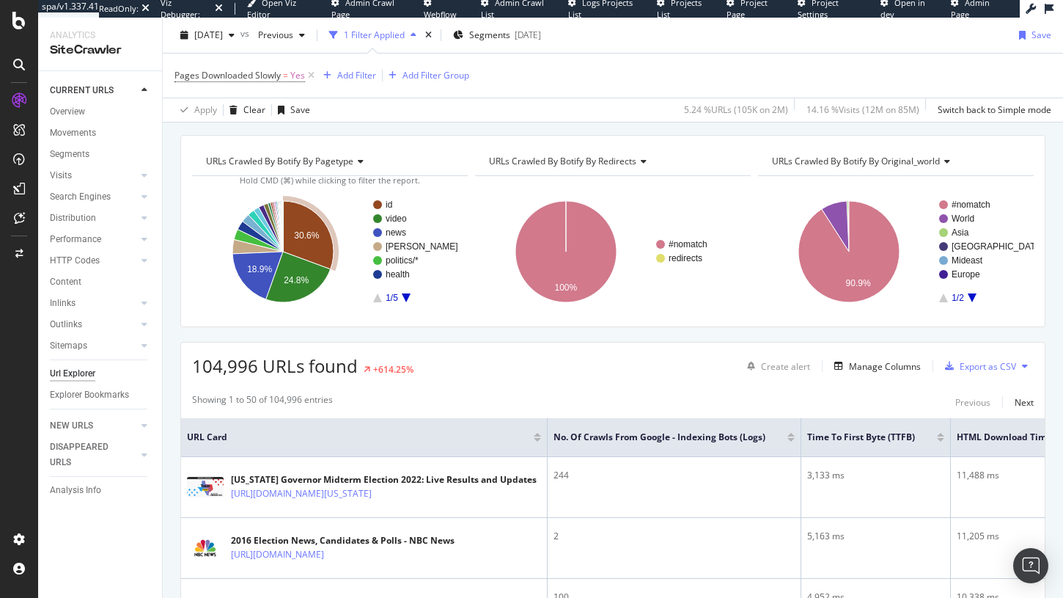
click at [315, 238] on text "30.6%" at bounding box center [306, 235] width 25 height 10
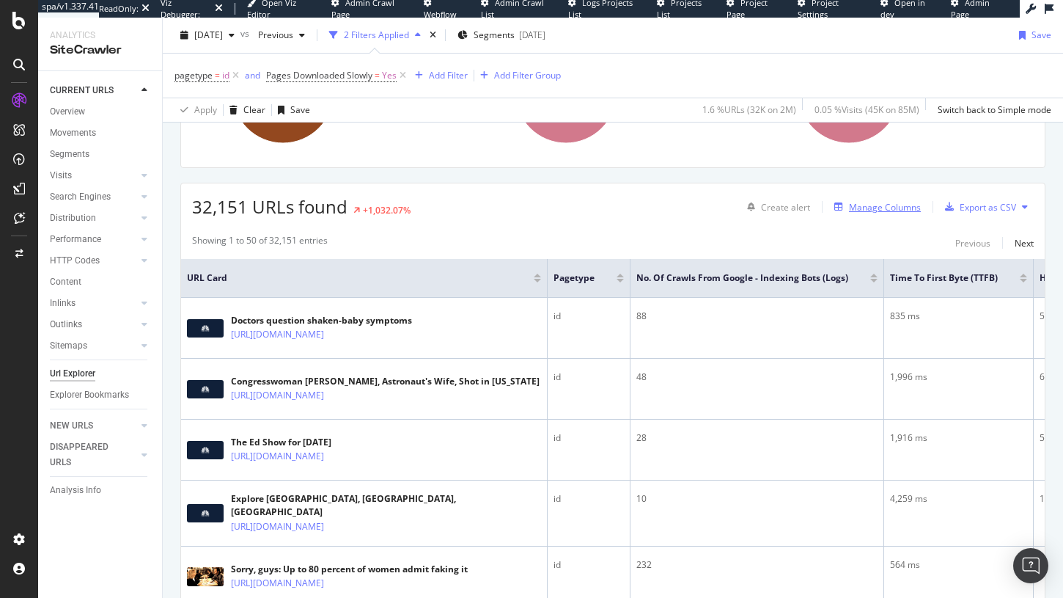
click at [868, 203] on div "Manage Columns" at bounding box center [885, 207] width 72 height 12
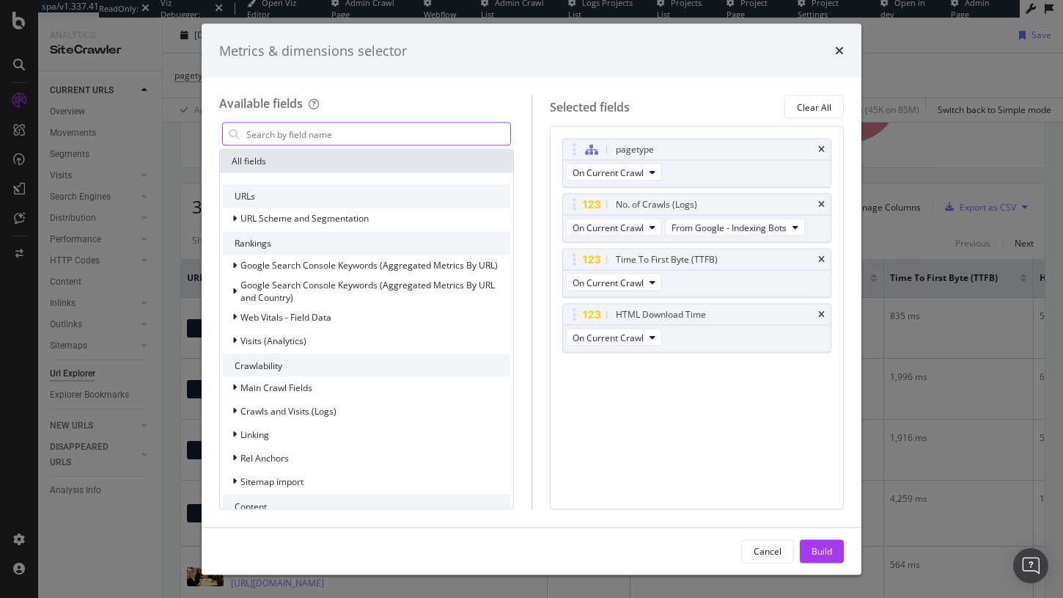
click at [413, 140] on input "modal" at bounding box center [377, 134] width 265 height 22
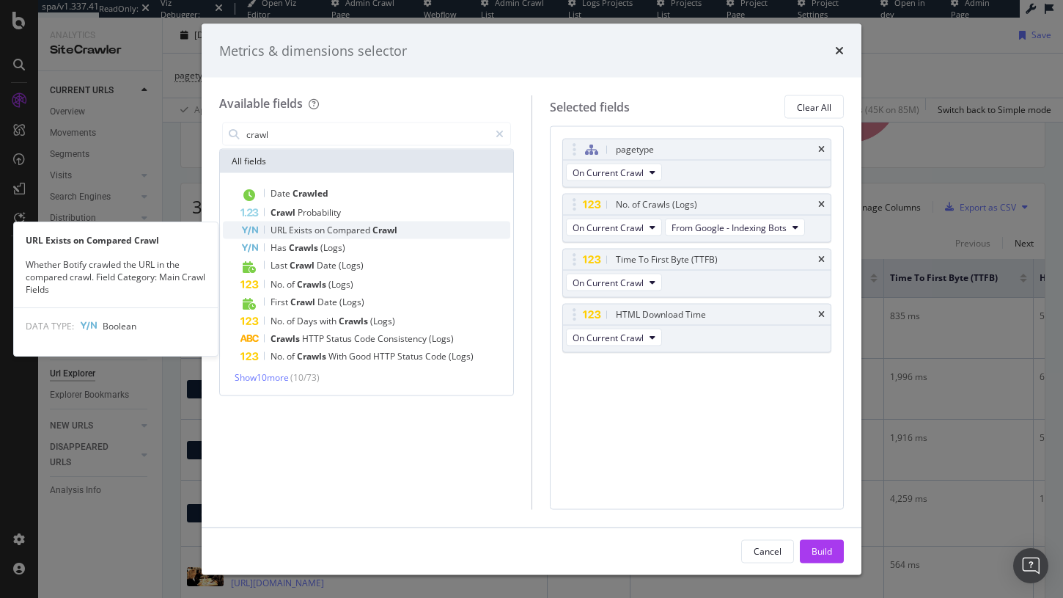
type input "crawl"
click at [424, 229] on div "URL Exists on Compared Crawl" at bounding box center [375, 230] width 270 height 18
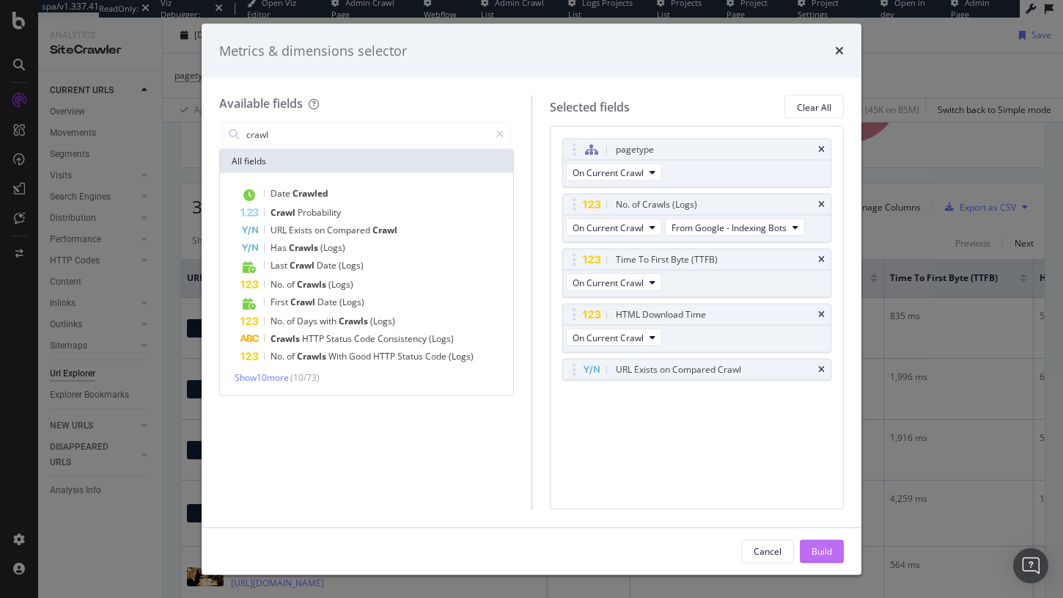
click at [809, 546] on button "Build" at bounding box center [822, 550] width 44 height 23
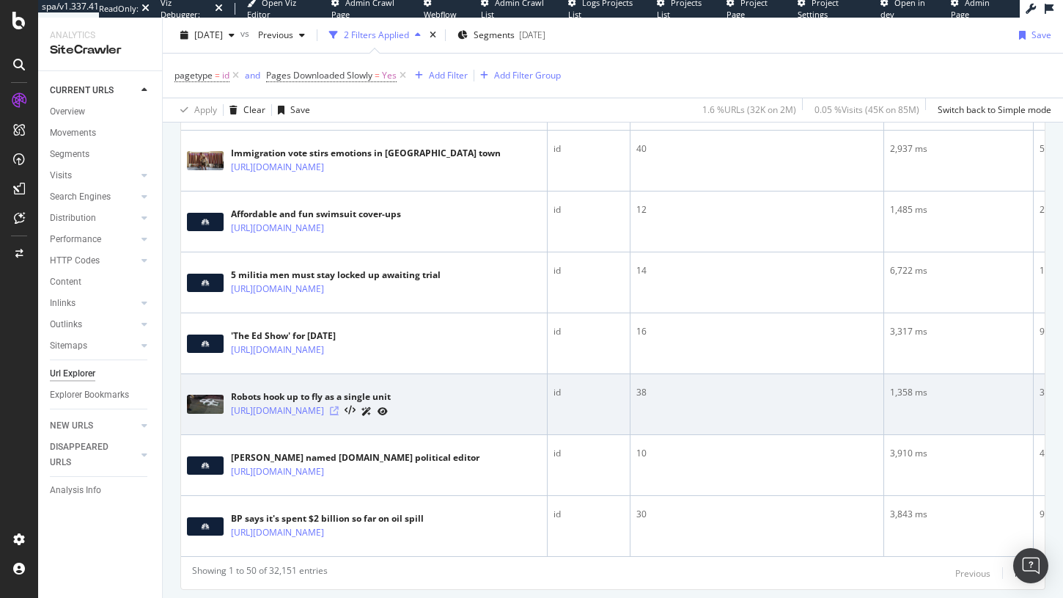
click at [339, 406] on icon at bounding box center [334, 410] width 9 height 9
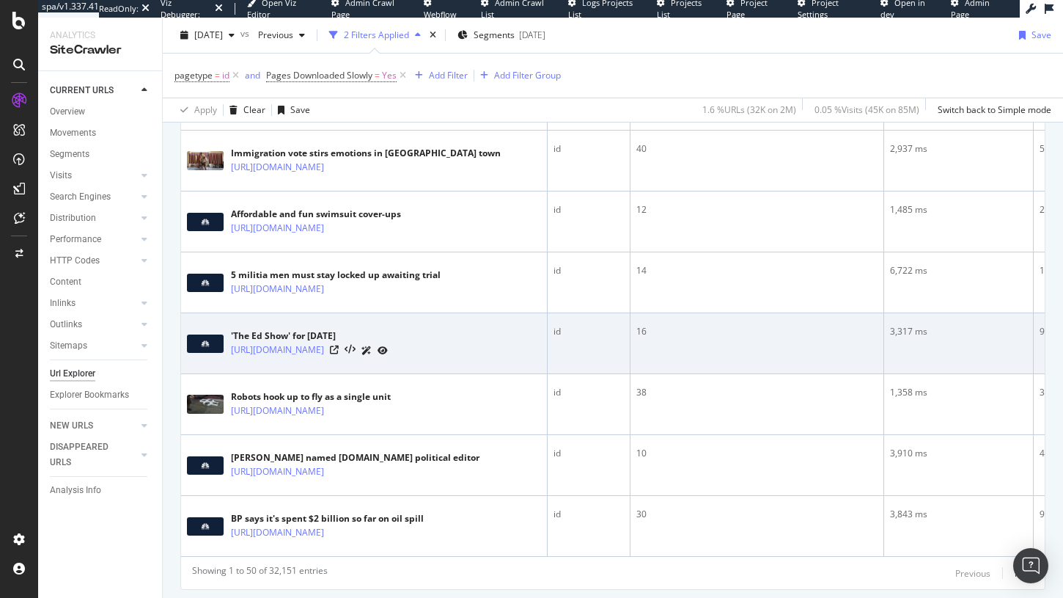
click at [372, 346] on icon at bounding box center [366, 350] width 10 height 9
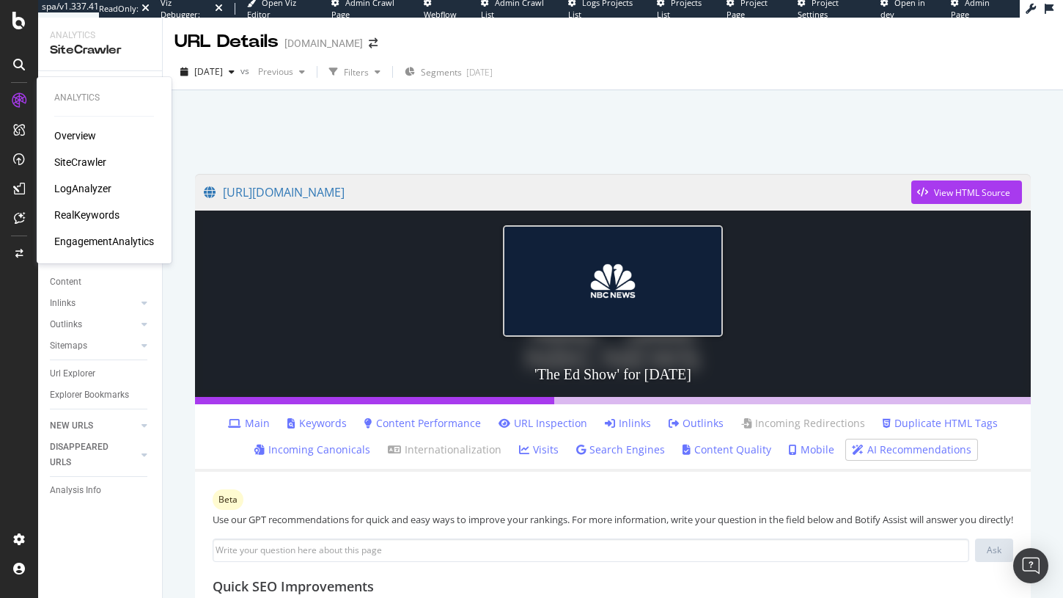
click at [83, 164] on div "SiteCrawler" at bounding box center [80, 162] width 52 height 15
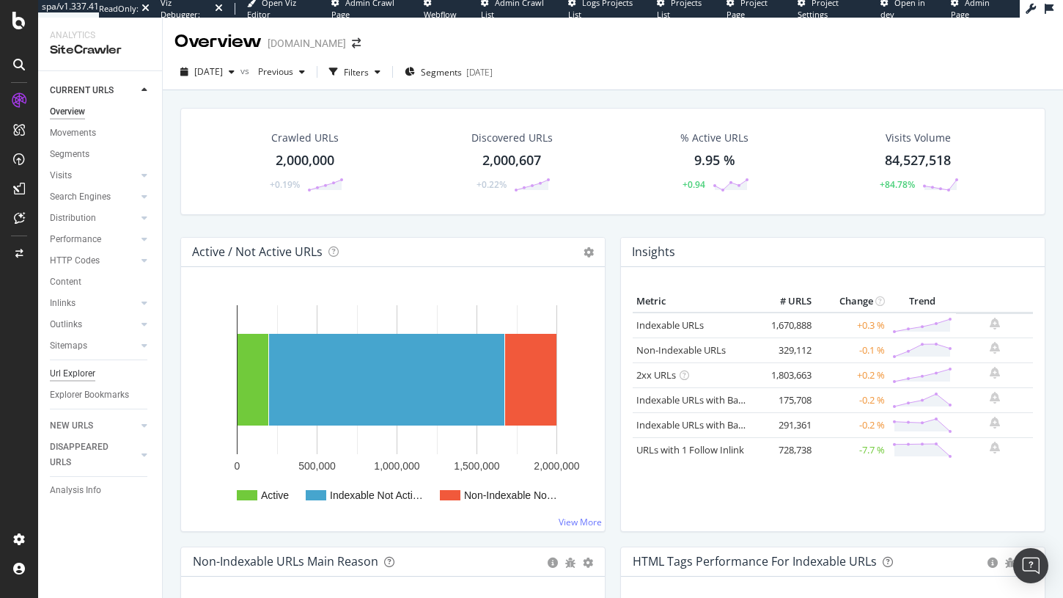
click at [70, 374] on div "Url Explorer" at bounding box center [72, 373] width 45 height 15
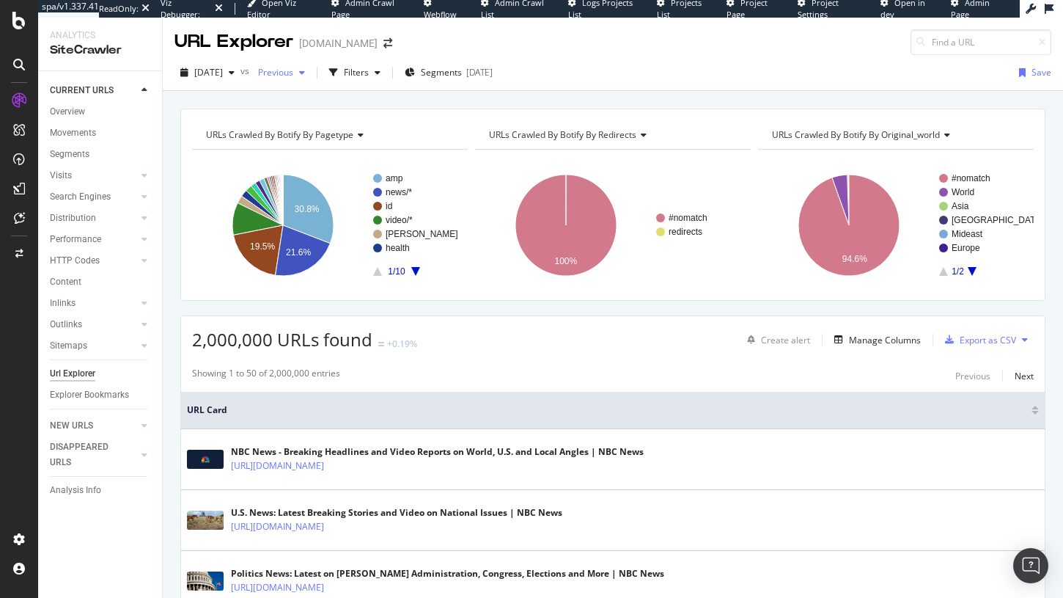
click at [305, 76] on icon "button" at bounding box center [302, 72] width 6 height 9
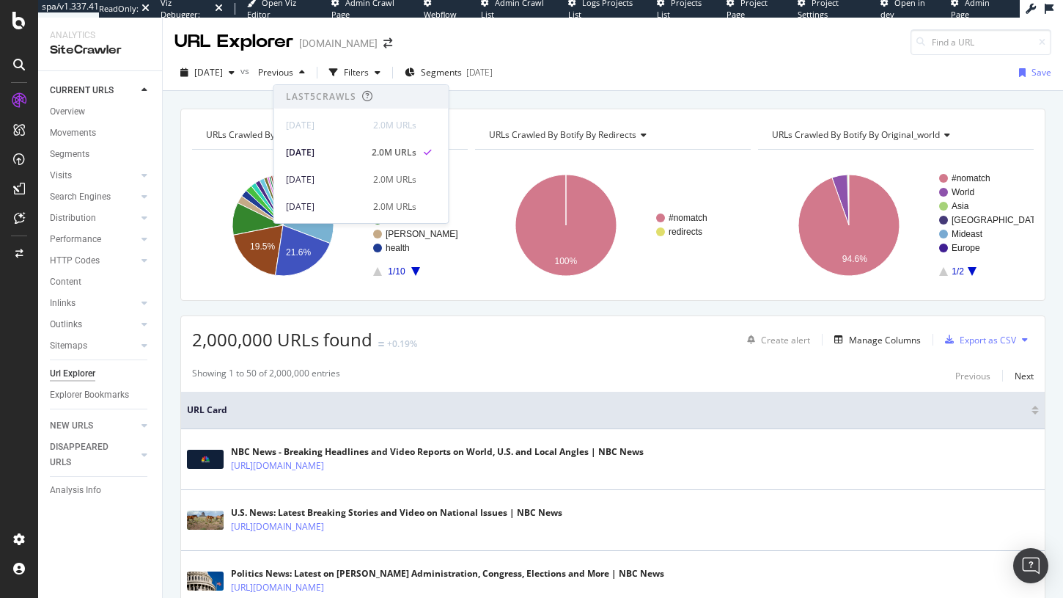
click at [78, 363] on div "Url Explorer" at bounding box center [106, 373] width 112 height 21
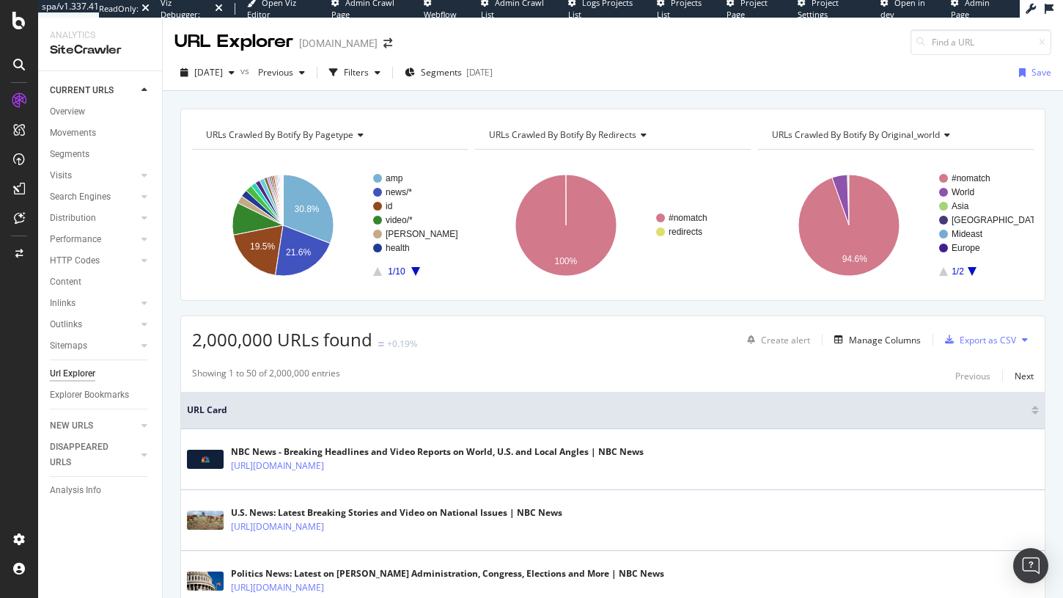
click at [78, 374] on div "Url Explorer" at bounding box center [72, 373] width 45 height 15
click at [380, 70] on icon "button" at bounding box center [378, 72] width 6 height 9
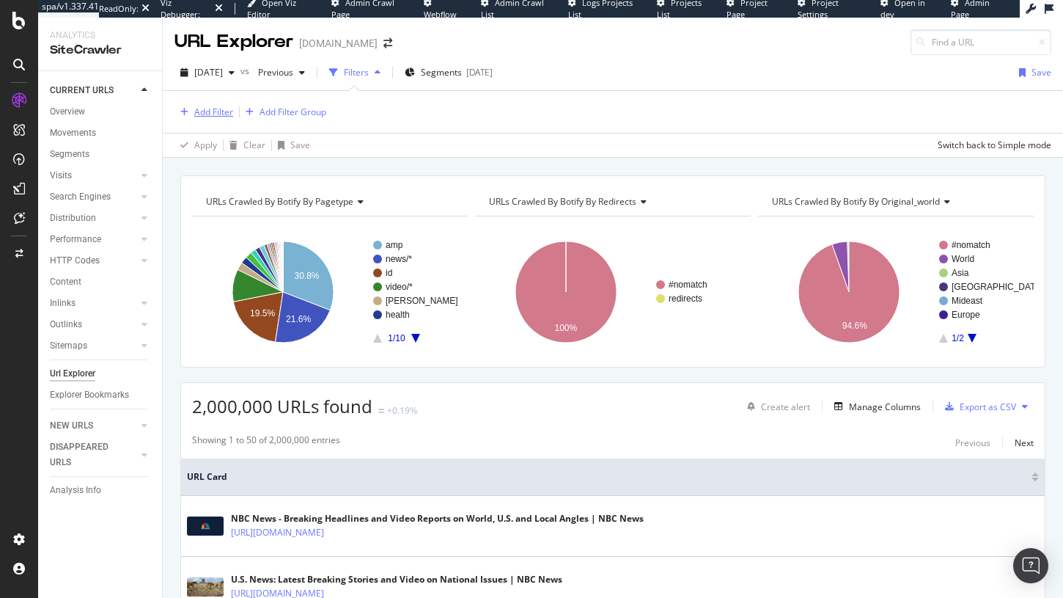
click at [205, 108] on div "Add Filter" at bounding box center [213, 112] width 39 height 12
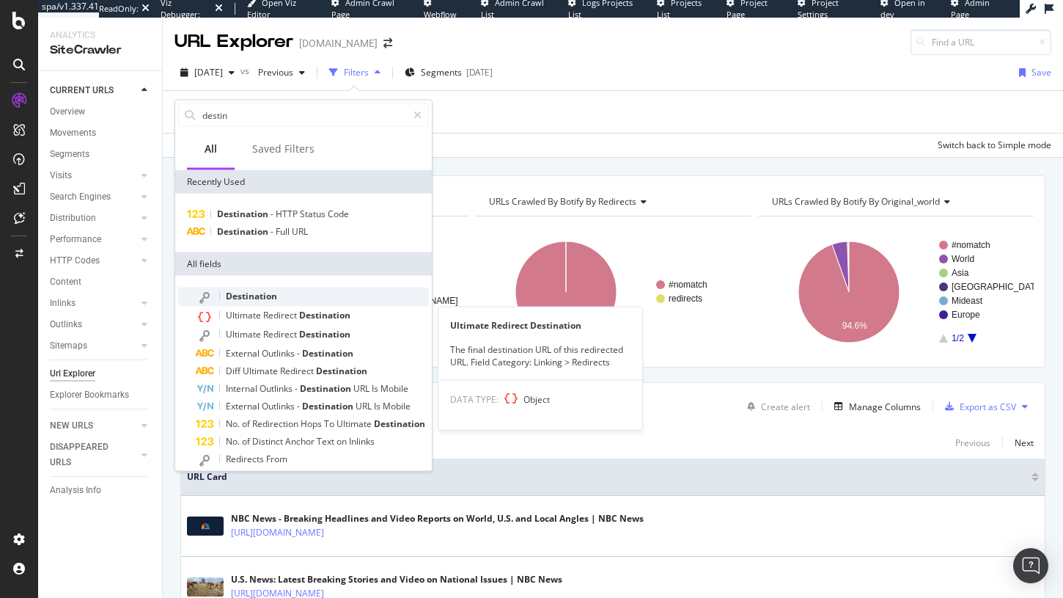
type input "destin"
click at [267, 297] on span "Destination" at bounding box center [251, 296] width 51 height 12
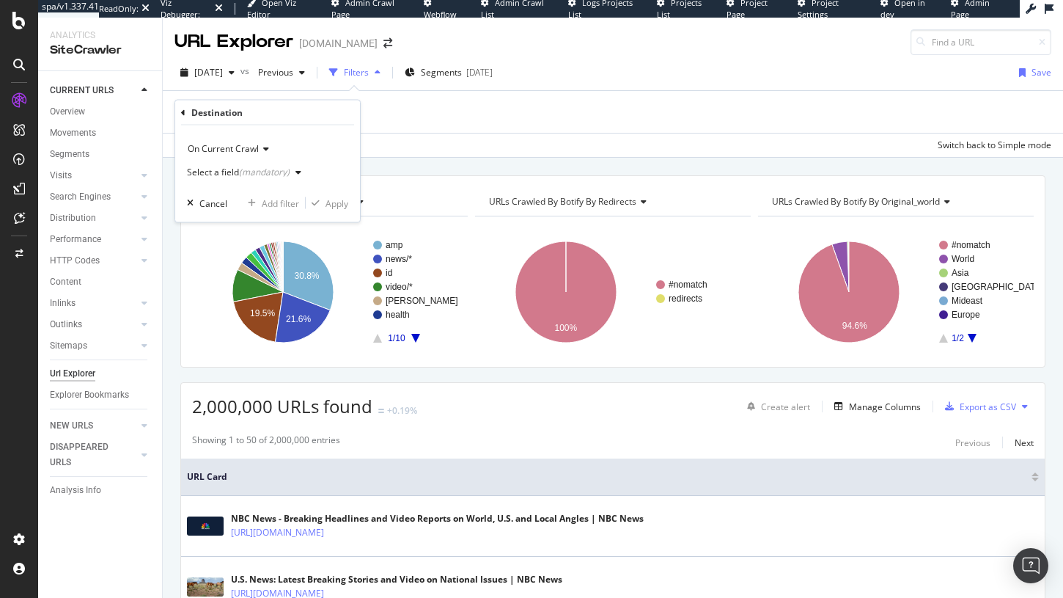
click at [230, 170] on div "Select a field (mandatory)" at bounding box center [238, 172] width 103 height 9
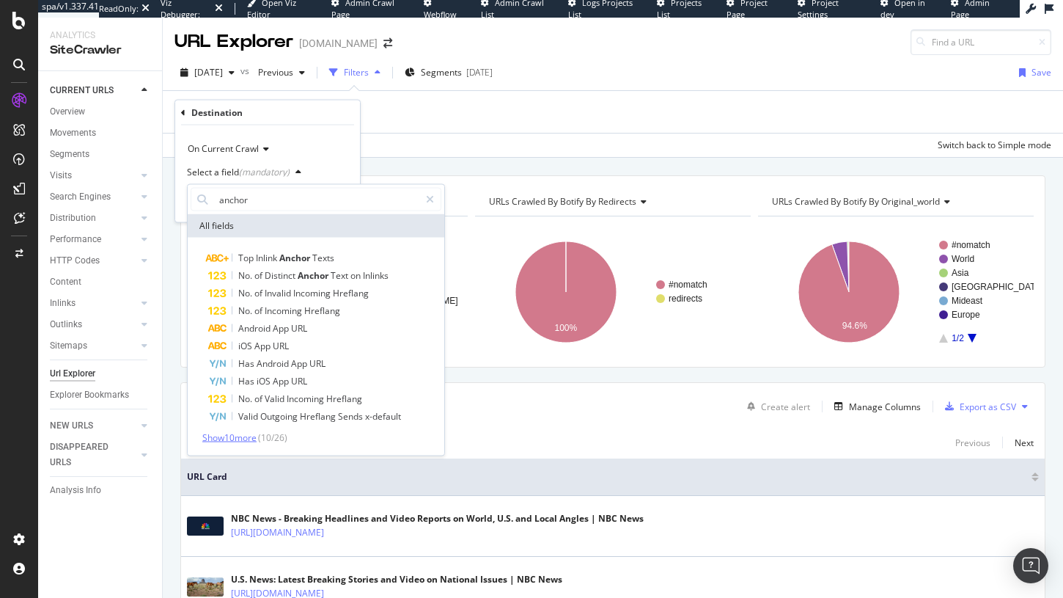
type input "anchor"
click at [239, 438] on span "Show 10 more" at bounding box center [229, 437] width 54 height 12
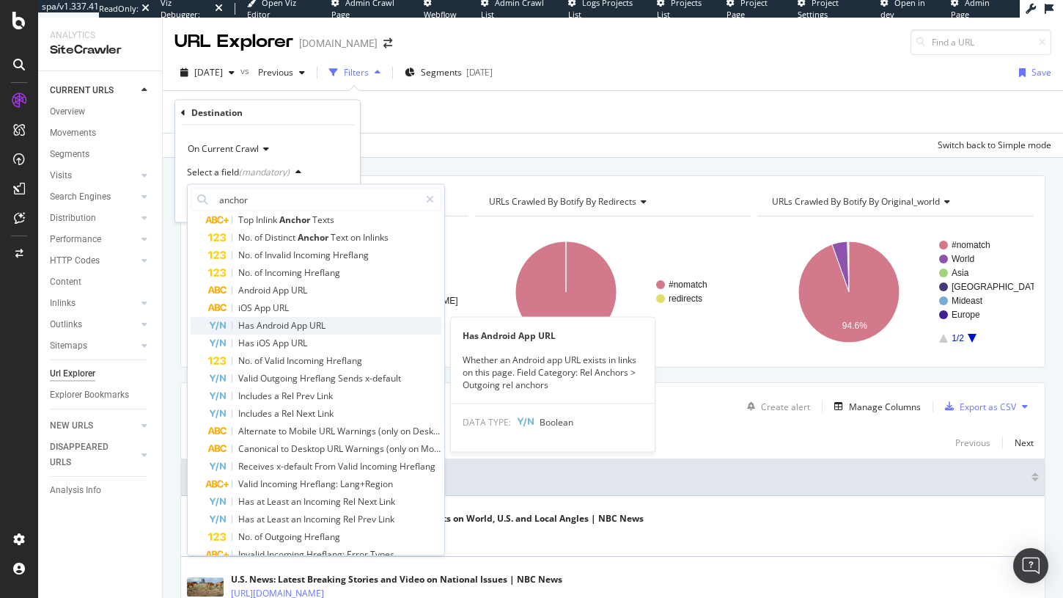
scroll to position [76, 0]
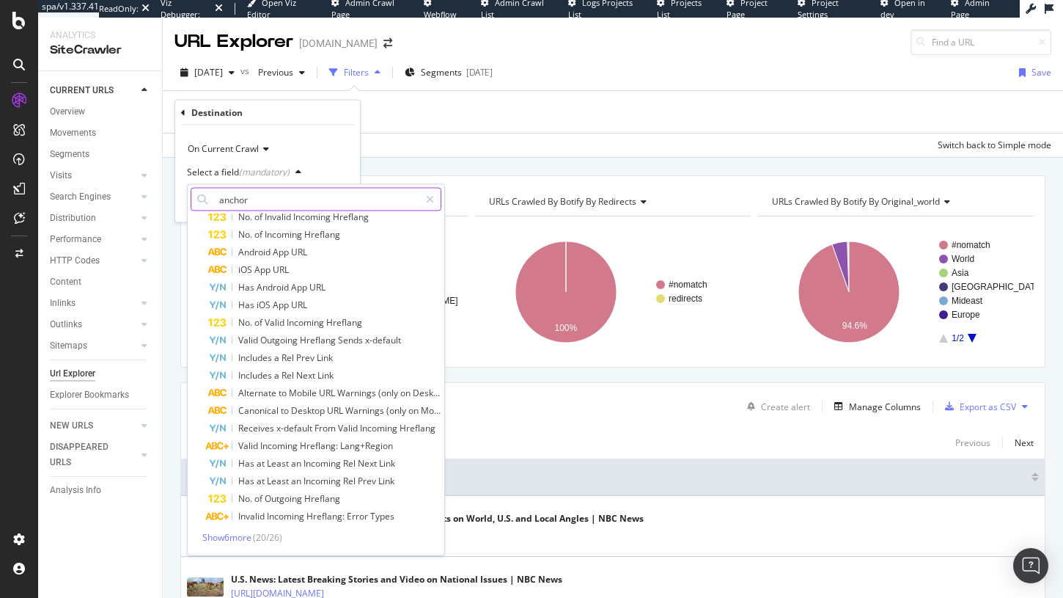
click at [255, 202] on input "anchor" at bounding box center [316, 199] width 206 height 23
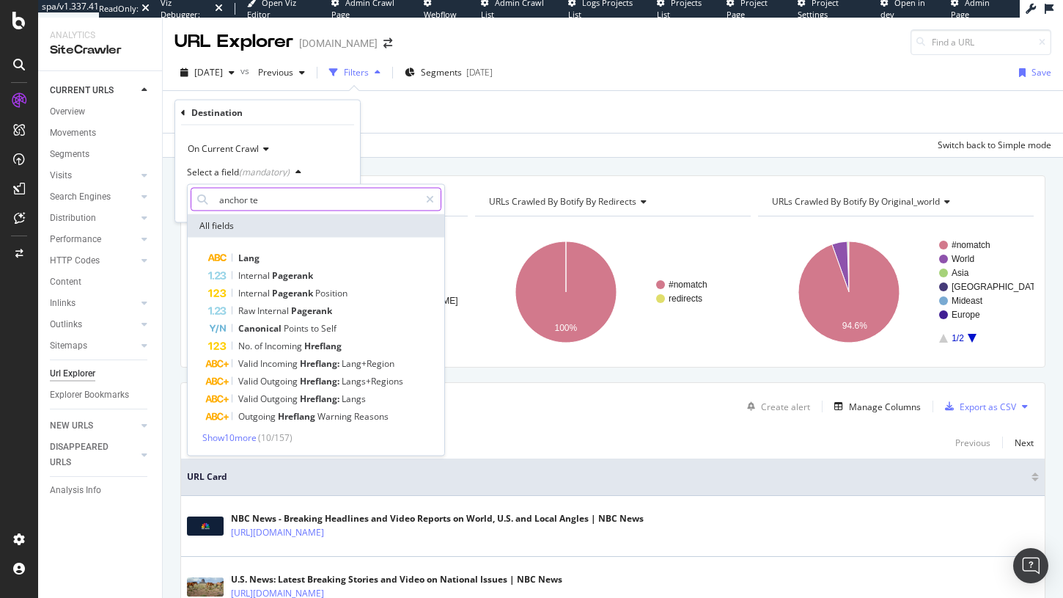
type input "anchor tex"
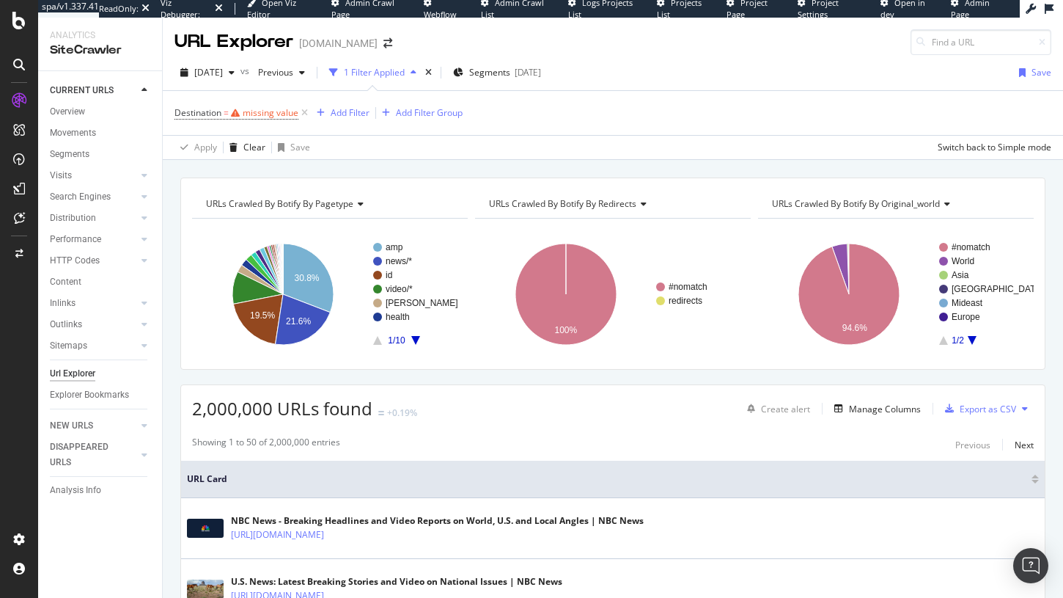
click at [482, 133] on div "Destination = missing value Add Filter Add Filter Group Apply Clear Save Switch…" at bounding box center [612, 125] width 877 height 68
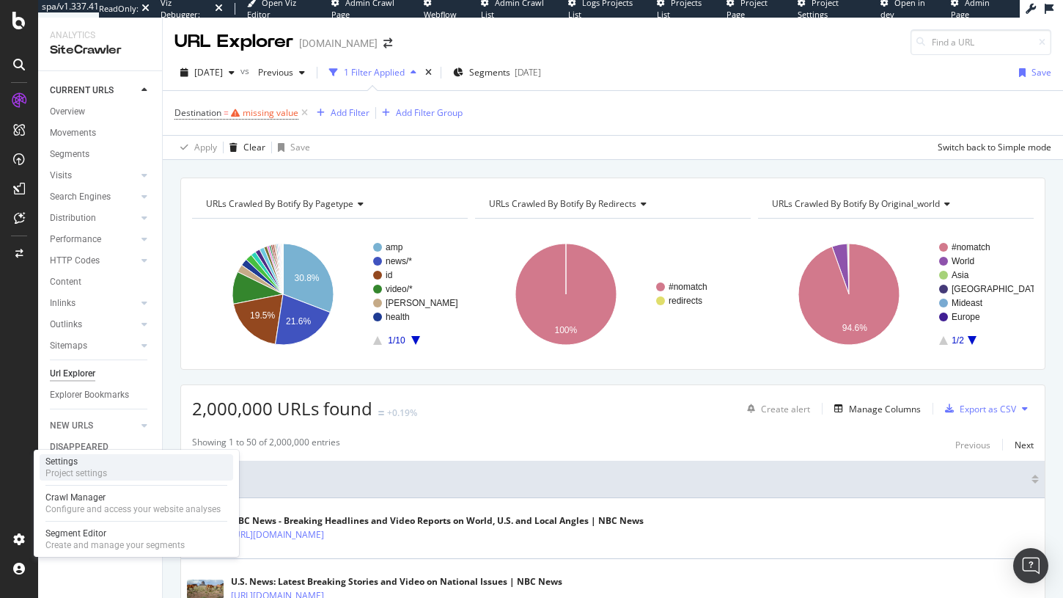
click at [116, 466] on div "Settings Project settings" at bounding box center [137, 467] width 194 height 26
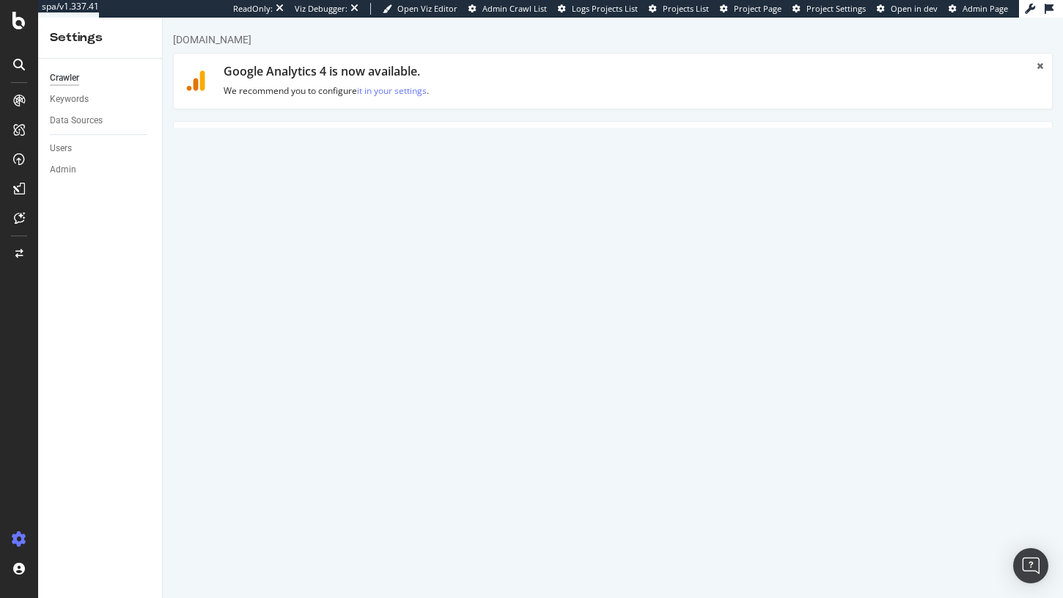
click at [510, 135] on link "HTML Extract" at bounding box center [507, 142] width 87 height 40
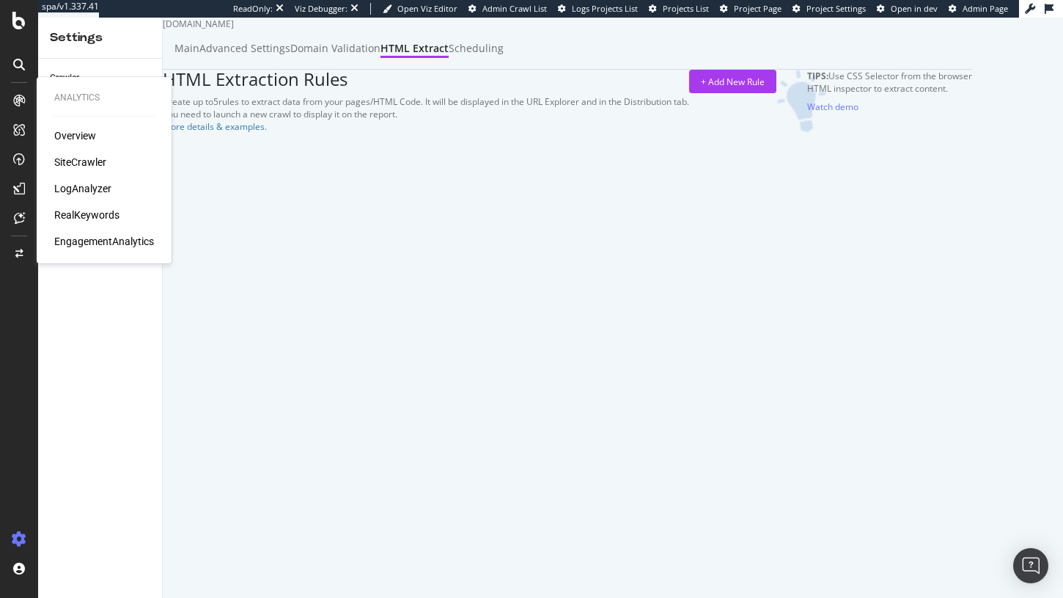
click at [94, 190] on div "LogAnalyzer" at bounding box center [82, 188] width 57 height 15
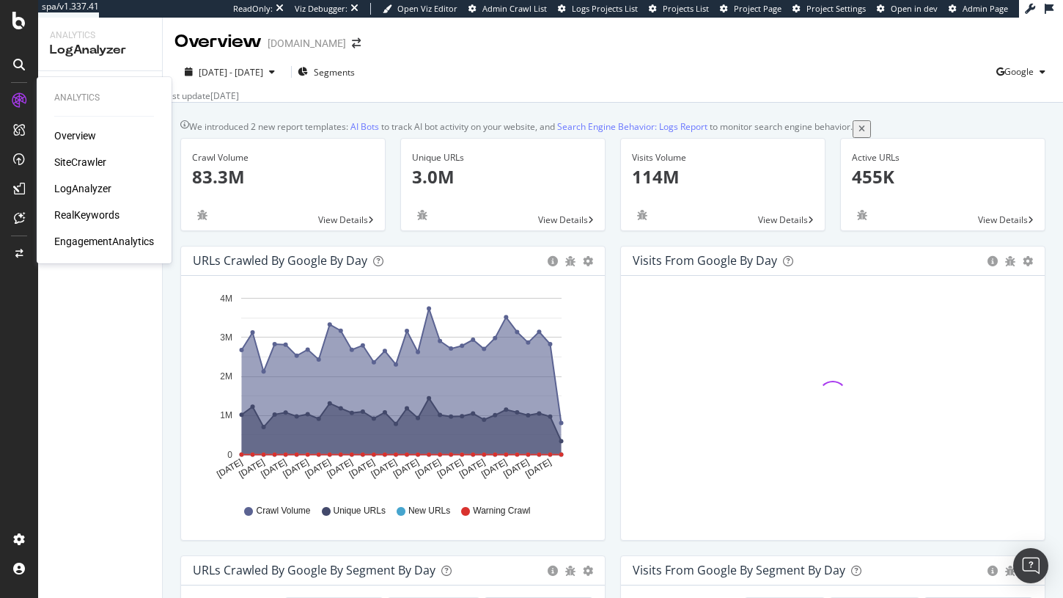
click at [84, 166] on div "SiteCrawler" at bounding box center [80, 162] width 52 height 15
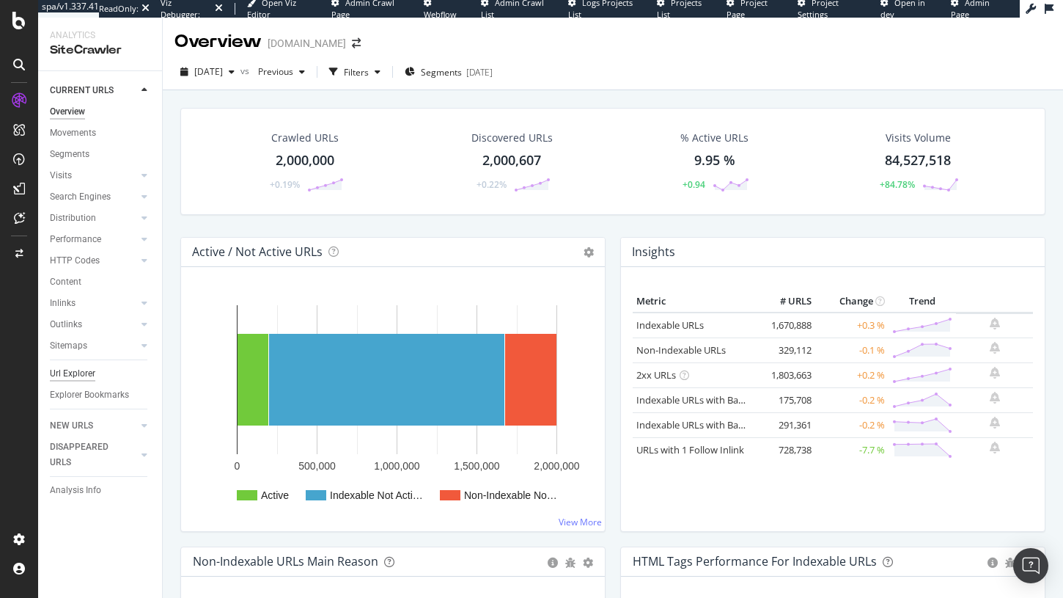
click at [81, 369] on div "Url Explorer" at bounding box center [72, 373] width 45 height 15
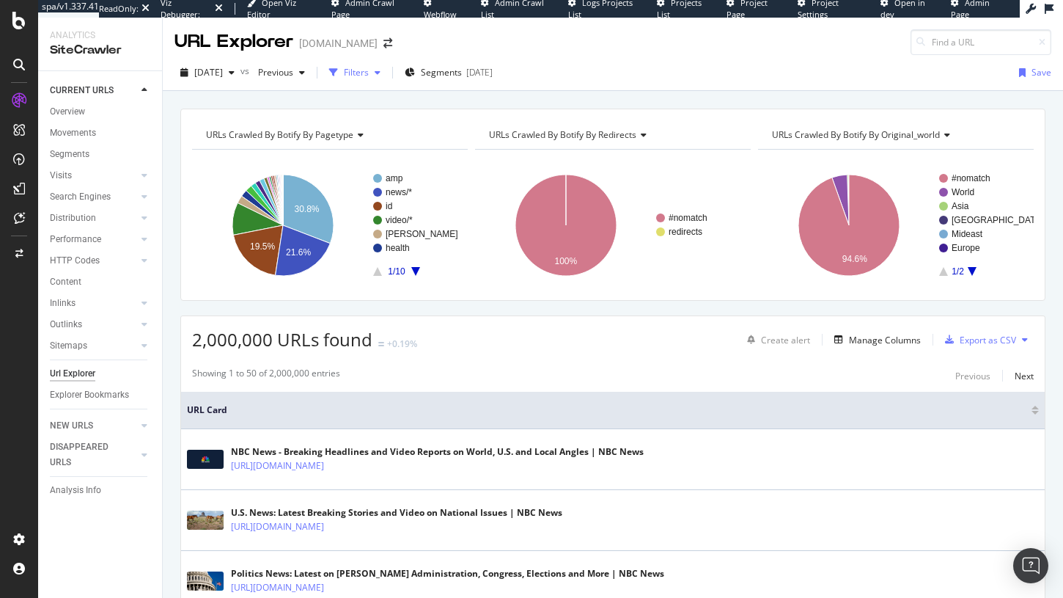
click at [369, 74] on div "Filters" at bounding box center [356, 72] width 25 height 12
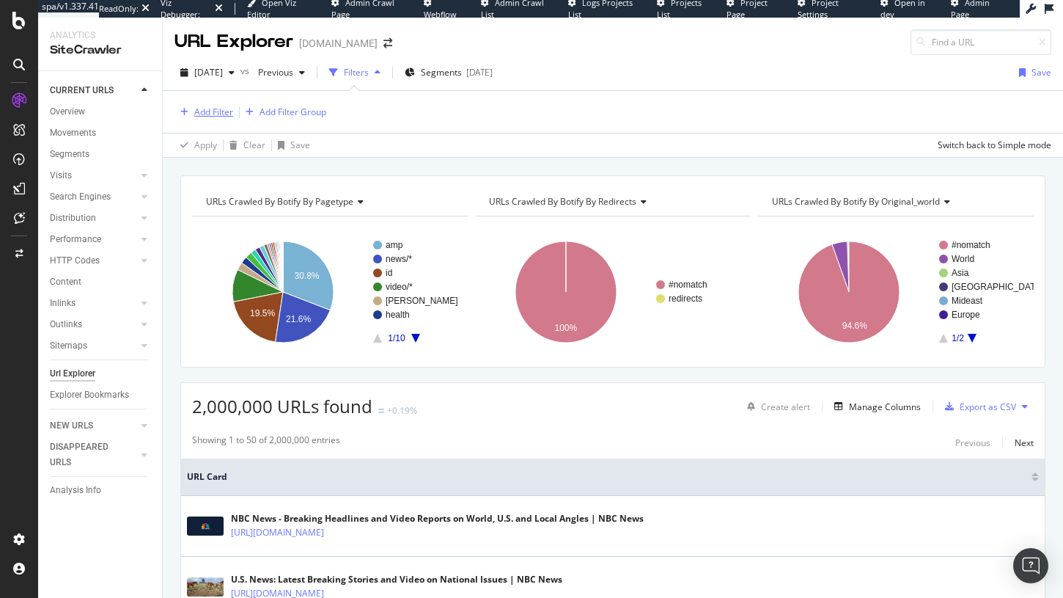
click at [227, 111] on div "Add Filter" at bounding box center [213, 112] width 39 height 12
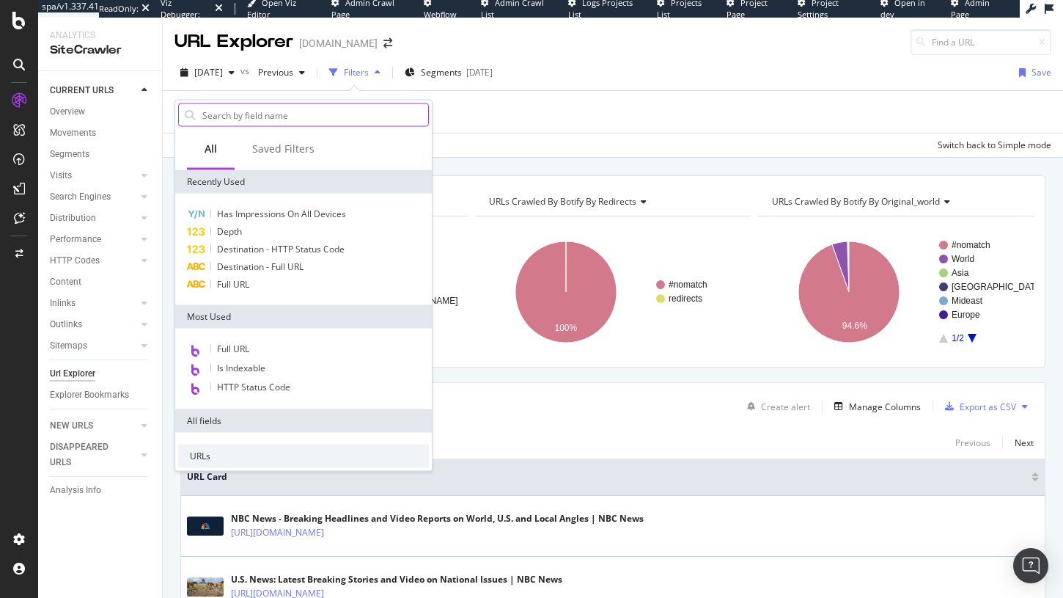
click at [251, 117] on input "text" at bounding box center [314, 115] width 227 height 22
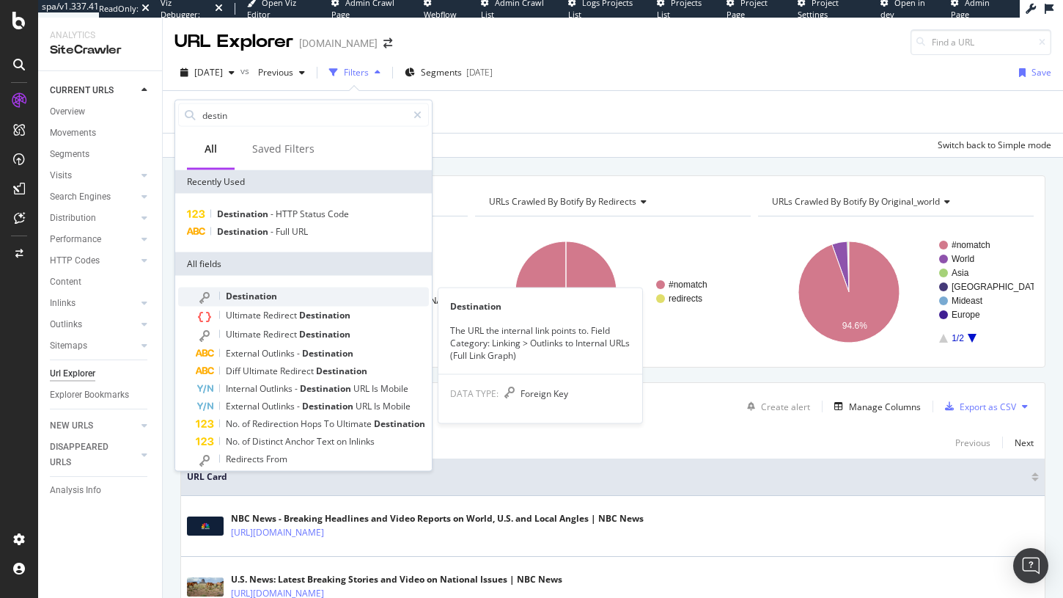
type input "destin"
click at [250, 298] on span "Destination" at bounding box center [251, 296] width 51 height 12
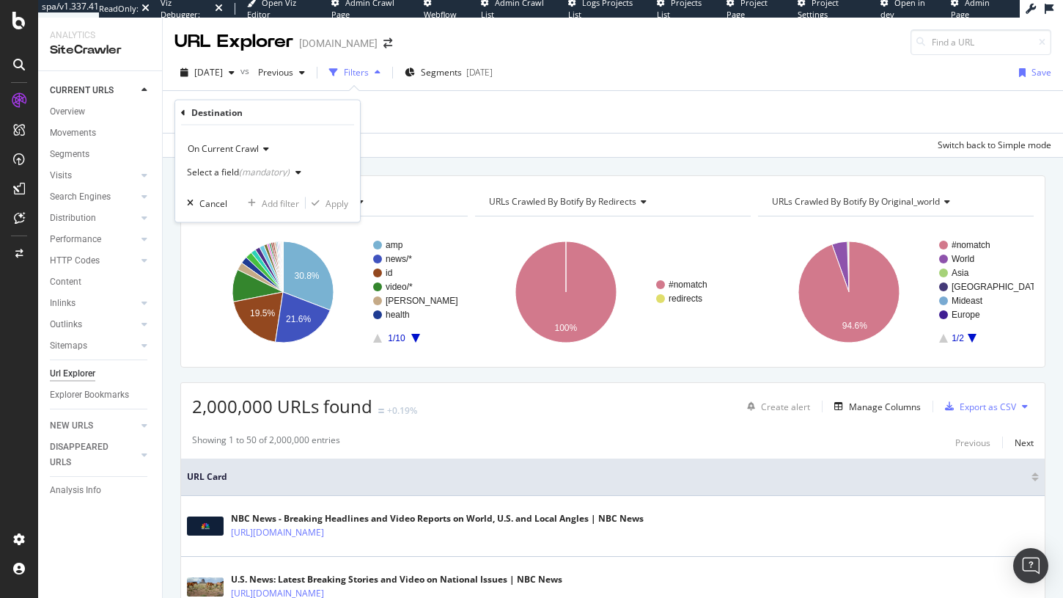
click at [235, 172] on div "Select a field (mandatory)" at bounding box center [238, 172] width 103 height 9
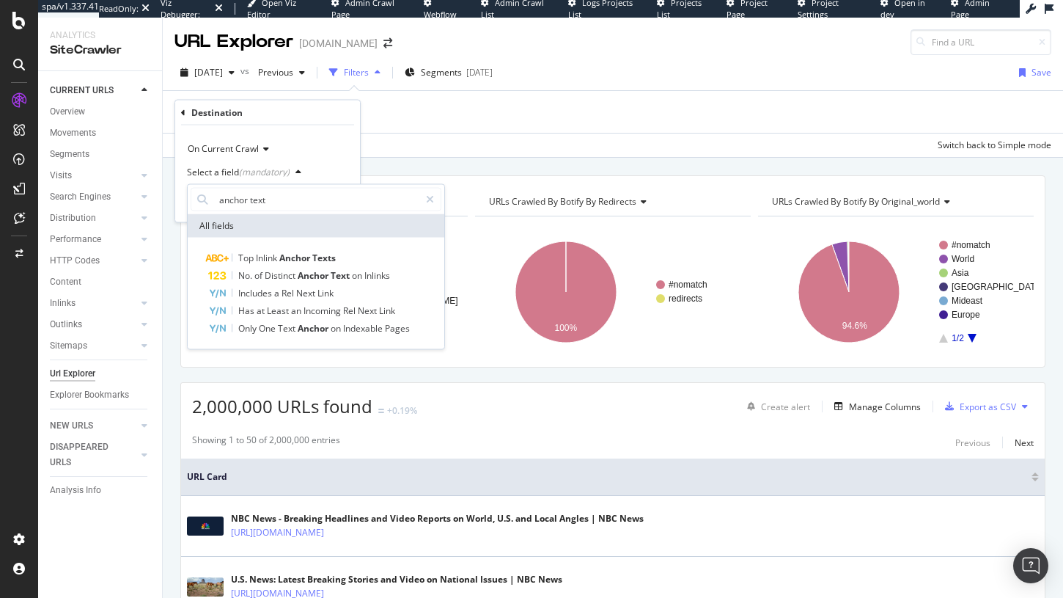
type input "anchor text"
click at [327, 161] on div "Select a field (mandatory)" at bounding box center [267, 172] width 161 height 23
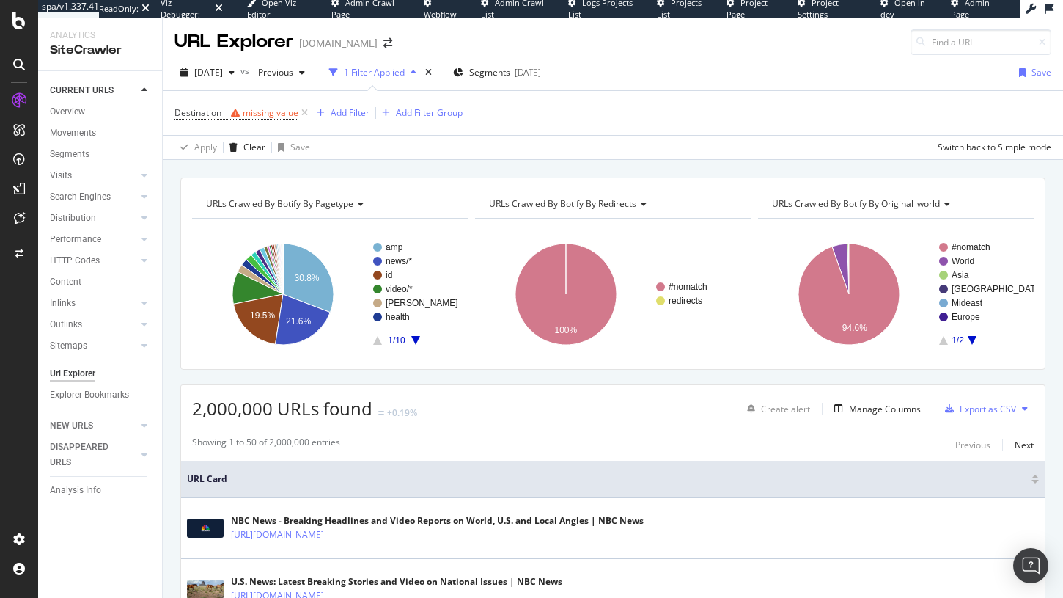
click at [408, 146] on div "Apply Clear Save Switch back to Simple mode" at bounding box center [613, 147] width 900 height 24
click at [218, 117] on span "Destination" at bounding box center [197, 112] width 47 height 12
click at [397, 104] on button "Add Filter Group" at bounding box center [419, 113] width 87 height 18
click at [309, 106] on icon at bounding box center [304, 113] width 12 height 15
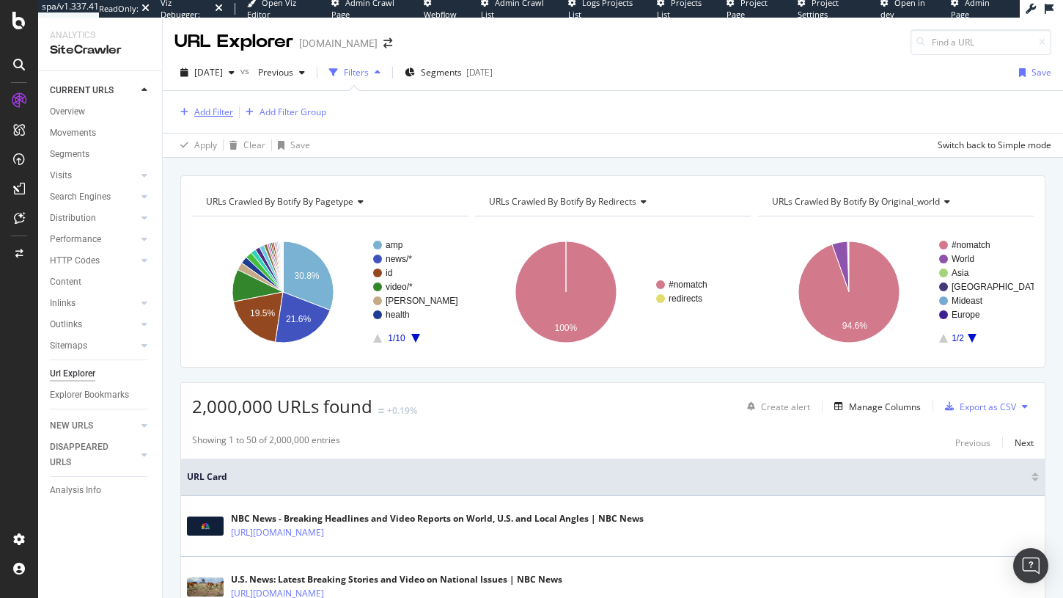
click at [213, 111] on div "Add Filter" at bounding box center [213, 112] width 39 height 12
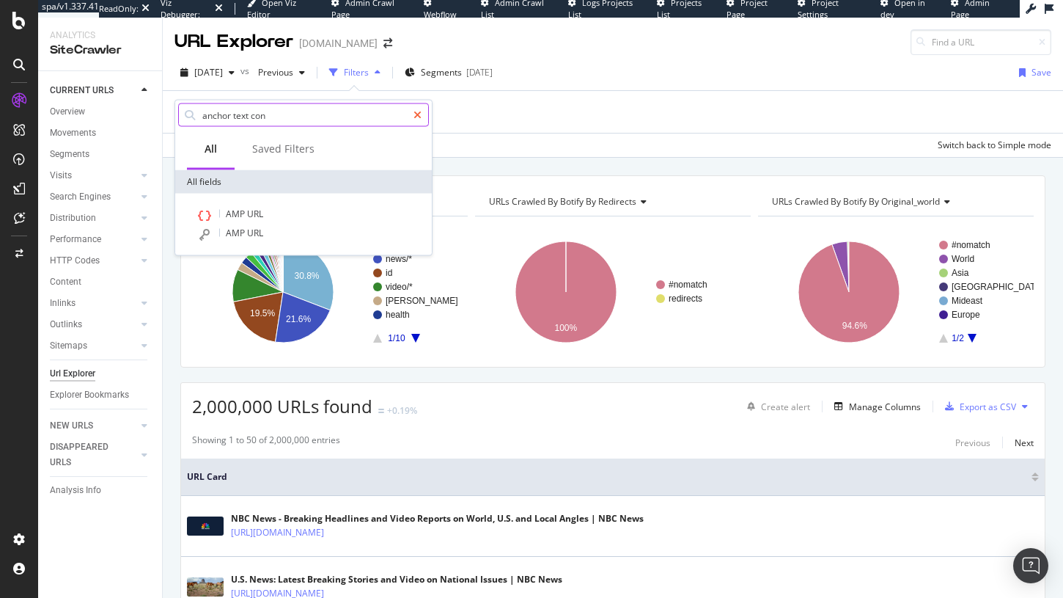
type input "anchor text con"
click at [419, 113] on icon at bounding box center [417, 115] width 8 height 10
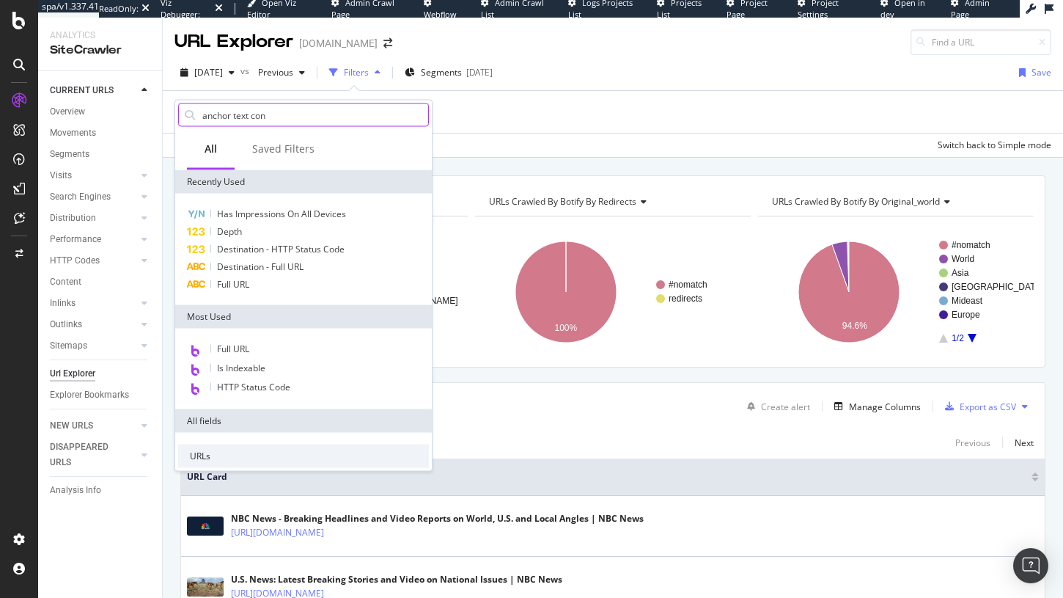
click at [500, 106] on div "Add Filter Add Filter Group" at bounding box center [612, 112] width 877 height 42
